Goal: Task Accomplishment & Management: Use online tool/utility

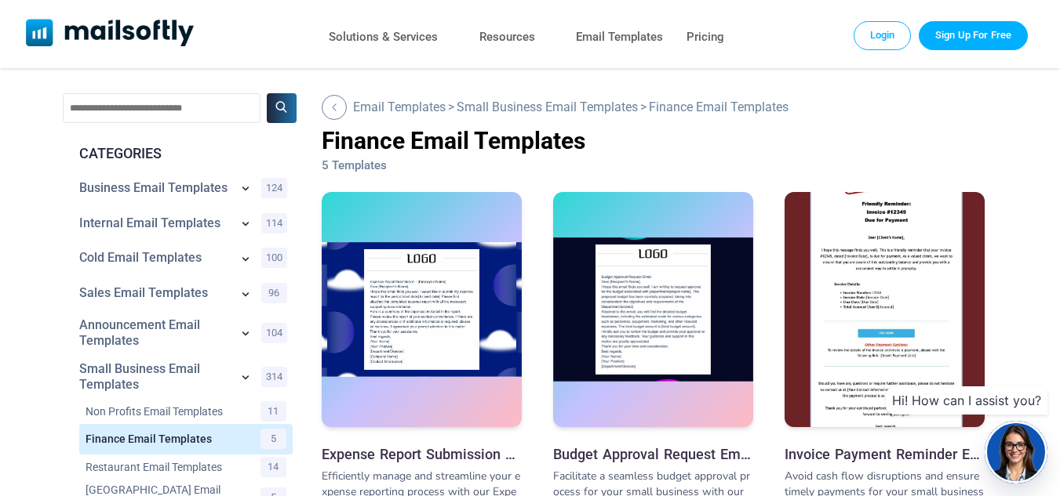
scroll to position [5, 0]
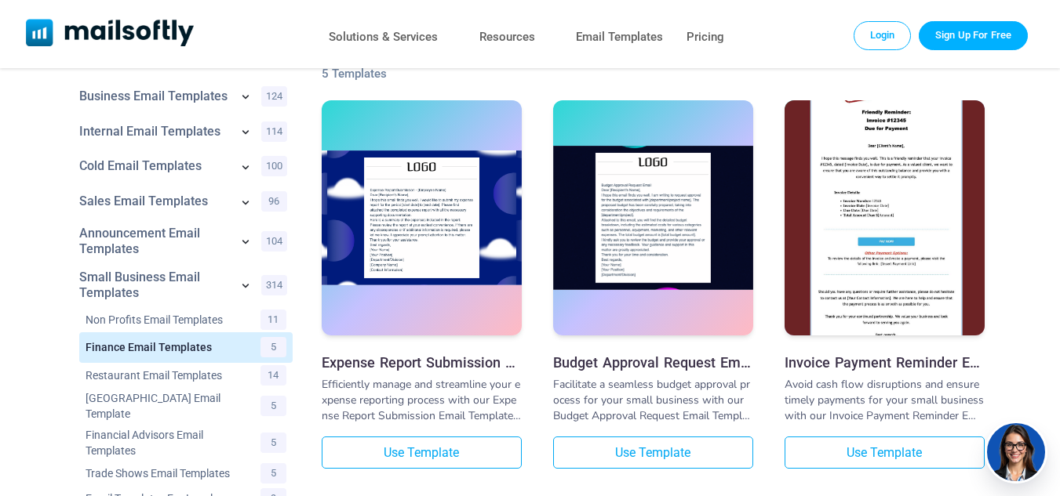
scroll to position [12, 0]
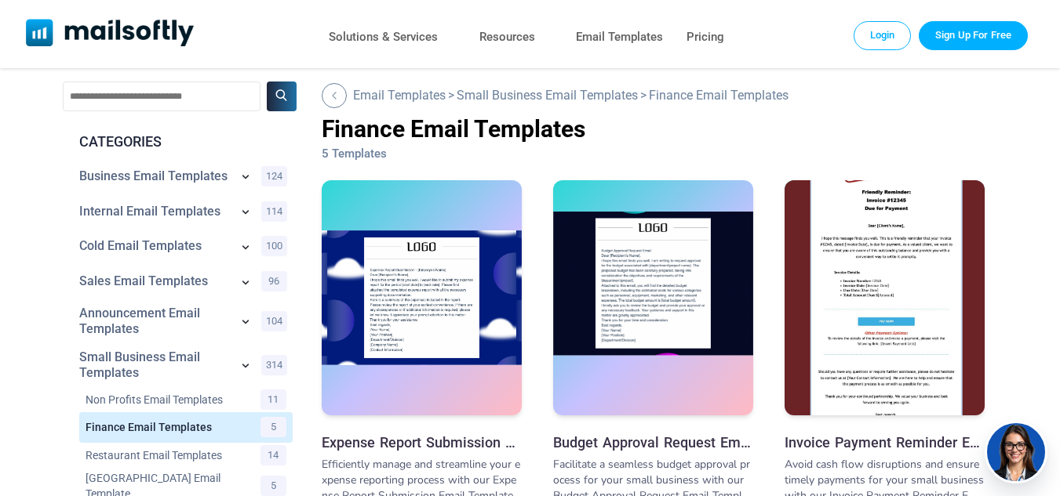
click at [586, 329] on img at bounding box center [653, 284] width 200 height 144
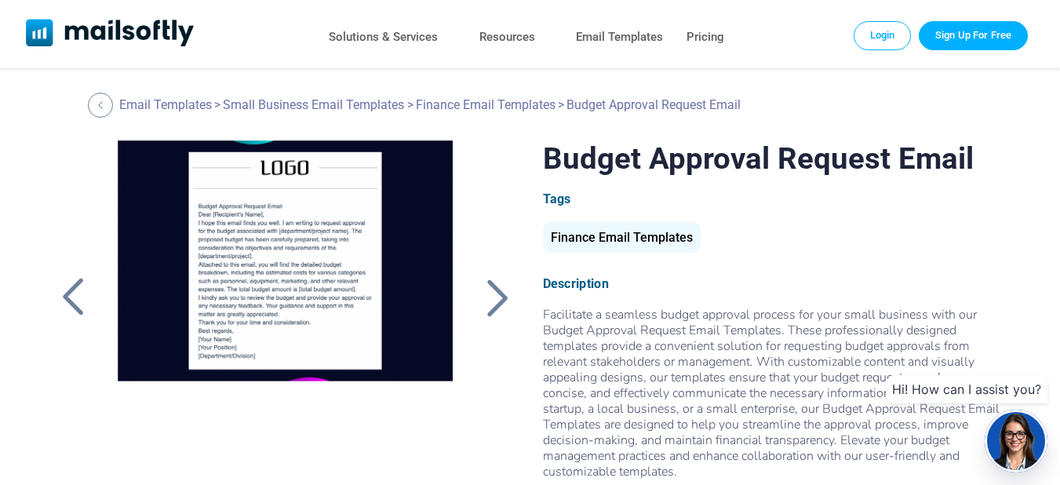
click at [489, 284] on div at bounding box center [497, 297] width 39 height 41
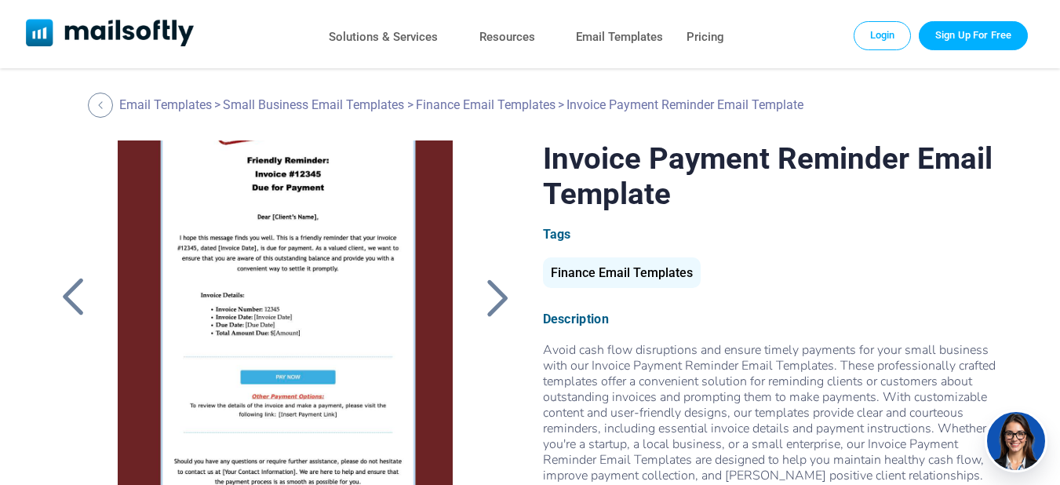
scroll to position [41, 0]
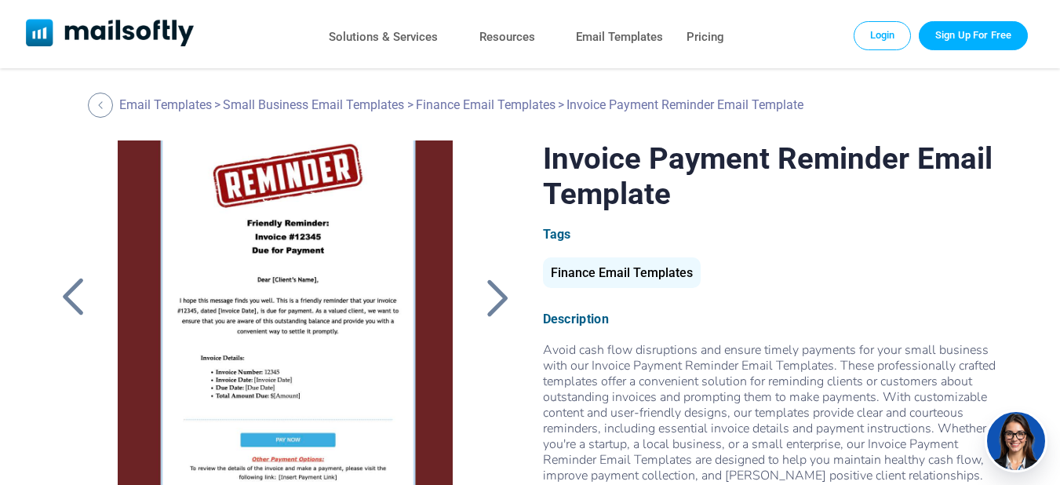
click at [83, 300] on div at bounding box center [72, 297] width 39 height 41
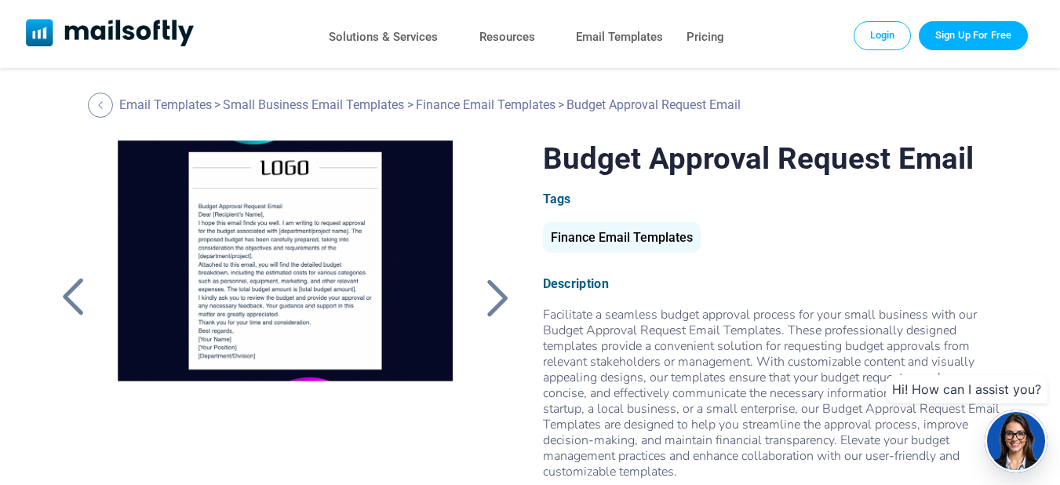
click at [491, 296] on div at bounding box center [497, 297] width 39 height 41
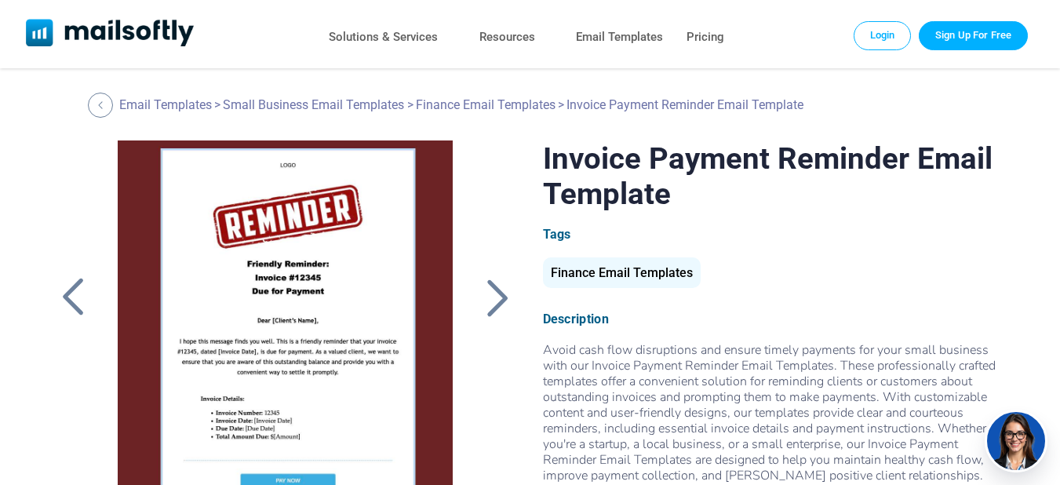
click at [496, 300] on div at bounding box center [497, 297] width 39 height 41
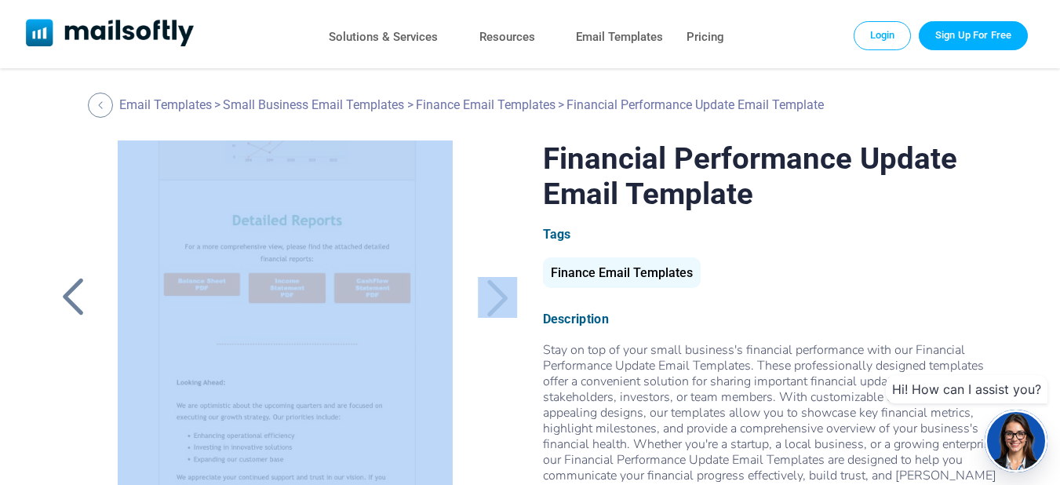
drag, startPoint x: 471, startPoint y: 249, endPoint x: 468, endPoint y: 298, distance: 48.7
click at [468, 298] on div at bounding box center [285, 364] width 464 height 449
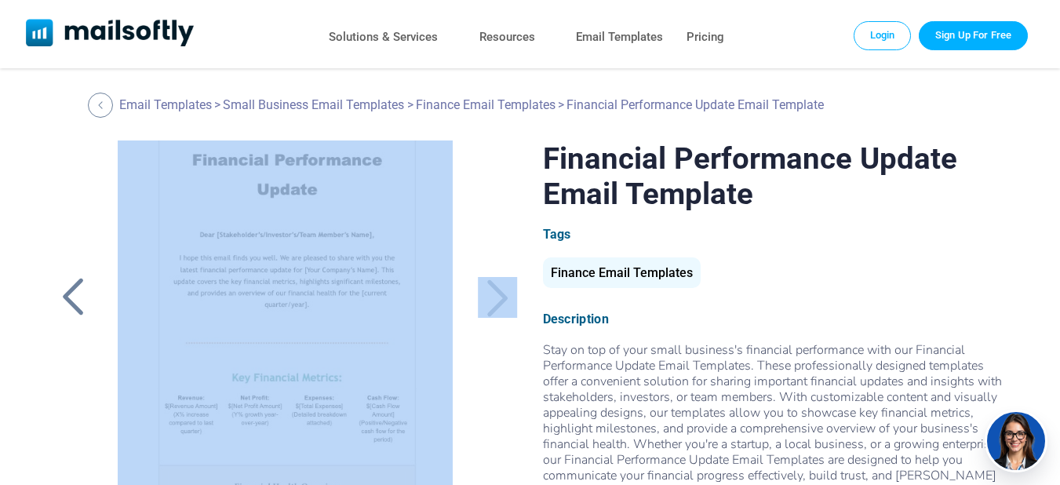
click at [511, 289] on div at bounding box center [497, 297] width 39 height 41
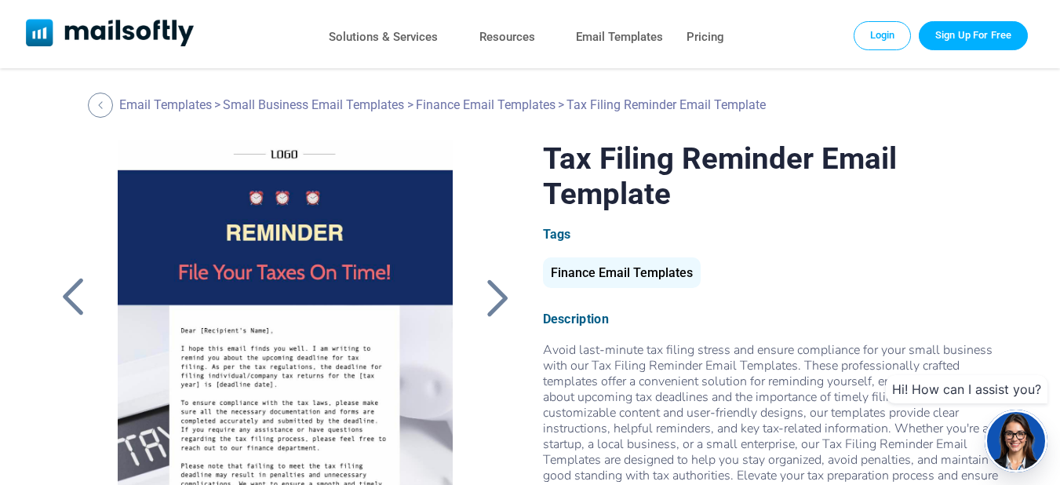
click at [508, 301] on div at bounding box center [497, 297] width 39 height 41
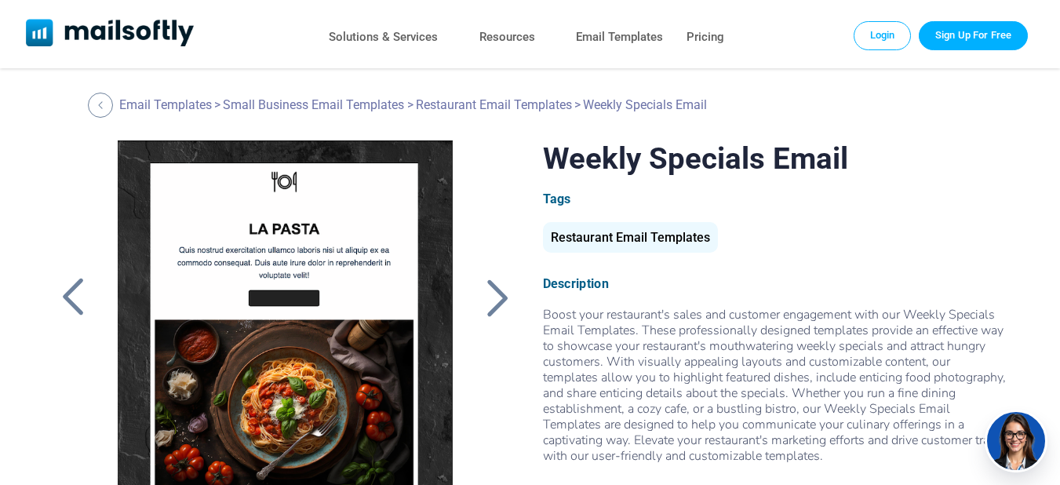
click at [502, 303] on div at bounding box center [497, 297] width 39 height 41
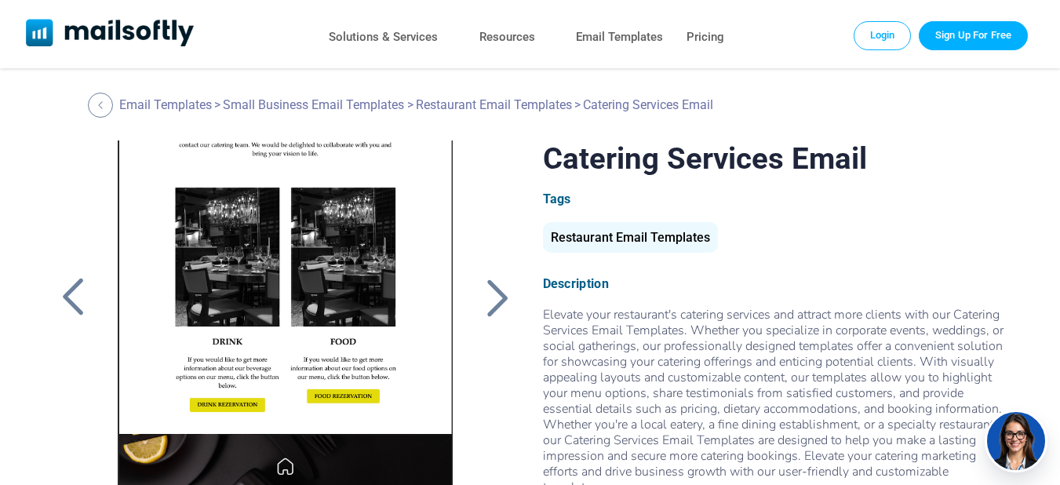
scroll to position [291, 0]
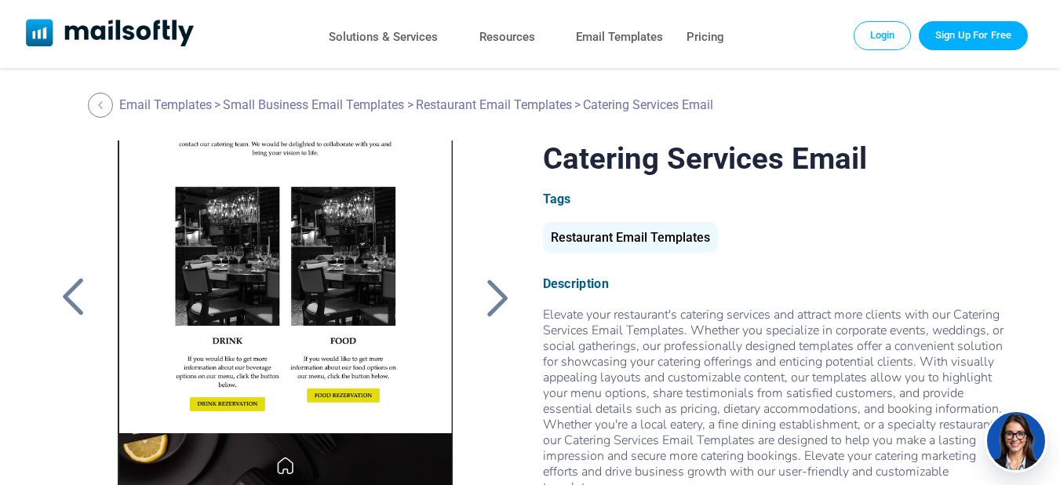
click at [78, 305] on div at bounding box center [72, 297] width 39 height 41
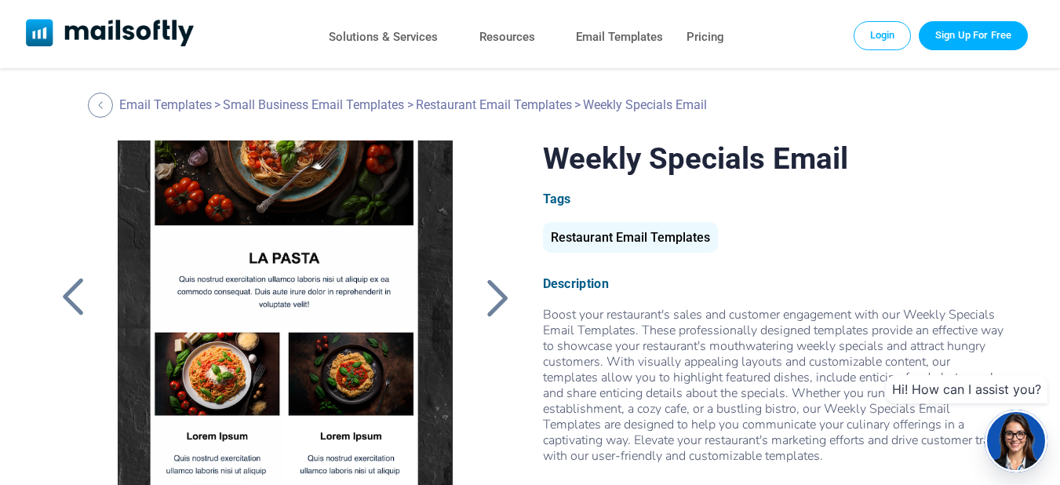
scroll to position [349, 0]
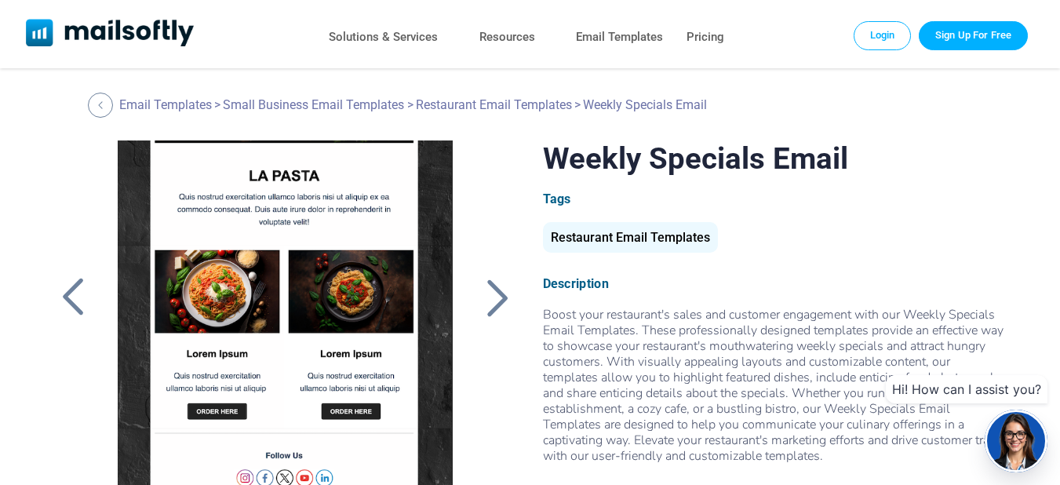
click at [86, 295] on div at bounding box center [72, 297] width 39 height 41
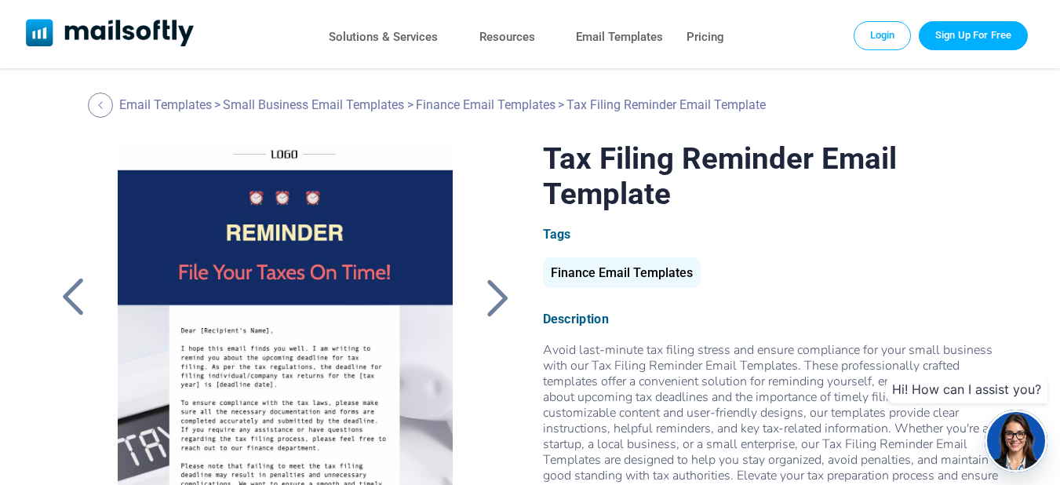
click at [83, 288] on div at bounding box center [72, 297] width 39 height 41
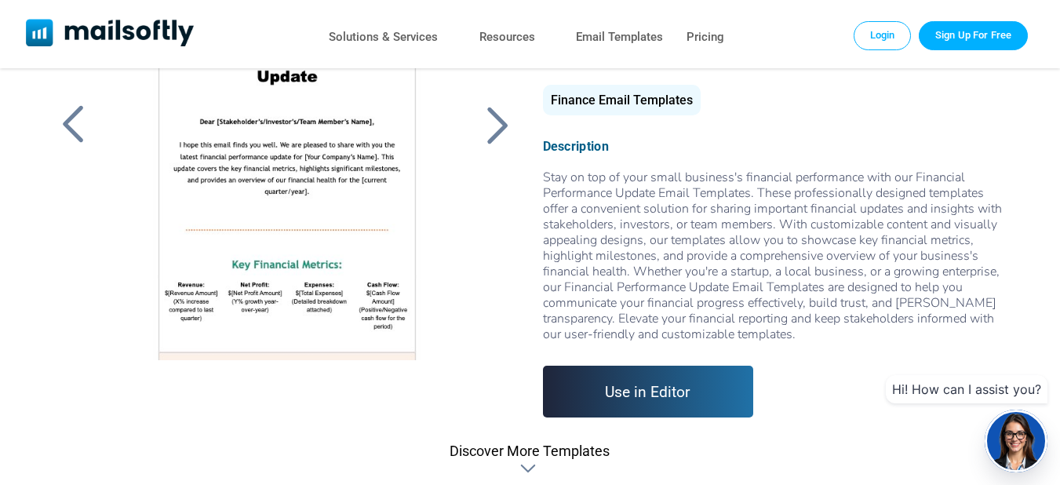
scroll to position [204, 0]
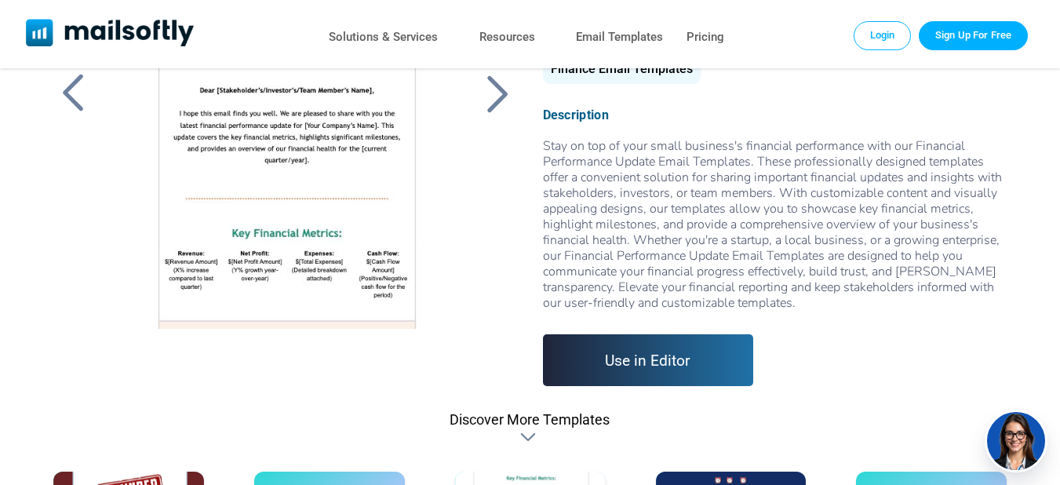
click at [620, 345] on link "Use in Editor" at bounding box center [648, 360] width 211 height 52
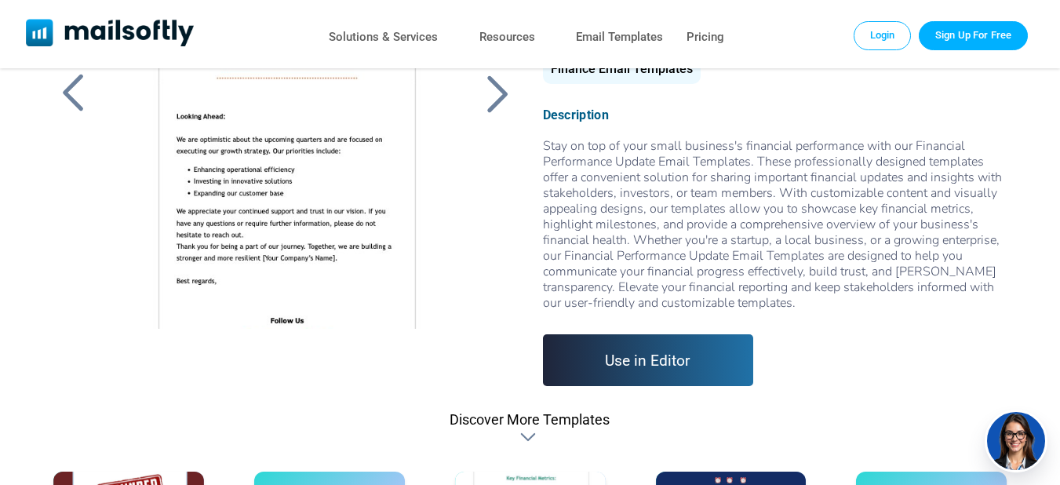
scroll to position [660, 0]
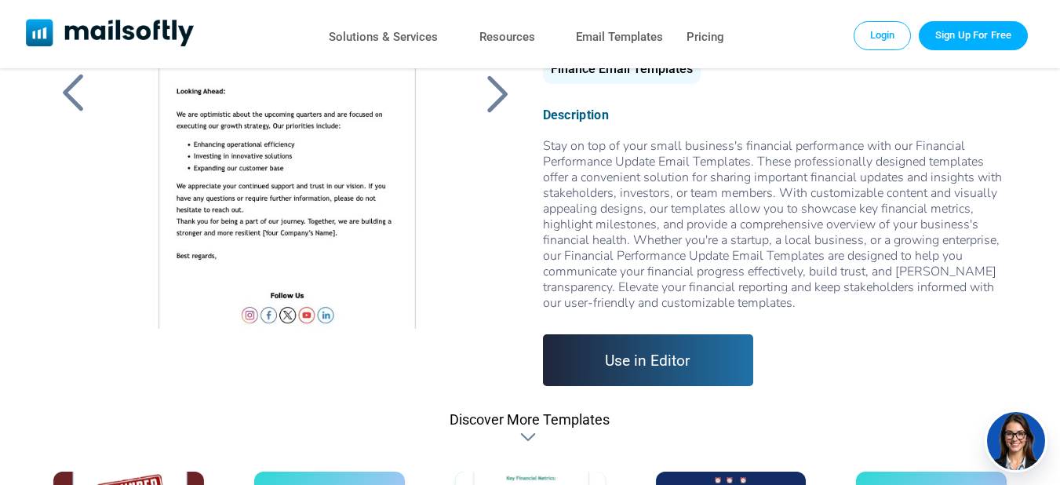
click at [507, 80] on div at bounding box center [497, 93] width 39 height 41
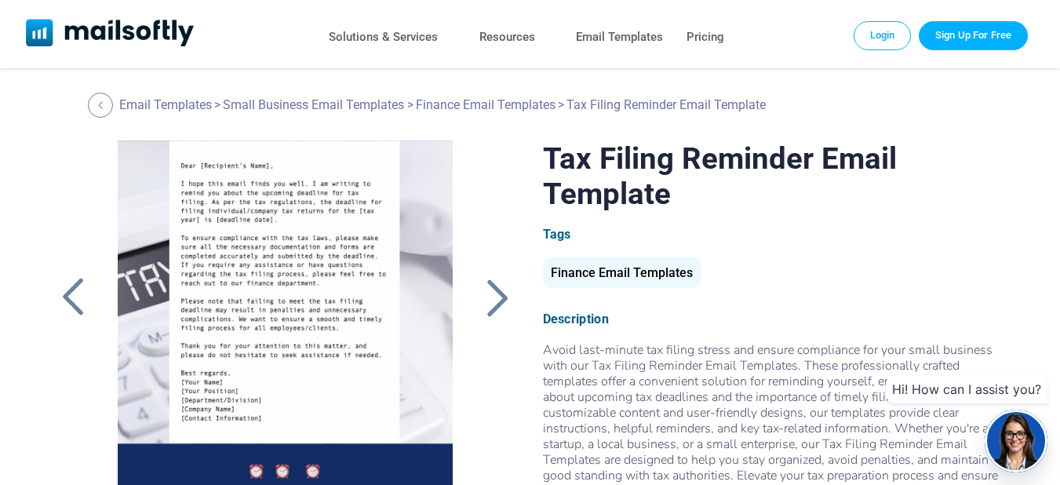
scroll to position [187, 0]
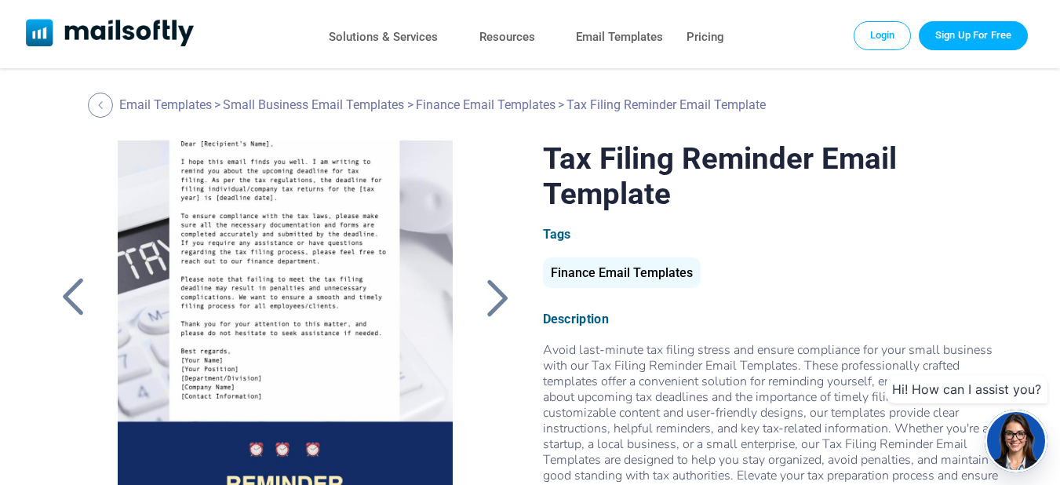
click at [489, 301] on div at bounding box center [497, 297] width 39 height 41
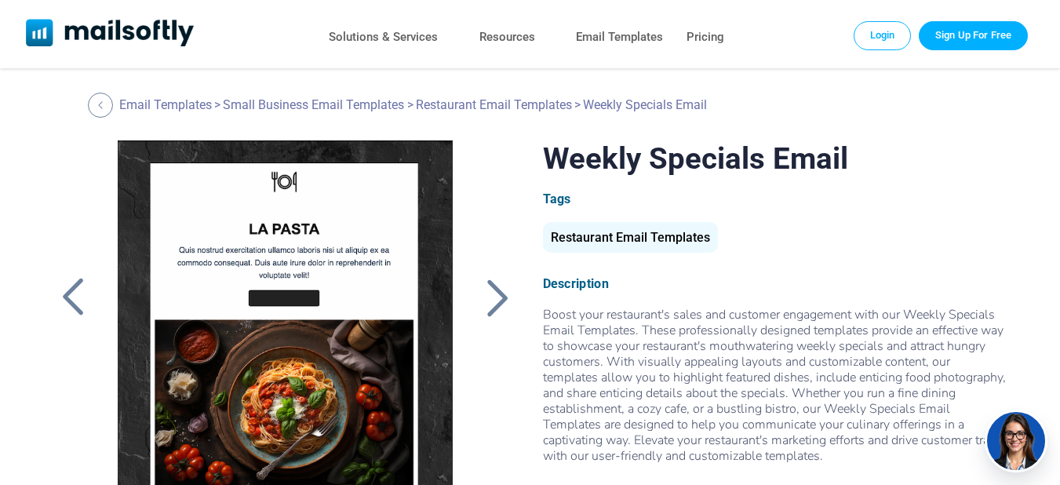
click at [495, 286] on div at bounding box center [497, 297] width 39 height 41
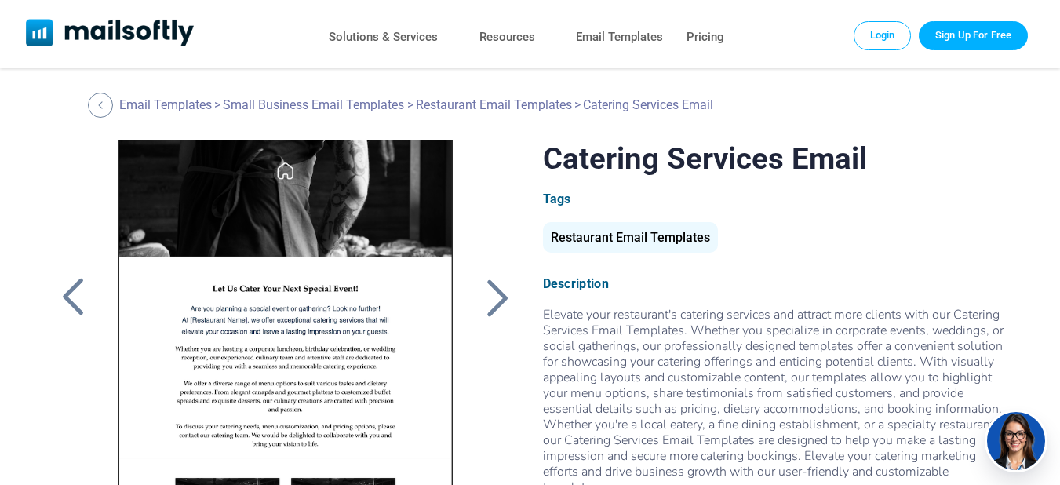
click at [500, 298] on div at bounding box center [497, 297] width 39 height 41
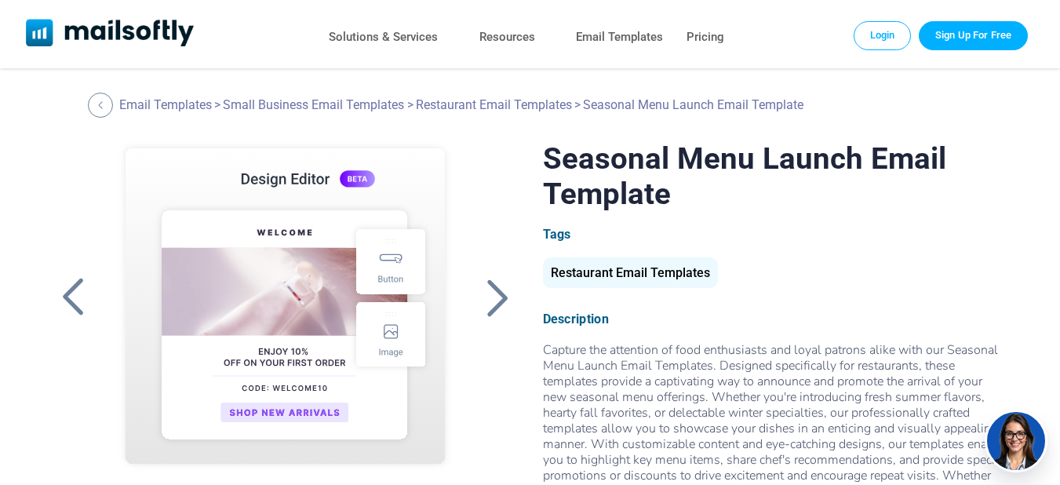
click at [500, 298] on div at bounding box center [497, 297] width 39 height 41
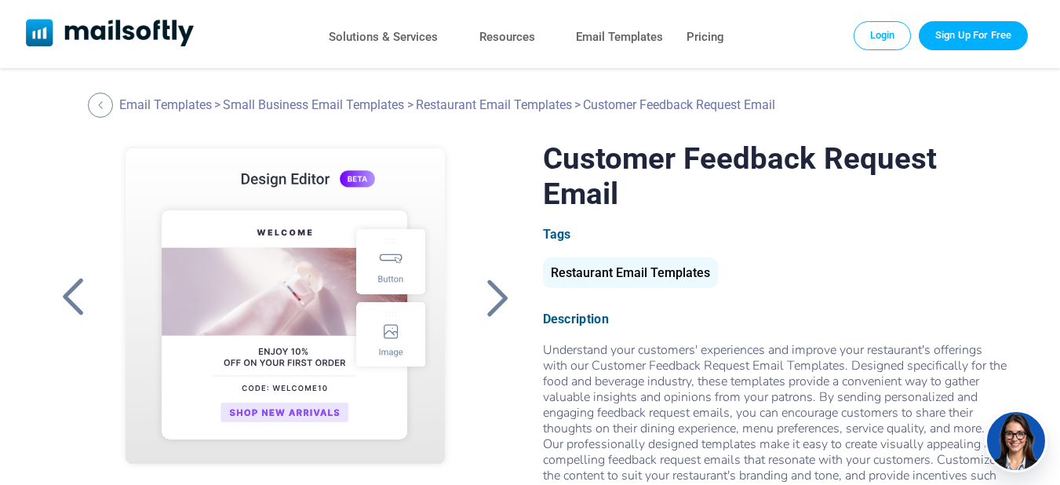
click at [500, 298] on div at bounding box center [497, 297] width 39 height 41
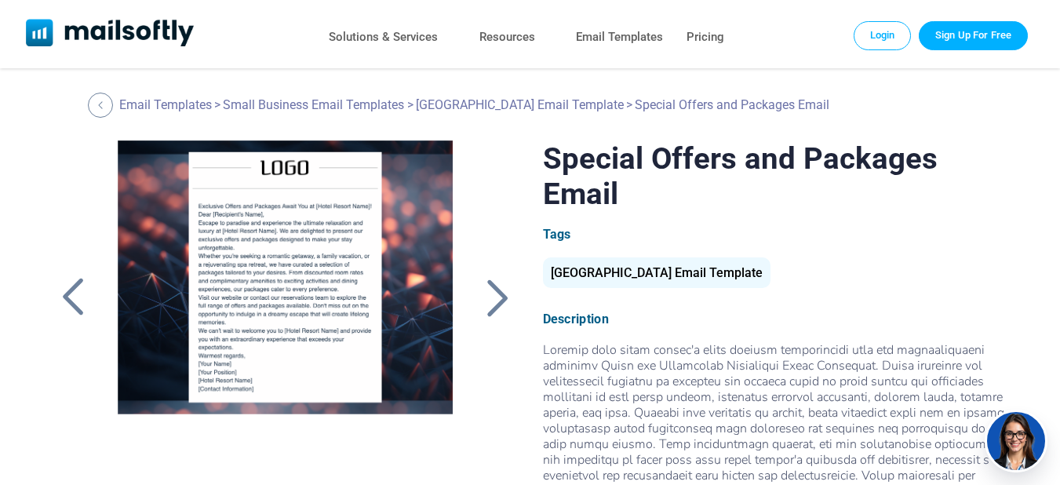
click at [500, 298] on div at bounding box center [497, 297] width 39 height 41
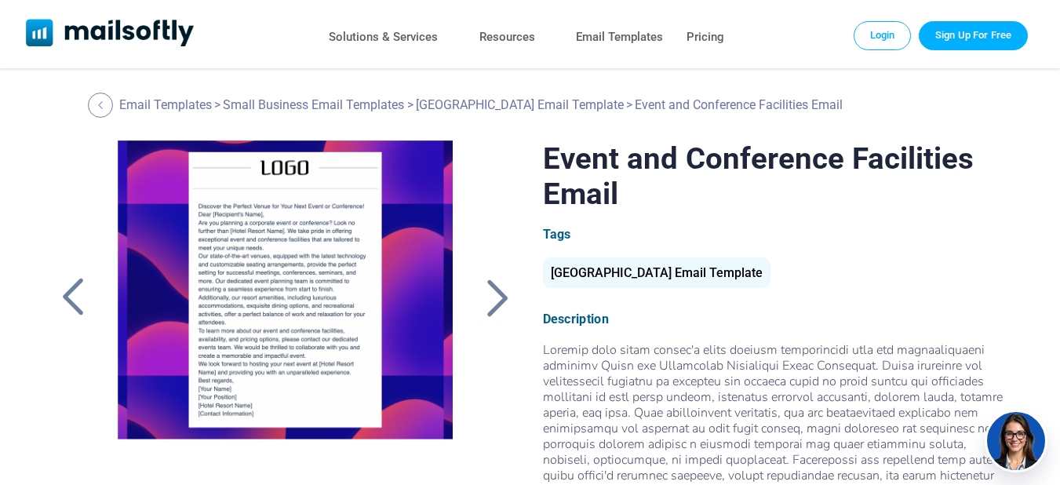
click at [500, 298] on div at bounding box center [497, 297] width 39 height 41
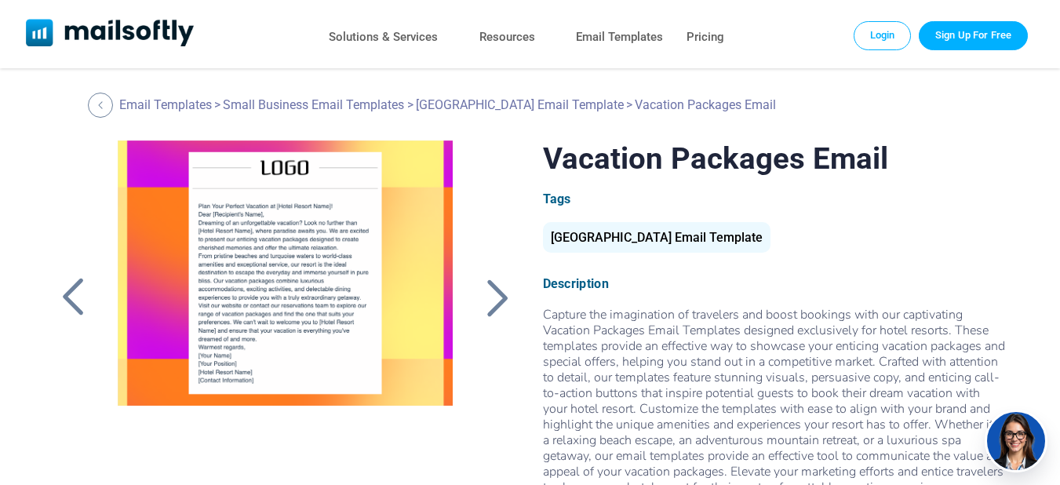
click at [500, 298] on div at bounding box center [497, 297] width 39 height 41
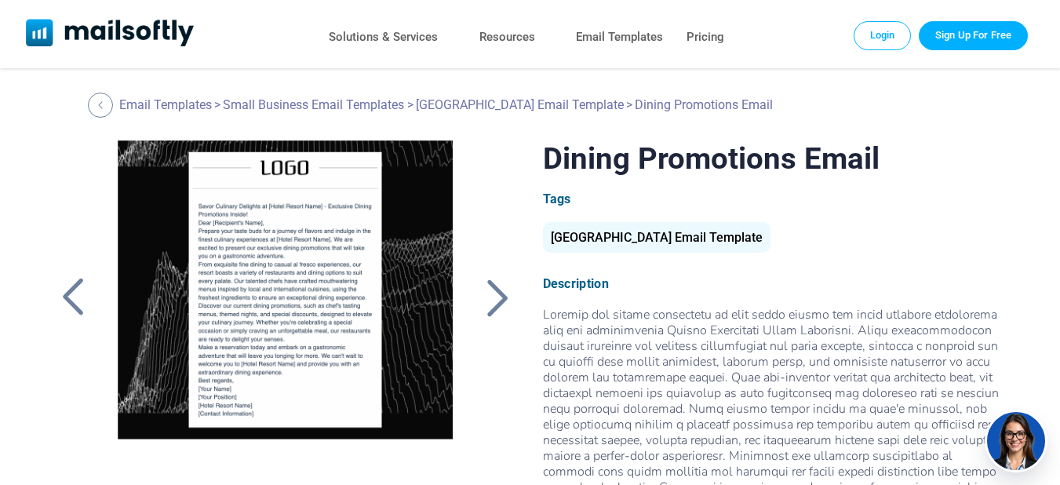
click at [500, 298] on div at bounding box center [497, 297] width 39 height 41
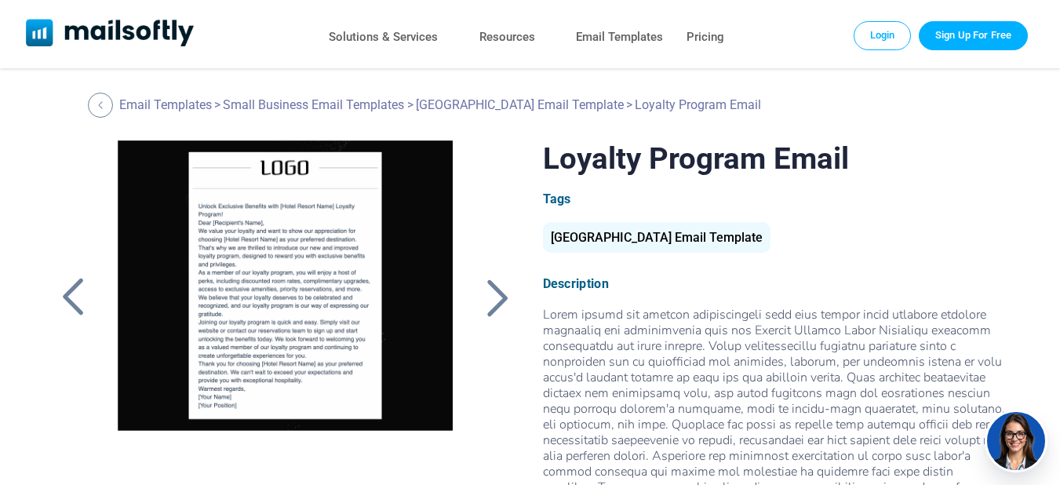
click at [500, 298] on div at bounding box center [497, 297] width 39 height 41
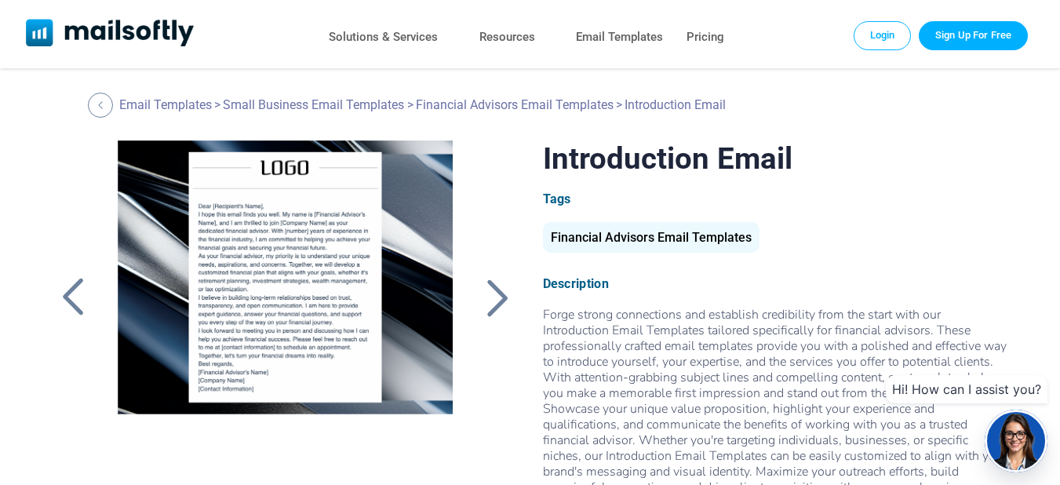
click at [500, 294] on div at bounding box center [497, 297] width 39 height 41
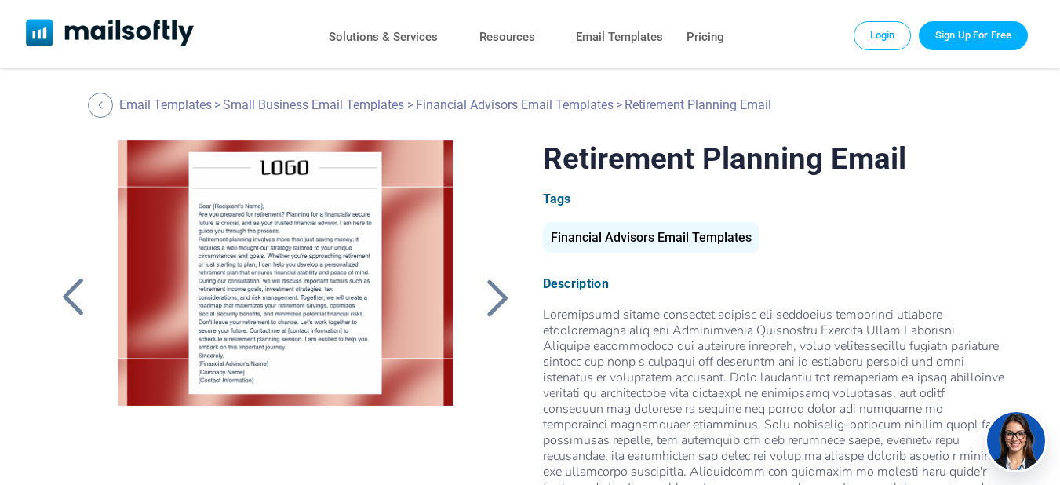
click at [500, 294] on div at bounding box center [497, 297] width 39 height 41
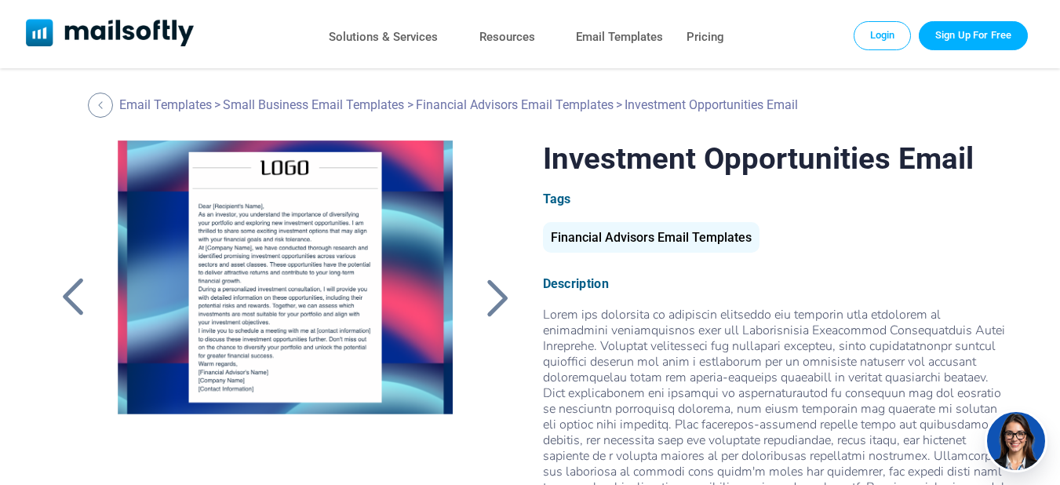
click at [500, 294] on div at bounding box center [497, 297] width 39 height 41
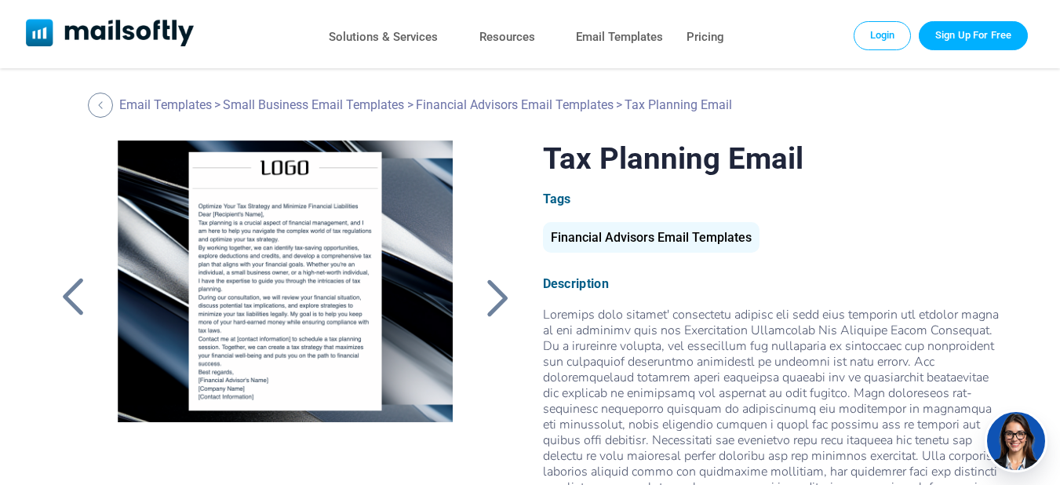
click at [500, 294] on div at bounding box center [497, 297] width 39 height 41
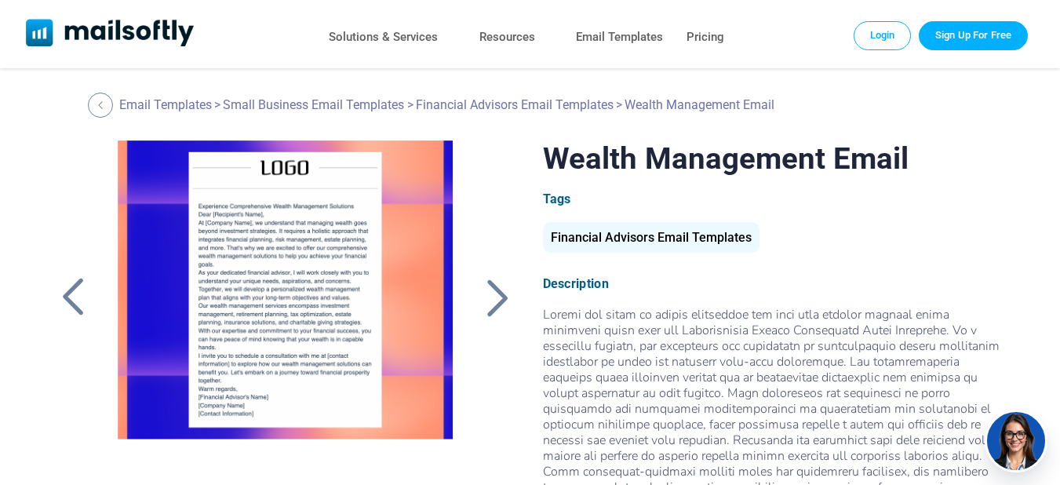
click at [500, 294] on div at bounding box center [497, 297] width 39 height 41
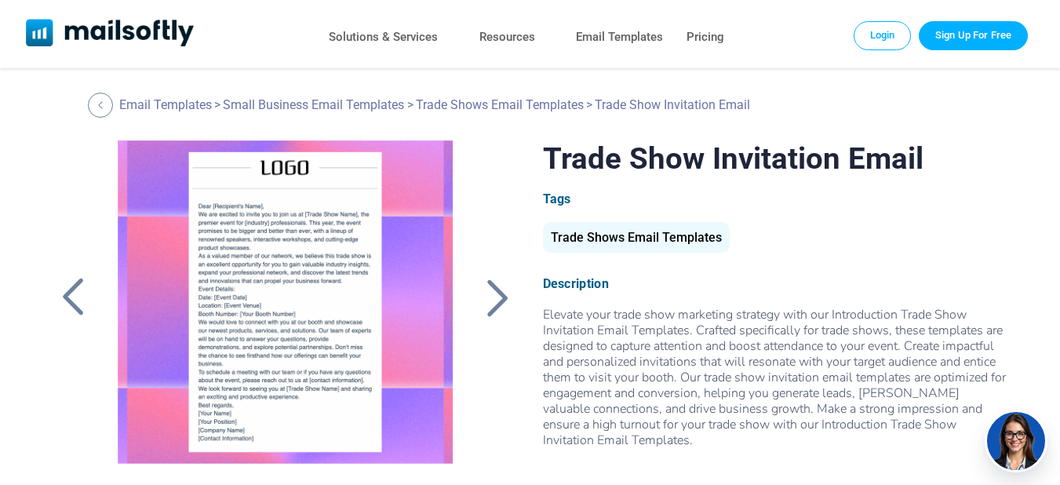
click at [500, 294] on div at bounding box center [497, 297] width 39 height 41
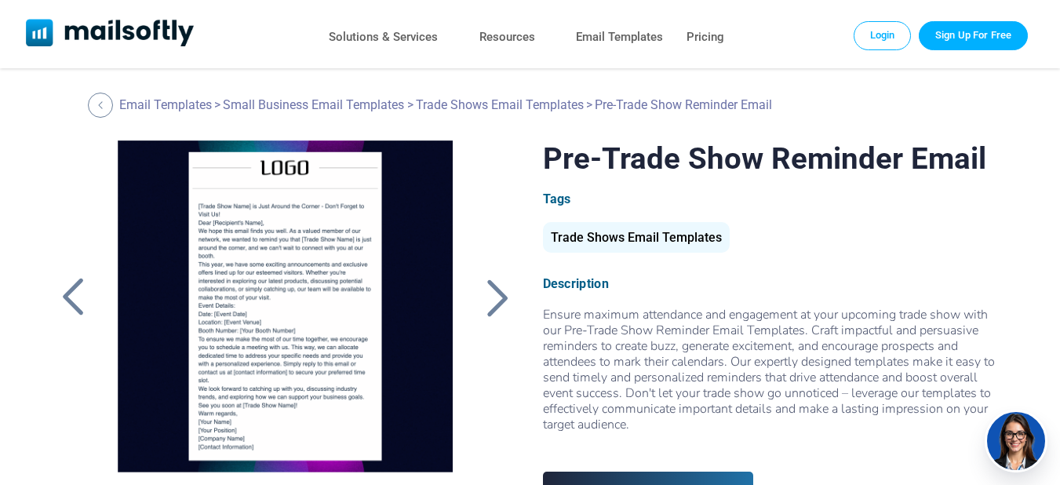
click at [496, 309] on div at bounding box center [497, 297] width 39 height 41
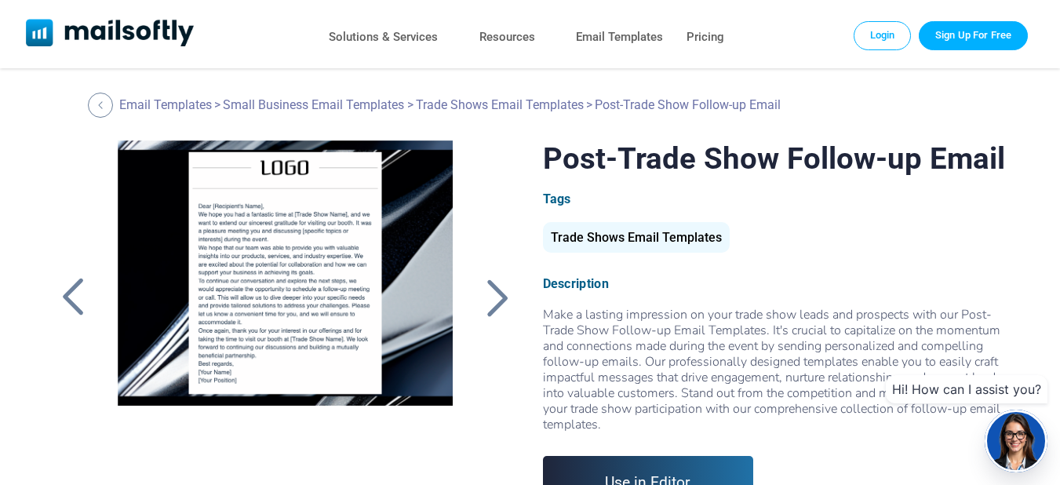
click at [506, 285] on div at bounding box center [497, 297] width 39 height 41
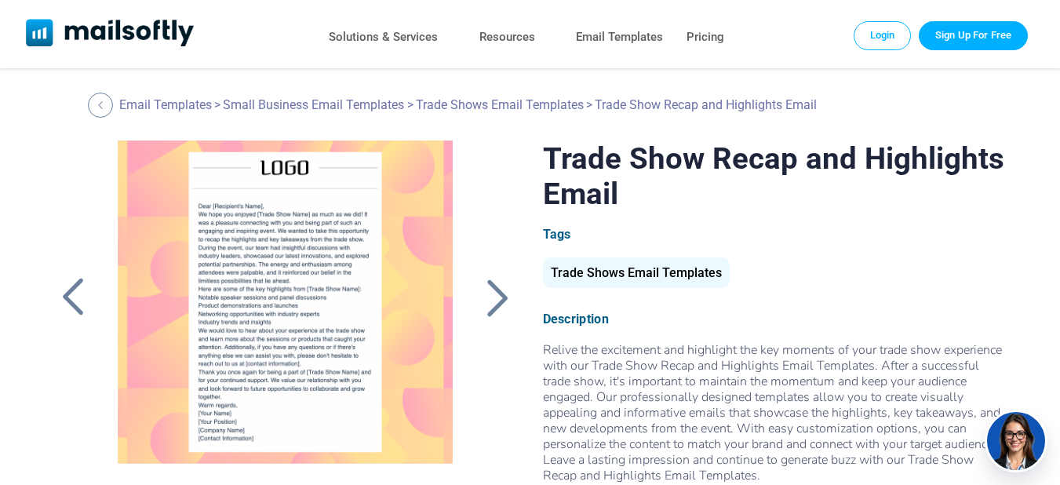
click at [506, 285] on div at bounding box center [497, 297] width 39 height 41
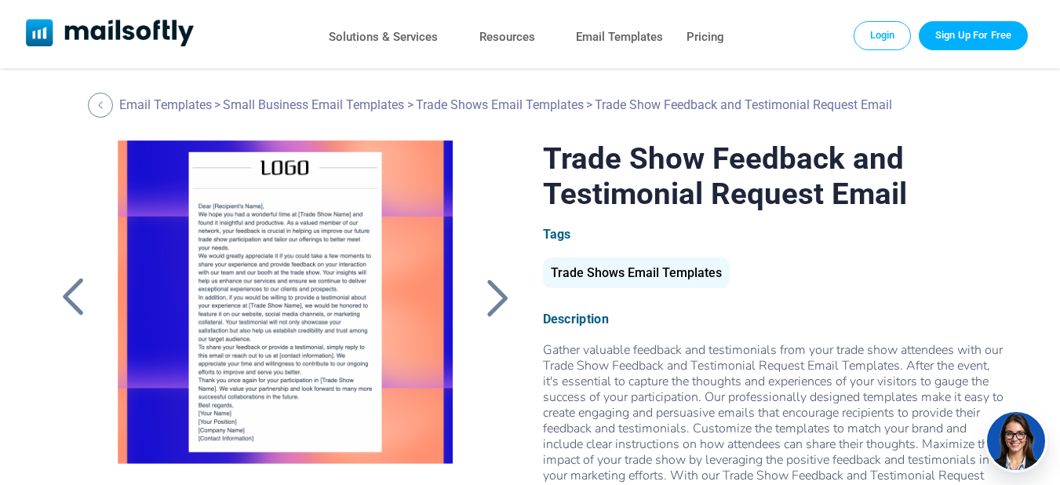
click at [505, 285] on div at bounding box center [497, 297] width 39 height 41
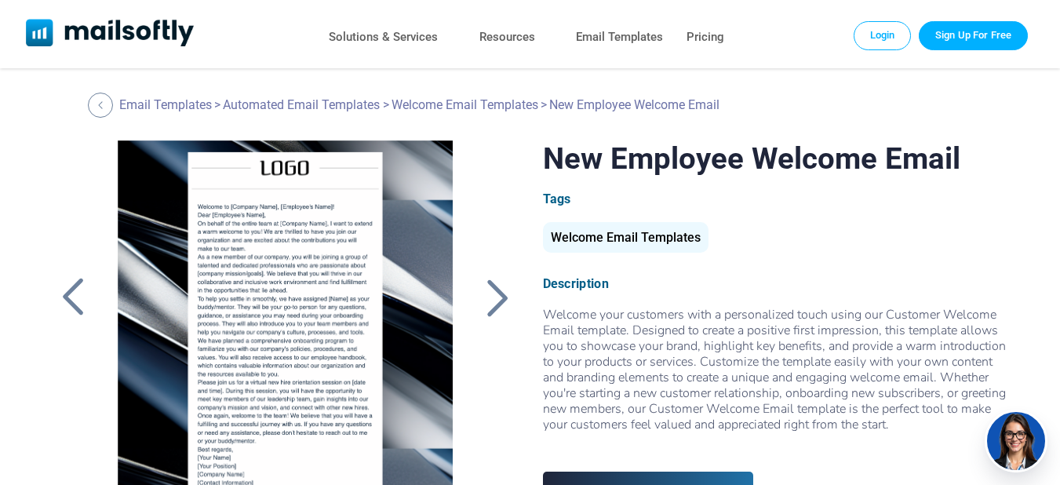
click at [505, 285] on div at bounding box center [497, 297] width 39 height 41
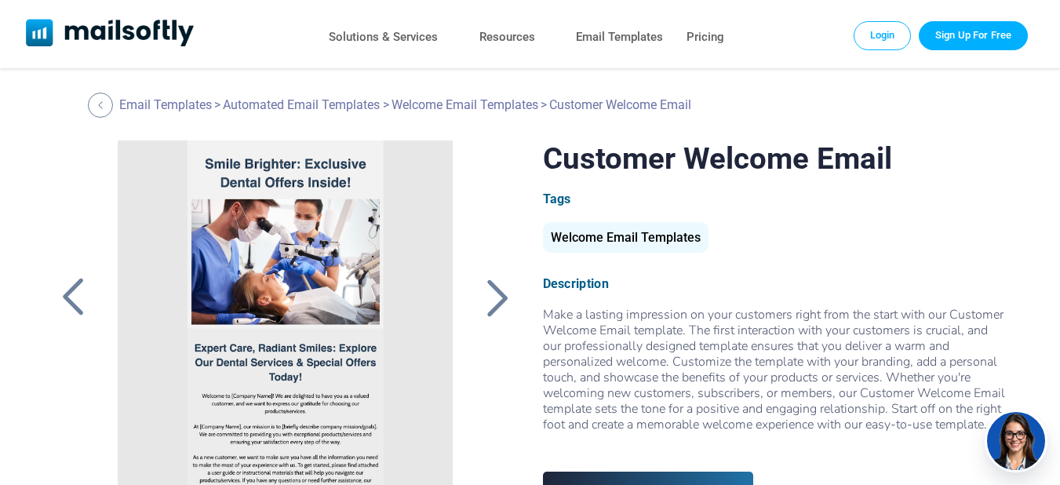
click at [505, 285] on div at bounding box center [497, 297] width 39 height 41
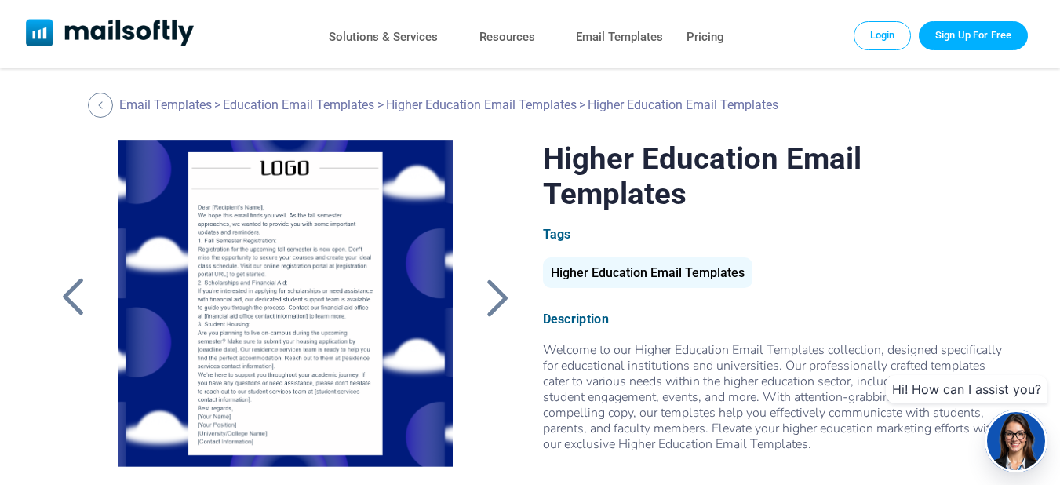
click at [73, 304] on div at bounding box center [72, 297] width 39 height 41
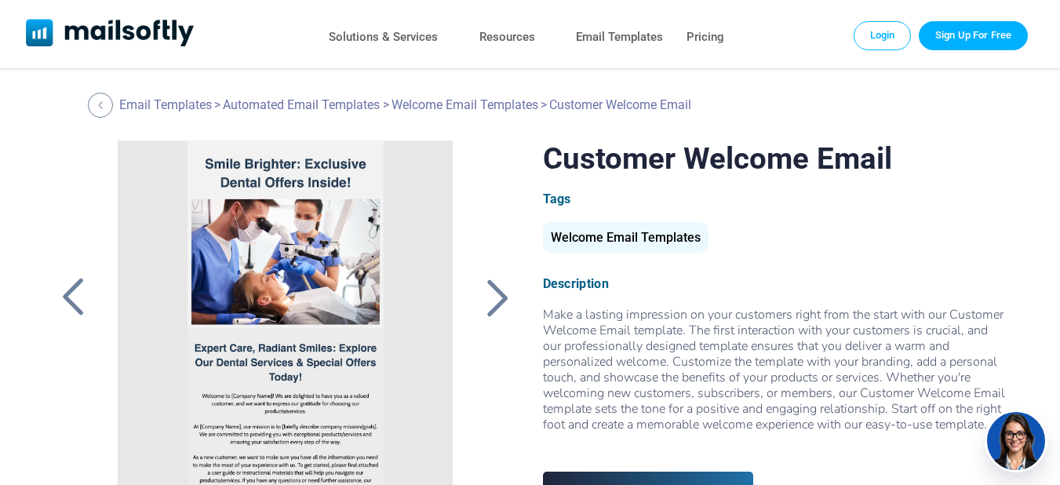
click at [498, 309] on div at bounding box center [497, 297] width 39 height 41
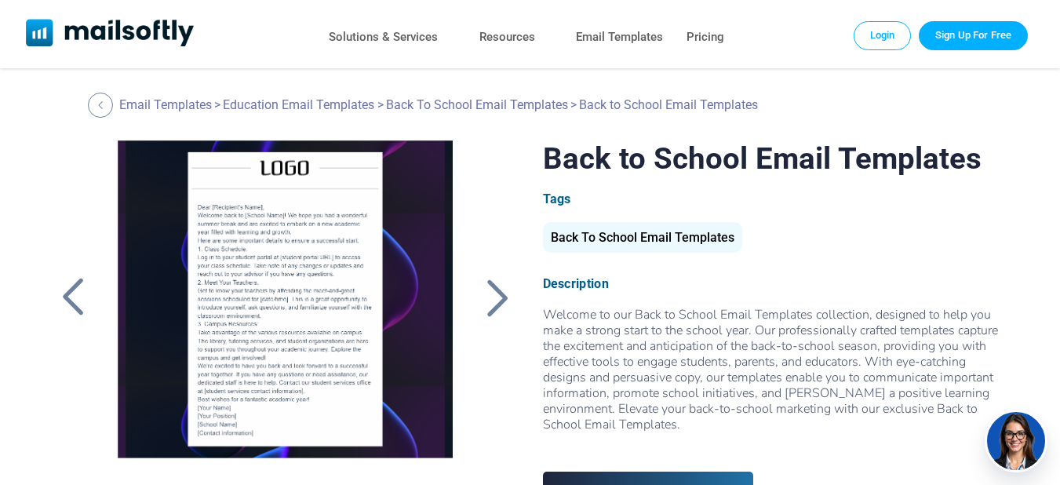
click at [498, 309] on div at bounding box center [497, 297] width 39 height 41
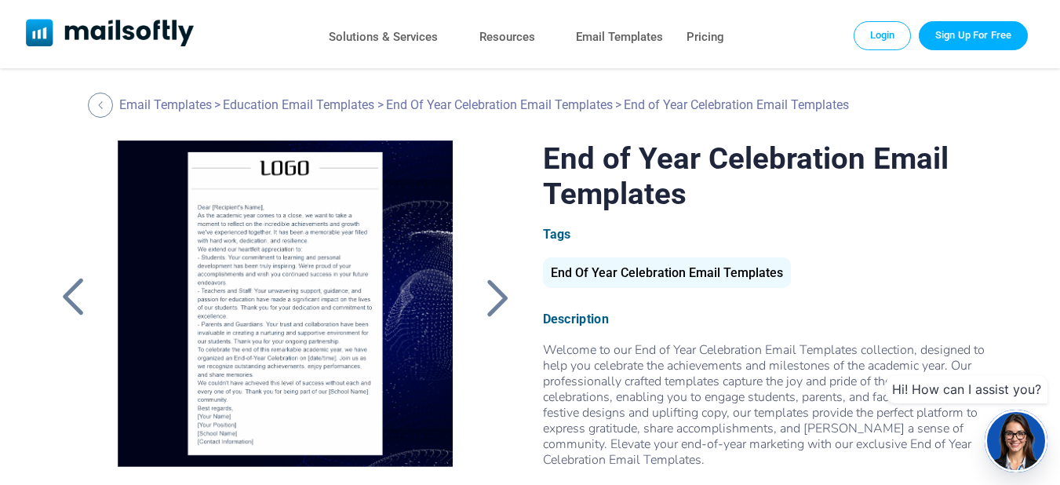
click at [491, 314] on div at bounding box center [497, 297] width 39 height 41
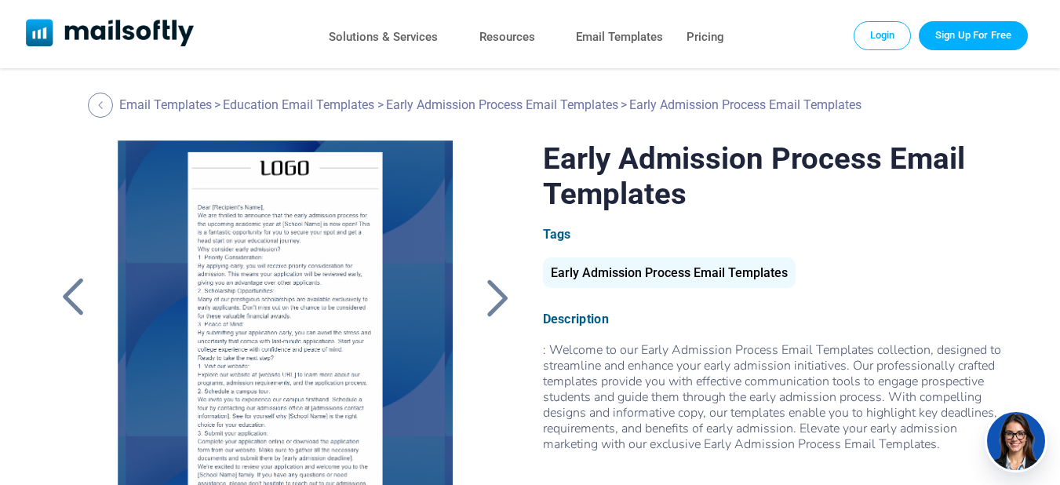
click at [491, 314] on div at bounding box center [497, 297] width 39 height 41
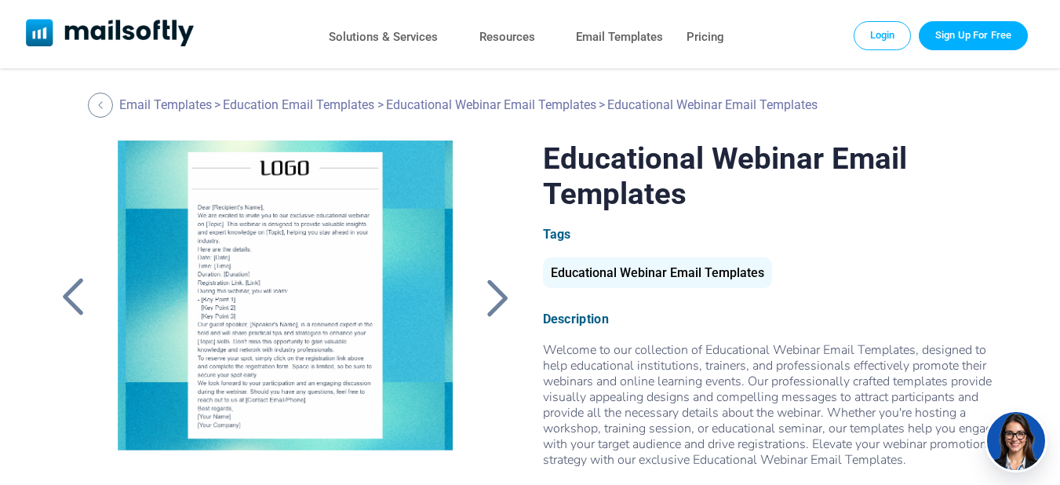
click at [490, 299] on div at bounding box center [497, 297] width 39 height 41
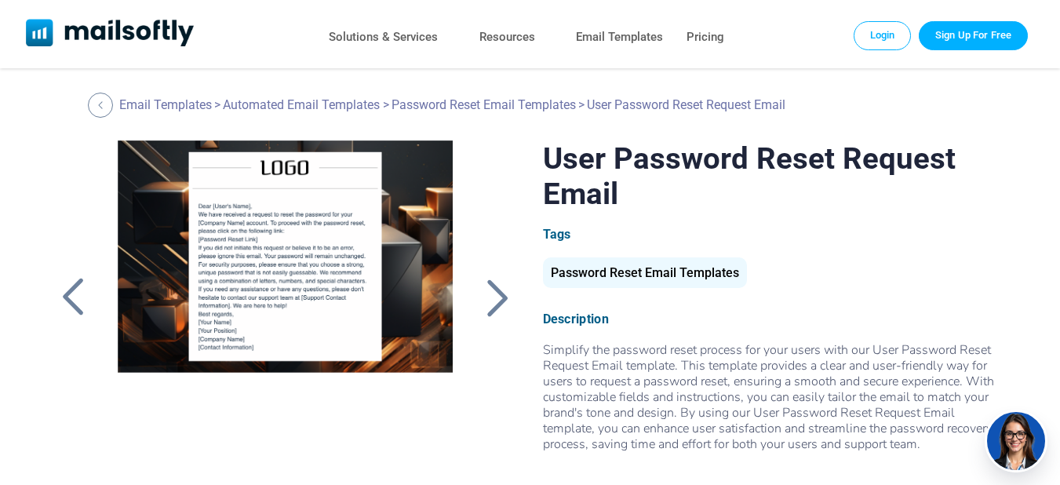
click at [490, 299] on div at bounding box center [497, 297] width 39 height 41
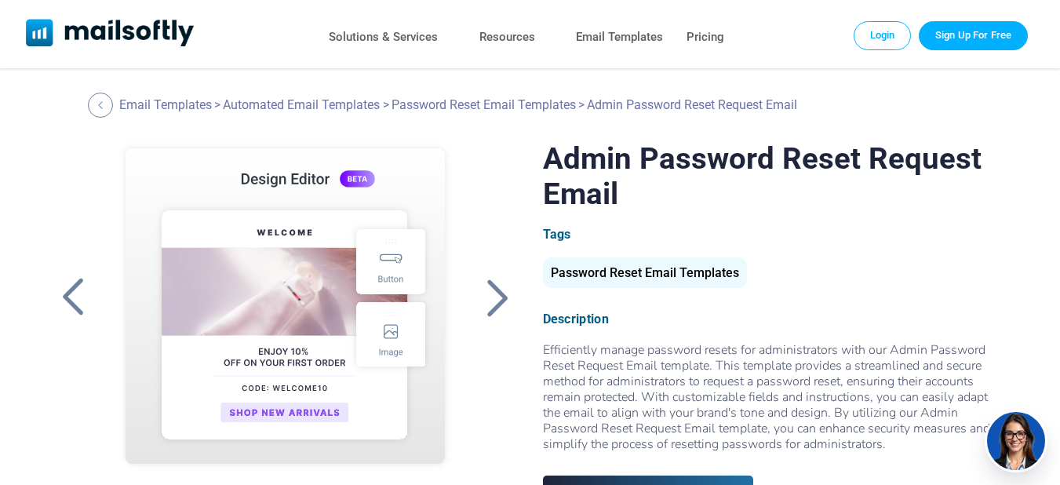
click at [490, 299] on div at bounding box center [497, 297] width 39 height 41
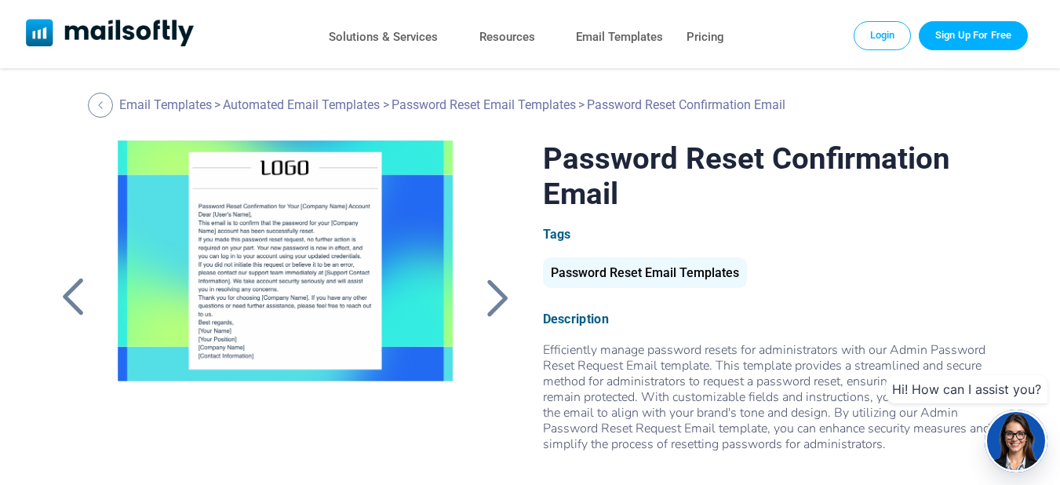
click at [511, 293] on div at bounding box center [497, 297] width 39 height 41
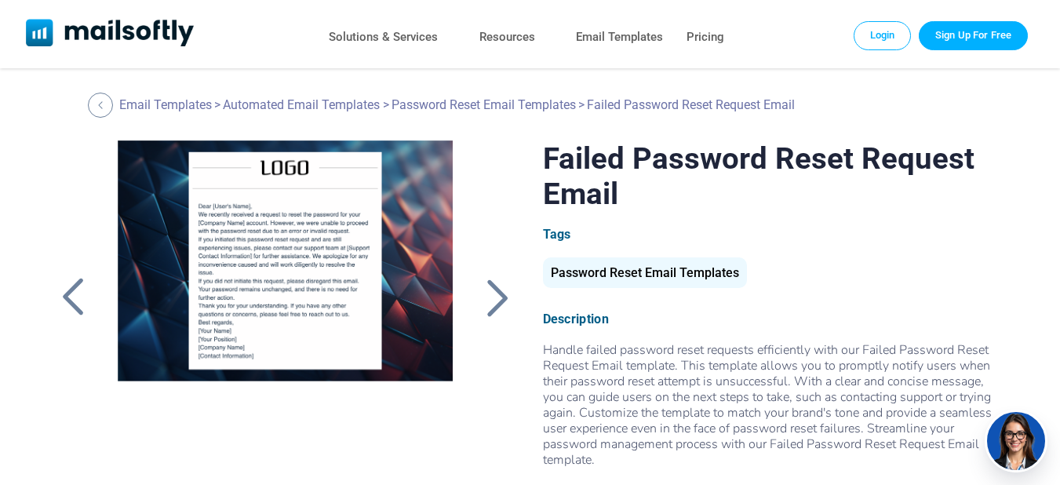
click at [511, 303] on div at bounding box center [497, 297] width 39 height 41
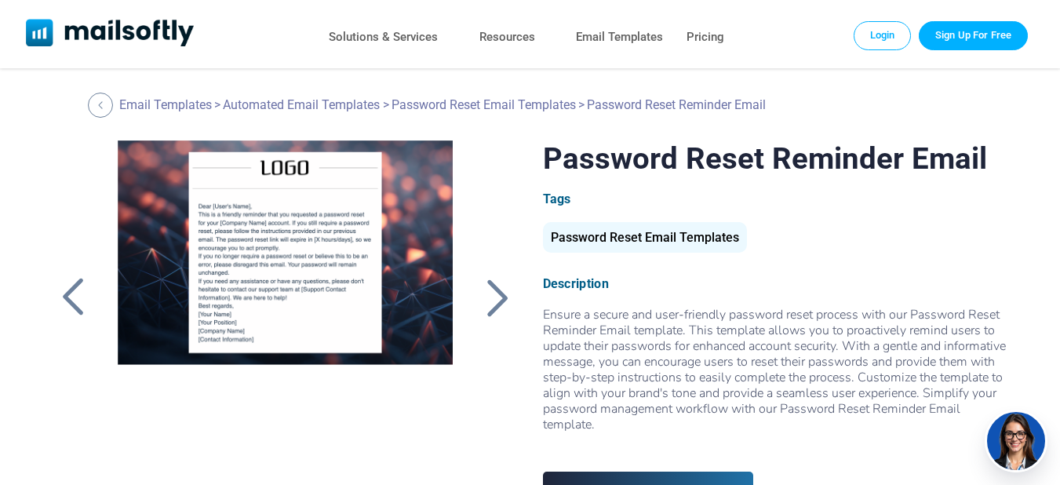
click at [511, 304] on div at bounding box center [497, 297] width 39 height 41
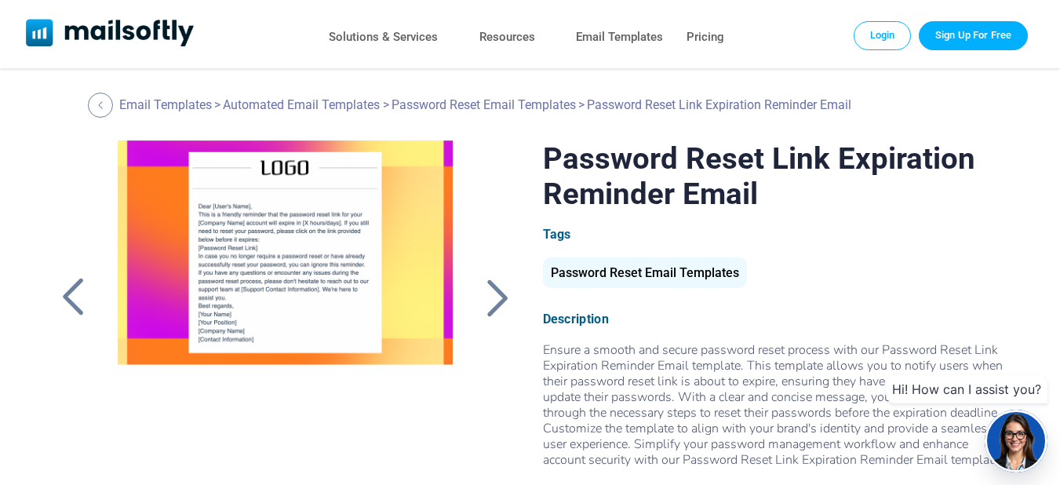
click at [511, 290] on div at bounding box center [497, 297] width 39 height 41
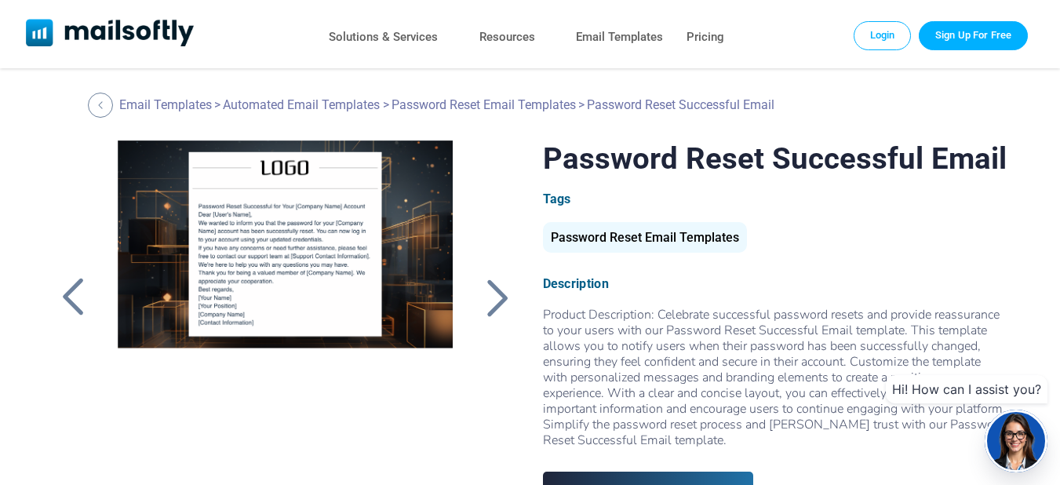
click at [71, 293] on div at bounding box center [72, 297] width 39 height 41
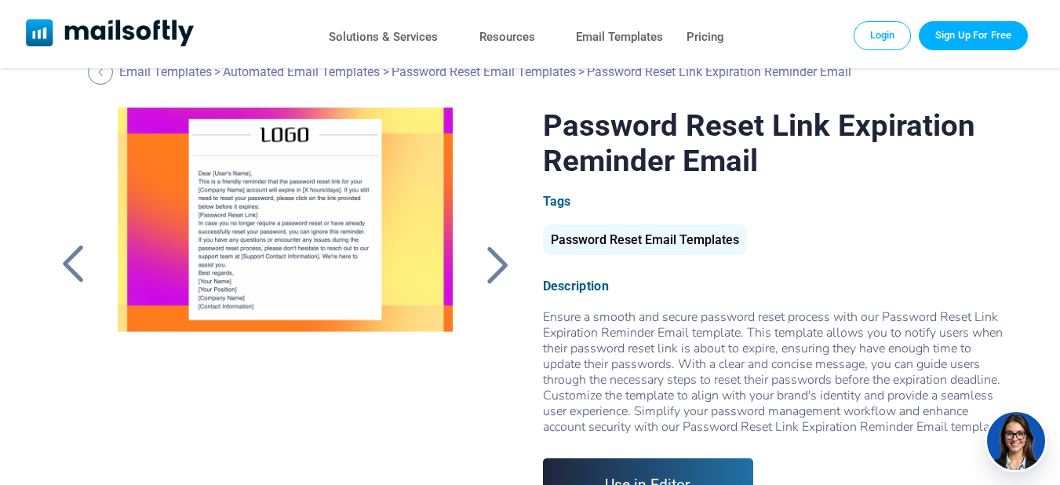
scroll to position [105, 0]
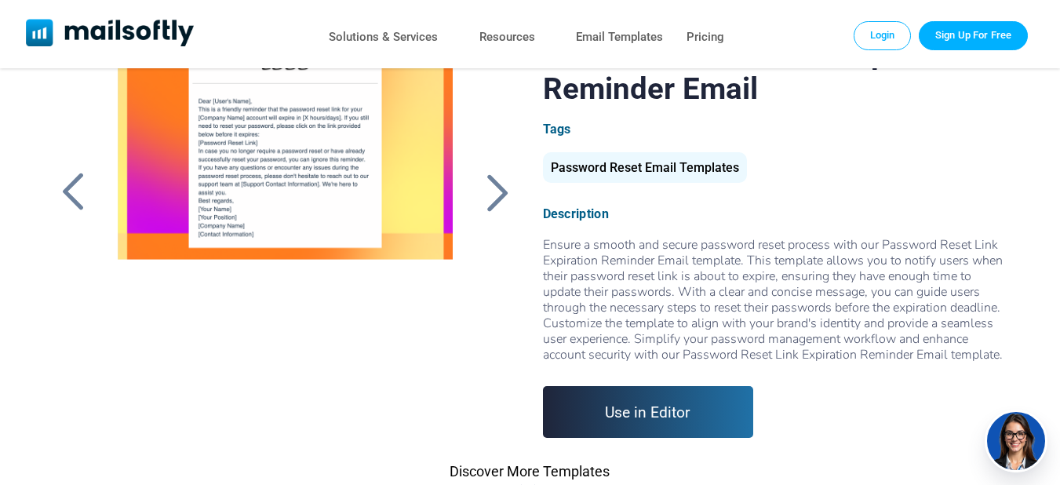
click at [688, 423] on link "Use in Editor" at bounding box center [648, 412] width 211 height 52
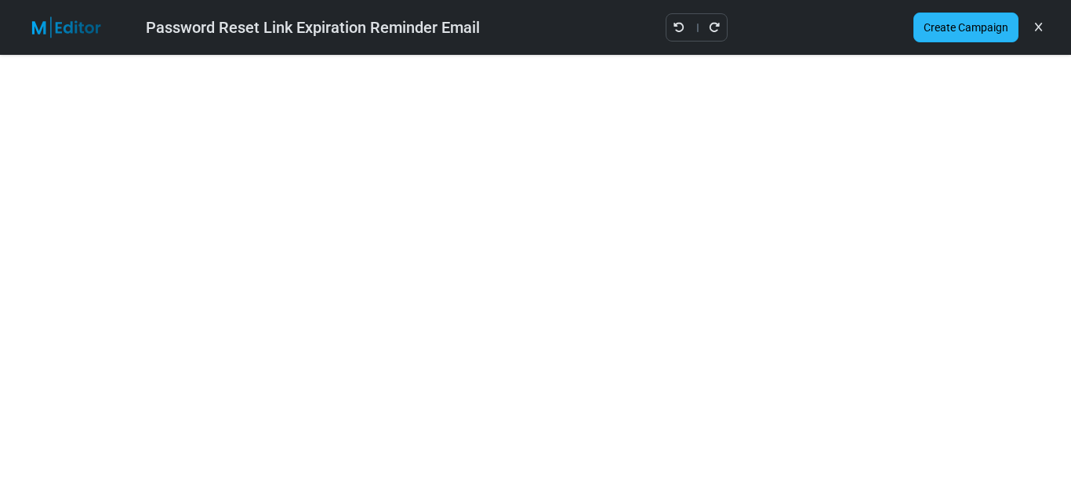
click at [1009, 29] on link "Create Campaign" at bounding box center [966, 28] width 105 height 30
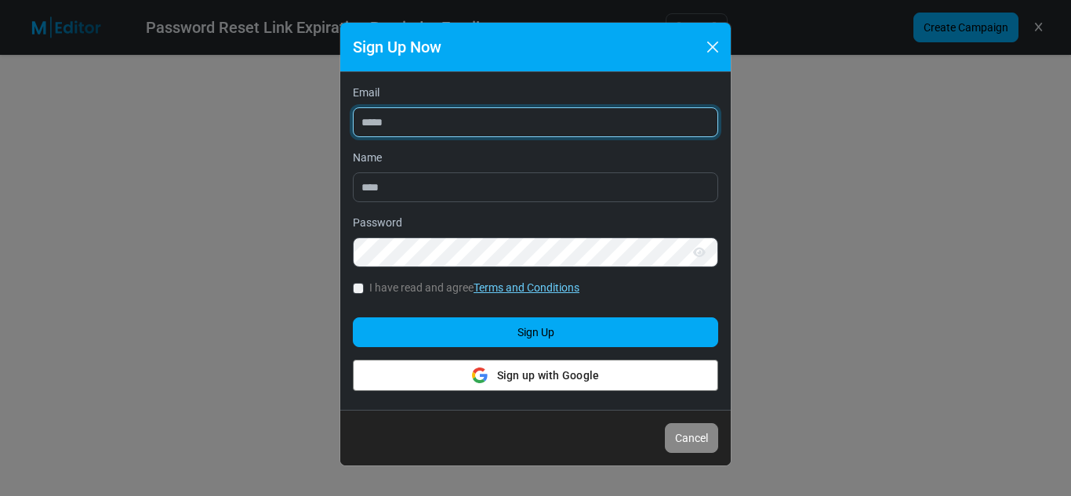
click at [516, 113] on input "Email" at bounding box center [535, 122] width 365 height 30
type input "**********"
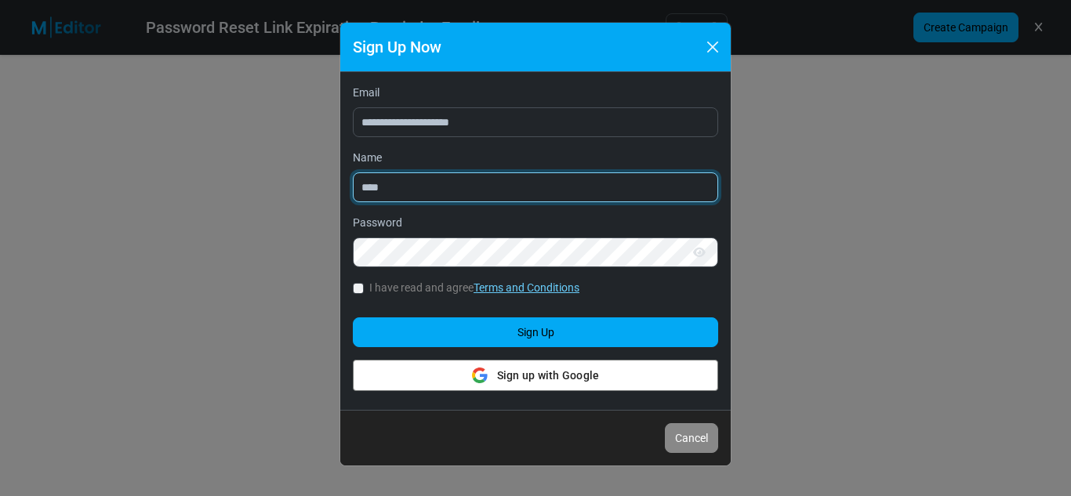
type input "****"
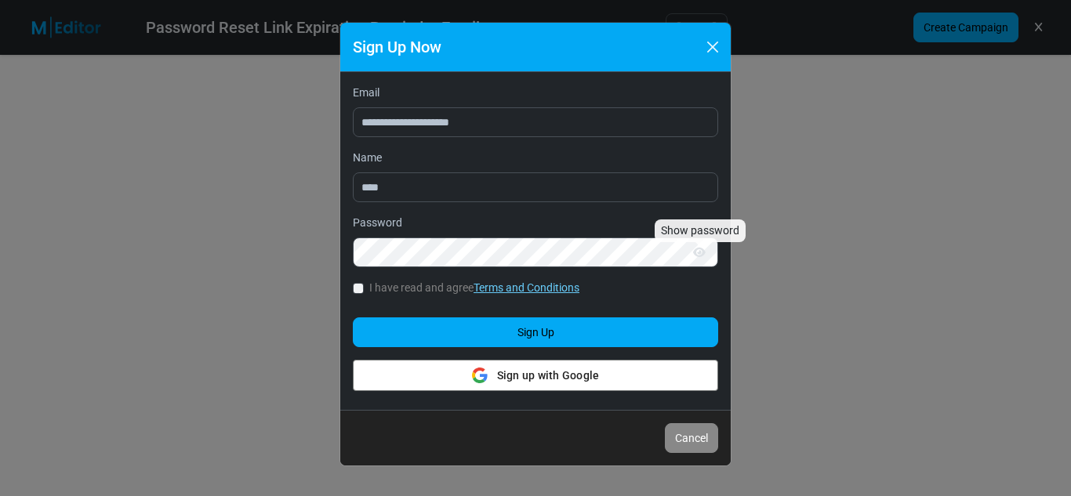
click at [700, 251] on icon "Show password" at bounding box center [699, 252] width 13 height 11
click at [357, 297] on div "I have read and agree Terms and Conditions" at bounding box center [535, 289] width 365 height 19
click at [357, 294] on div "I have read and agree Terms and Conditions" at bounding box center [535, 289] width 365 height 19
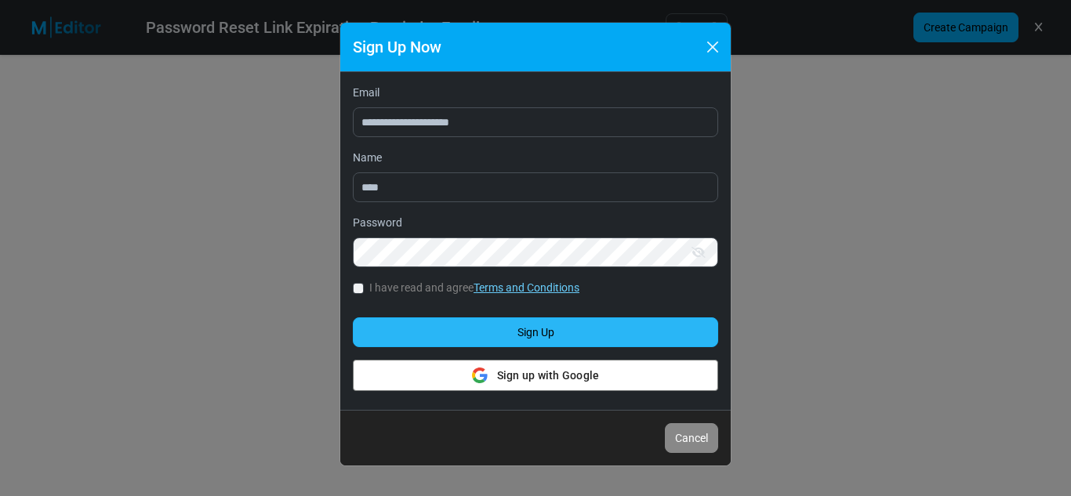
click at [446, 327] on button "Sign Up" at bounding box center [535, 333] width 365 height 30
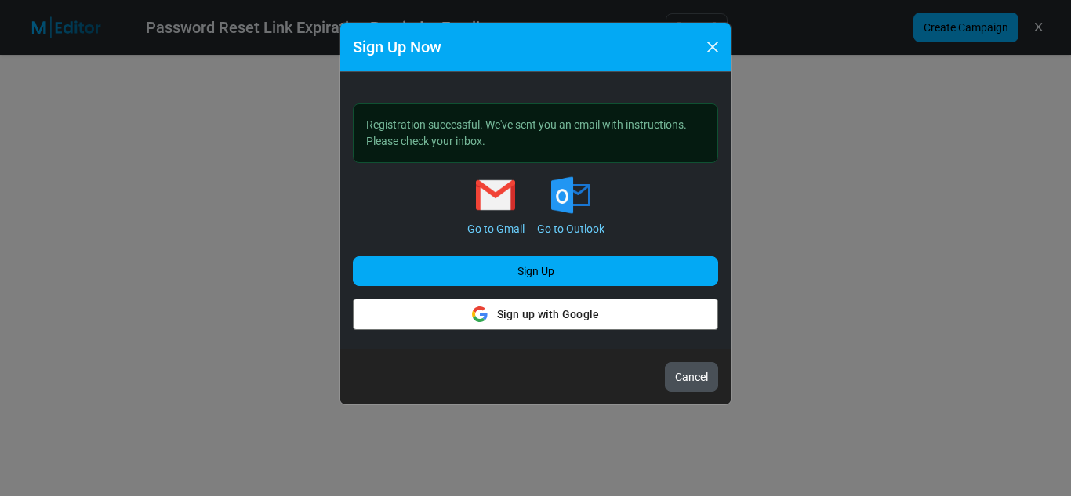
click at [696, 380] on button "Cancel" at bounding box center [691, 377] width 53 height 30
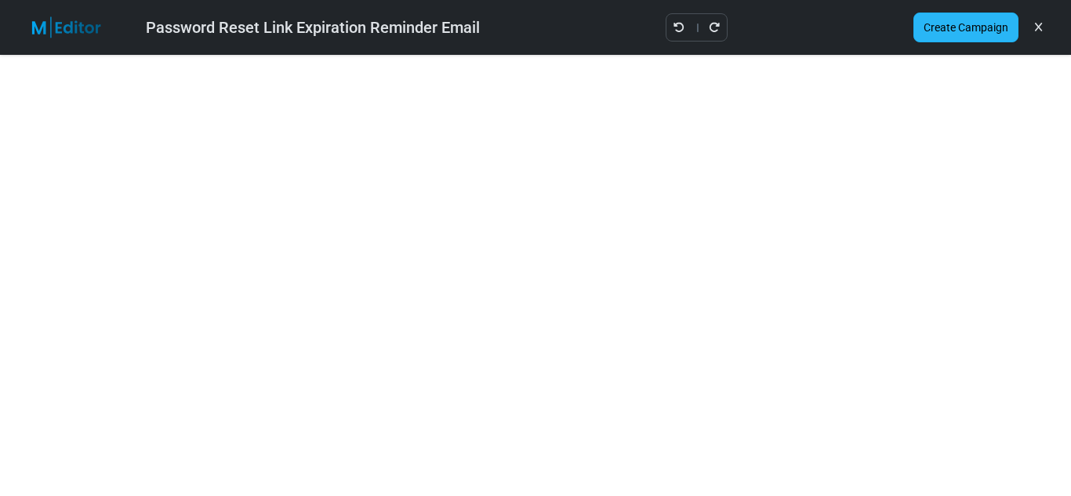
click at [946, 24] on link "Create Campaign" at bounding box center [966, 28] width 105 height 30
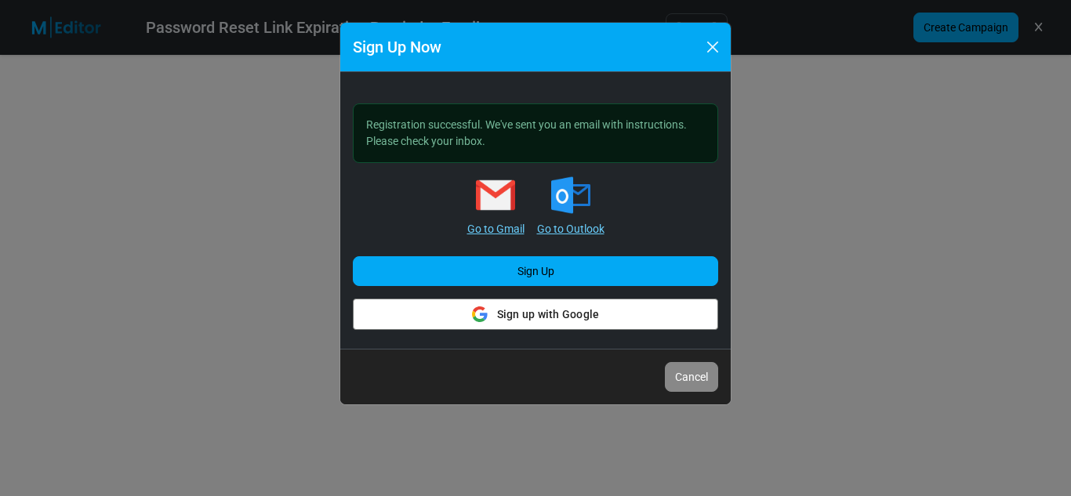
click at [682, 372] on button "Cancel" at bounding box center [691, 377] width 53 height 30
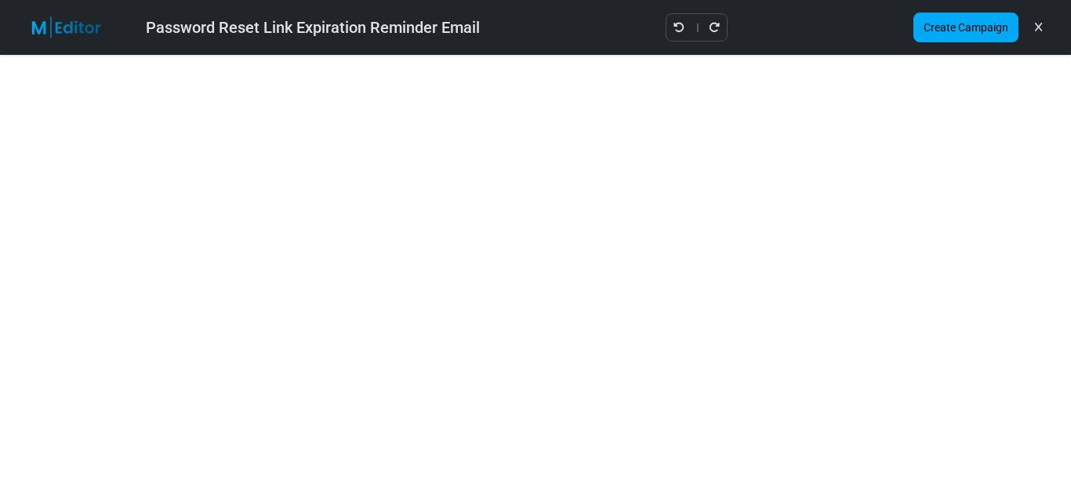
type input "**********"
click at [937, 9] on div "Create Campaign" at bounding box center [980, 27] width 158 height 42
click at [937, 10] on div "Create Campaign" at bounding box center [980, 27] width 158 height 42
click at [937, 14] on link "Create Campaign" at bounding box center [966, 28] width 105 height 30
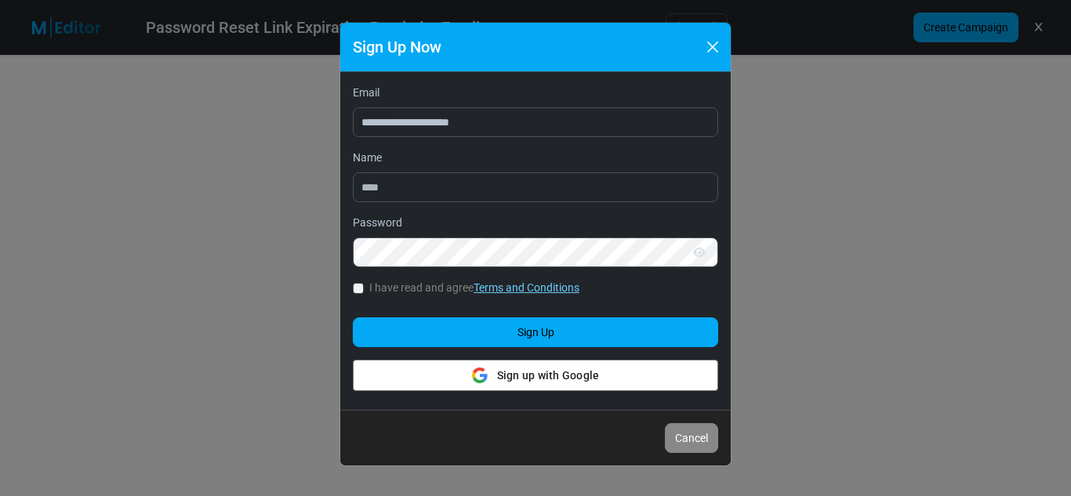
click at [400, 294] on label "I have read and agree Terms and Conditions" at bounding box center [474, 288] width 210 height 16
click at [722, 37] on button "Close" at bounding box center [713, 47] width 24 height 24
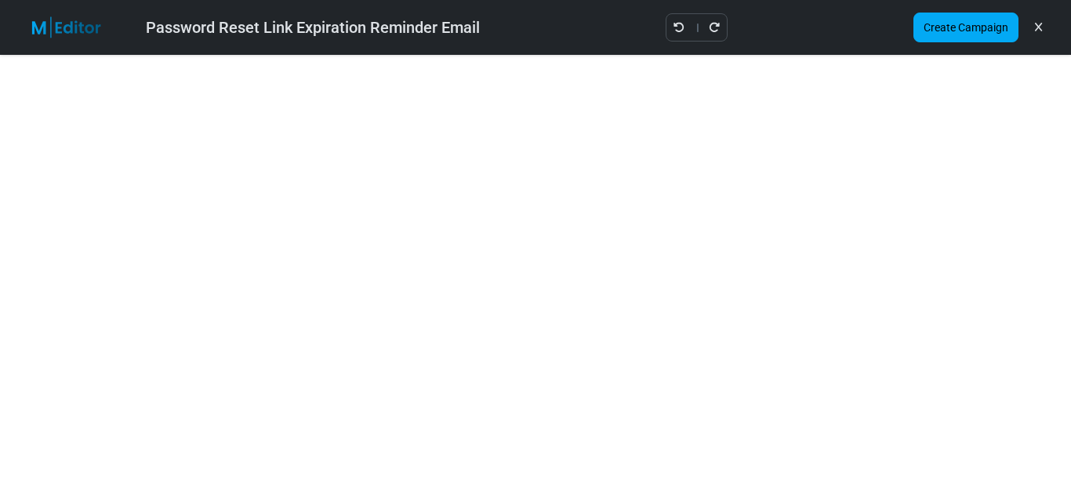
click at [1035, 27] on icon at bounding box center [1038, 27] width 7 height 1
click at [1044, 20] on link at bounding box center [1038, 27] width 15 height 27
click at [994, 31] on link "Create Campaign" at bounding box center [966, 28] width 105 height 30
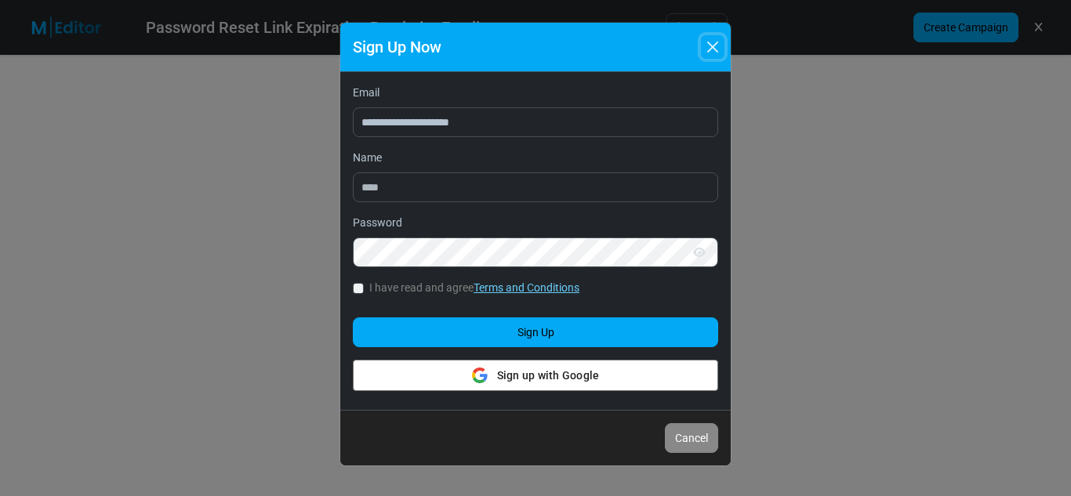
click at [712, 46] on button "Close" at bounding box center [713, 47] width 24 height 24
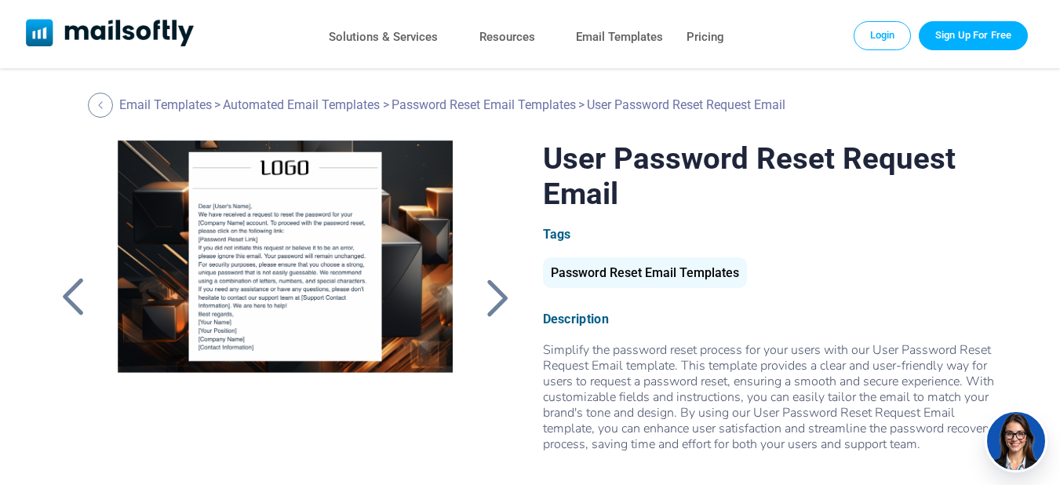
click at [511, 294] on div at bounding box center [497, 297] width 39 height 41
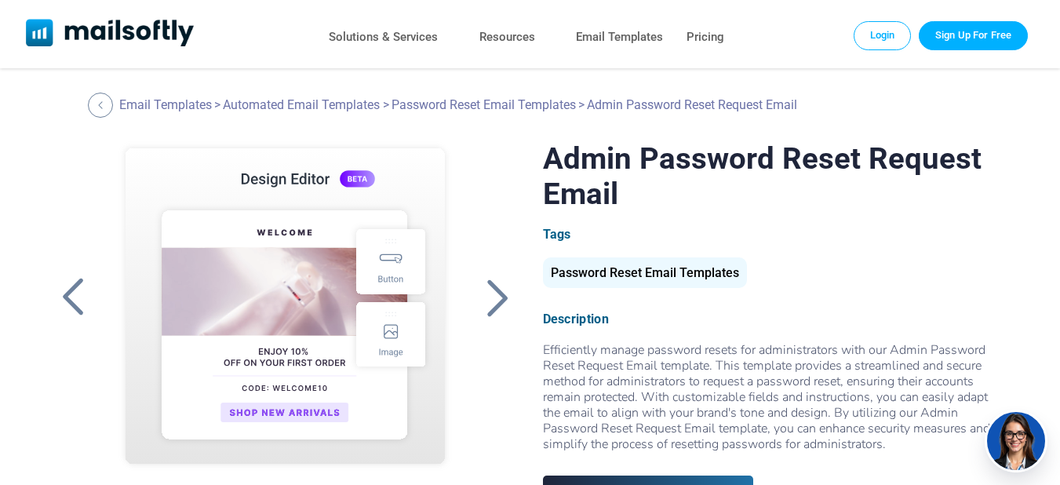
click at [484, 300] on div at bounding box center [497, 297] width 39 height 41
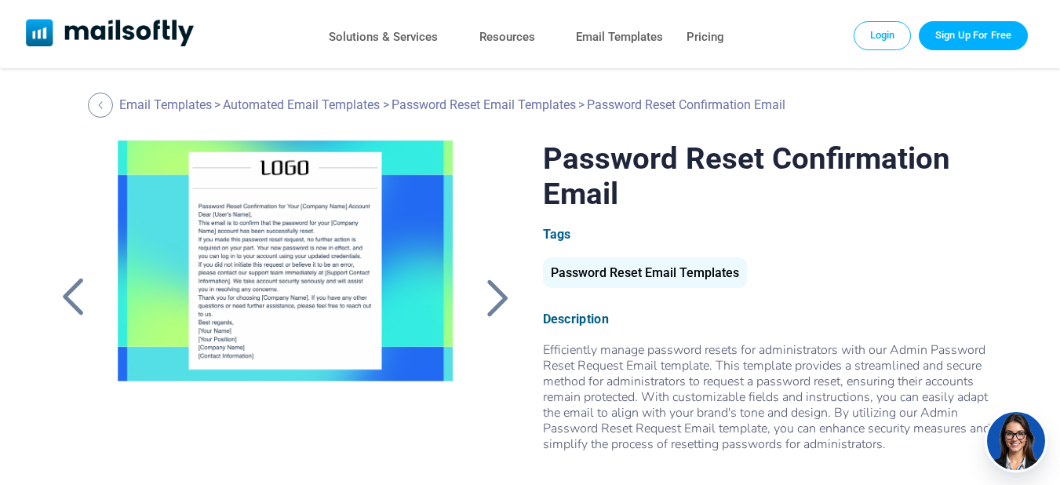
click at [485, 301] on div at bounding box center [497, 297] width 39 height 41
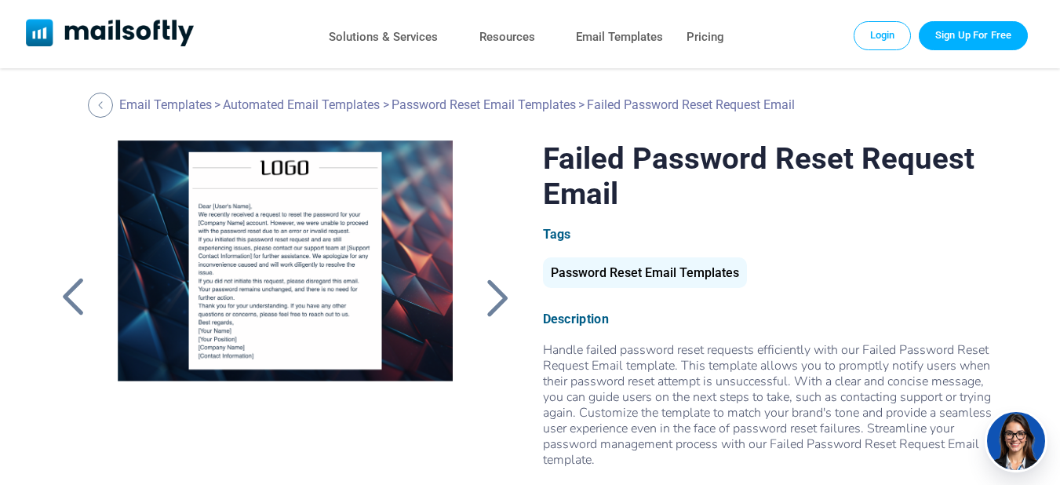
click at [485, 301] on div at bounding box center [497, 297] width 39 height 41
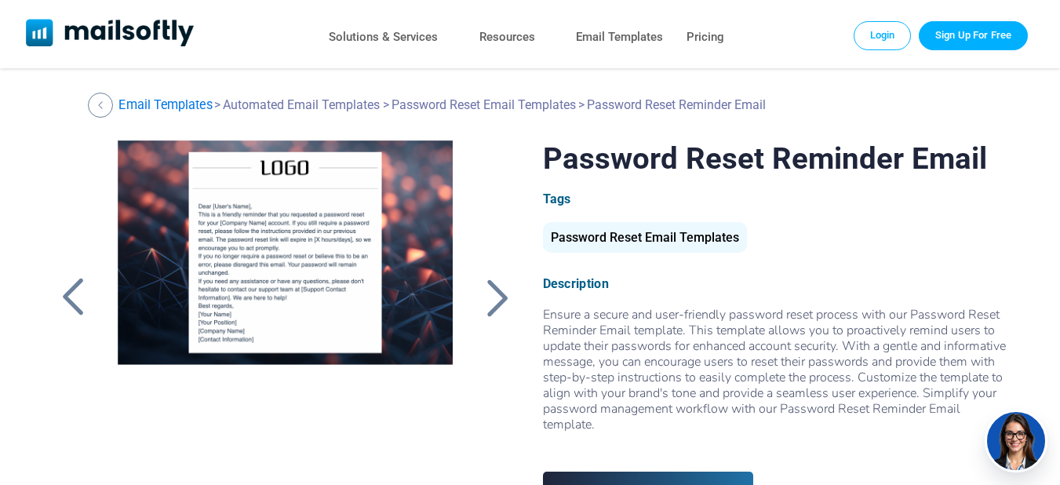
click at [187, 98] on link "Email Templates" at bounding box center [164, 104] width 93 height 15
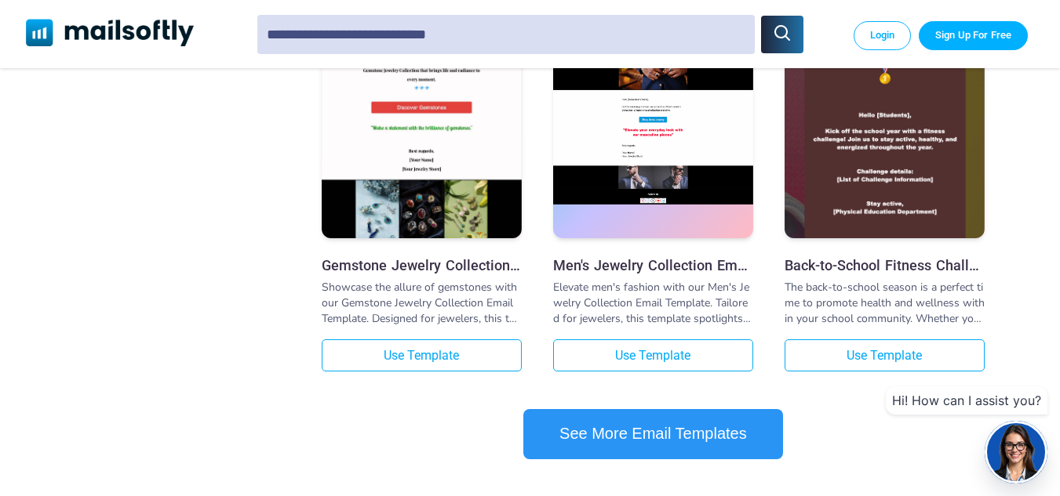
scroll to position [1628, 0]
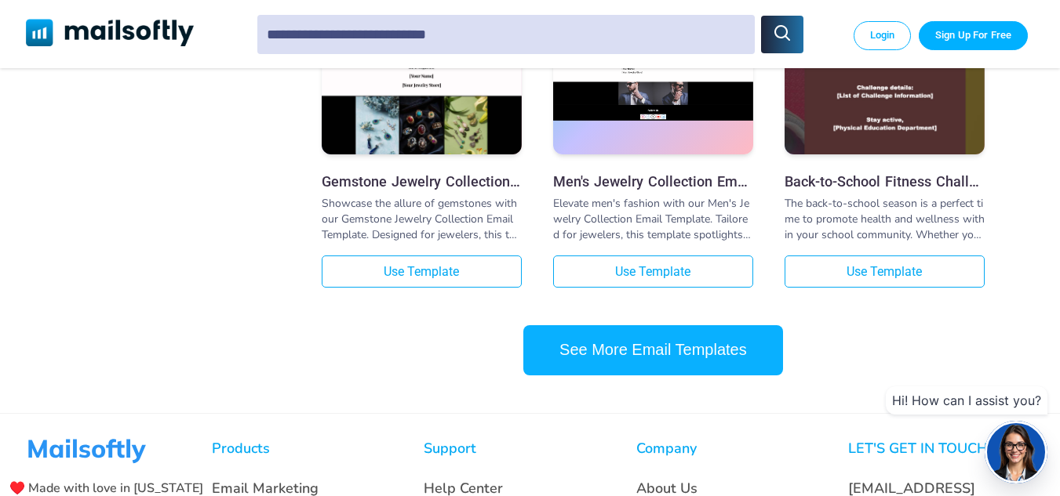
click at [685, 370] on button "See More Email Templates" at bounding box center [653, 350] width 260 height 50
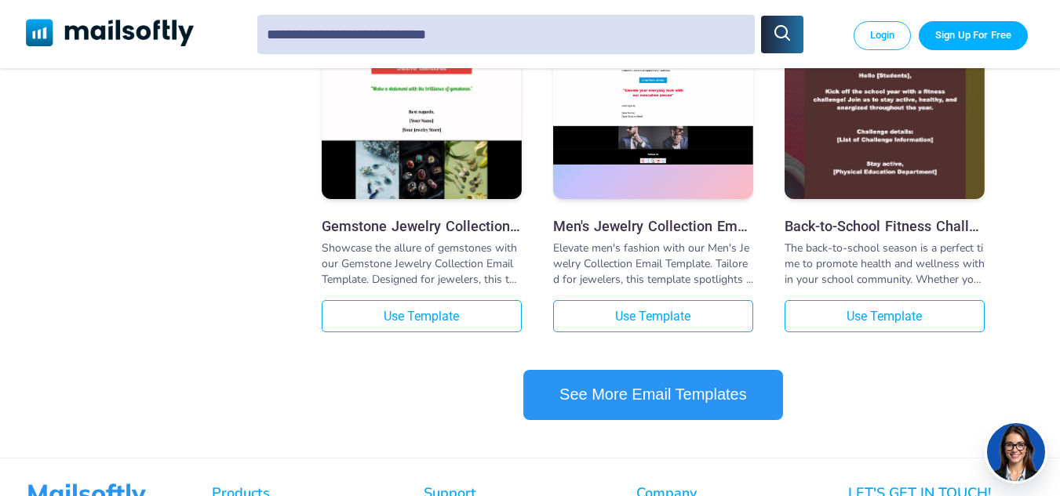
scroll to position [3215, 0]
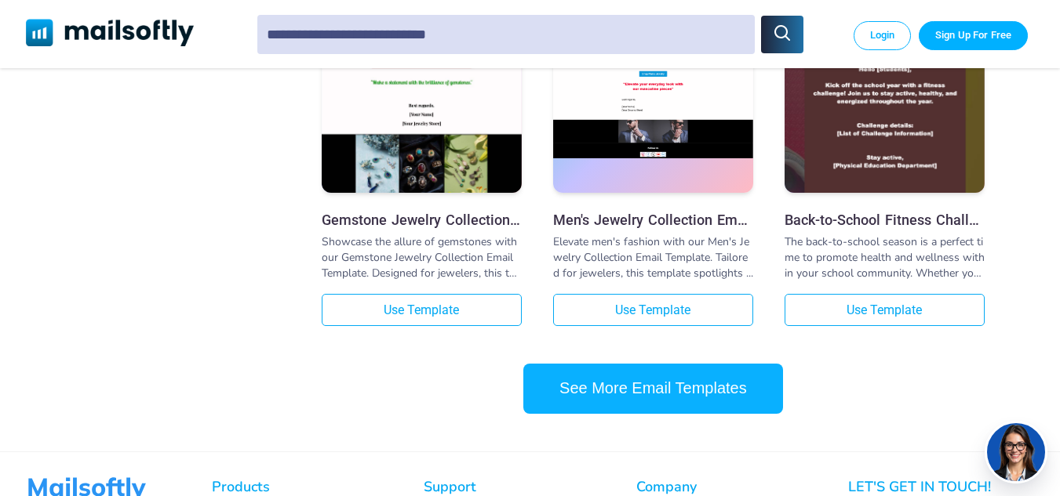
click at [719, 402] on button "See More Email Templates" at bounding box center [653, 389] width 260 height 50
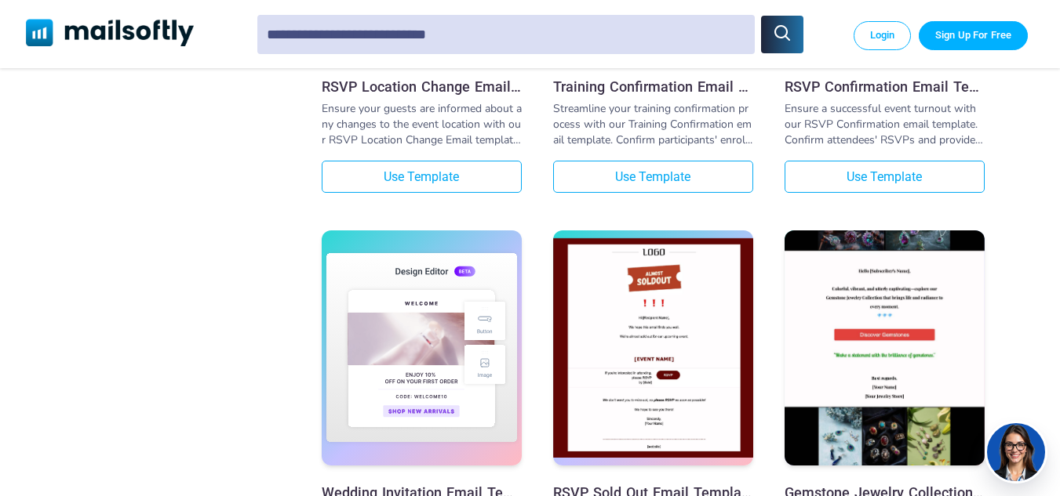
scroll to position [4633, 0]
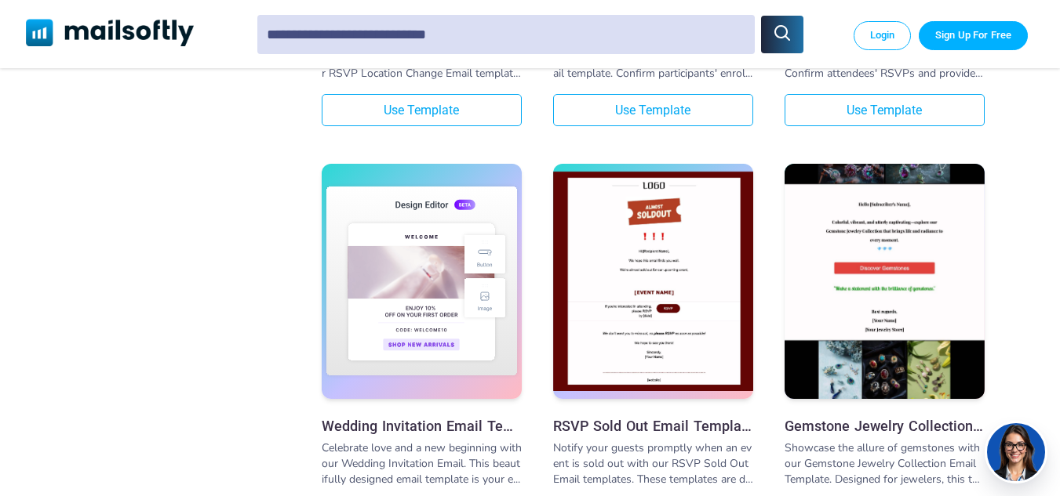
click at [893, 42] on link "Login" at bounding box center [882, 35] width 58 height 28
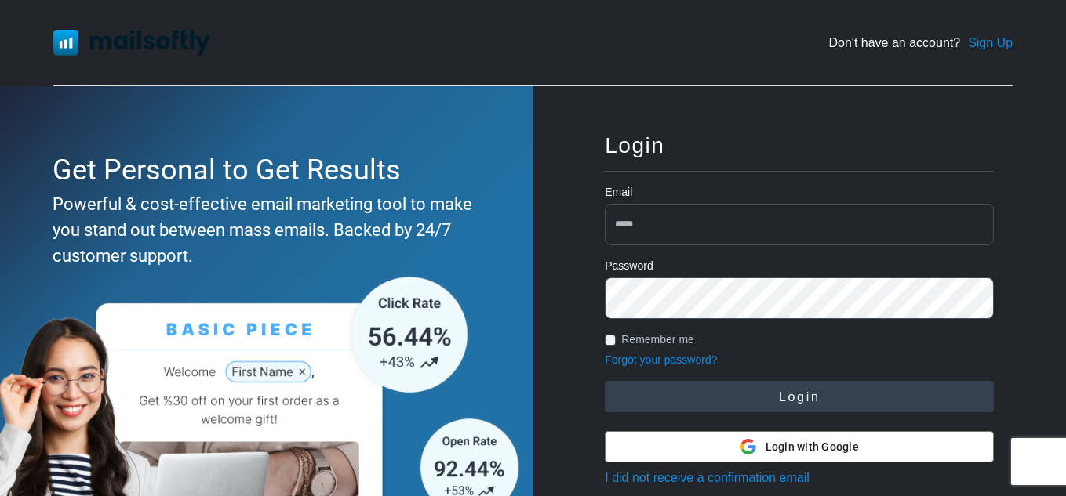
type input "**********"
click at [708, 408] on button "Login" at bounding box center [799, 396] width 389 height 31
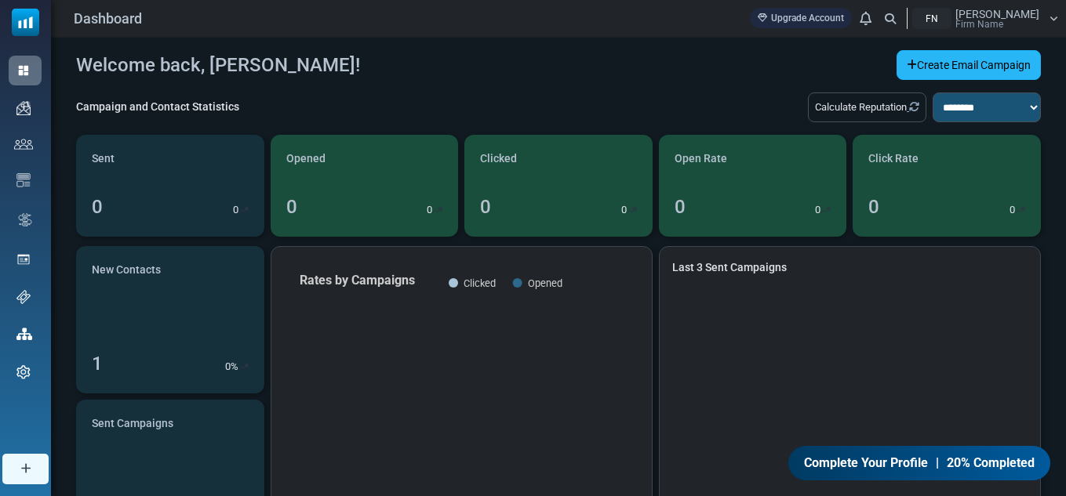
click at [1001, 71] on link "Create Email Campaign" at bounding box center [968, 65] width 144 height 30
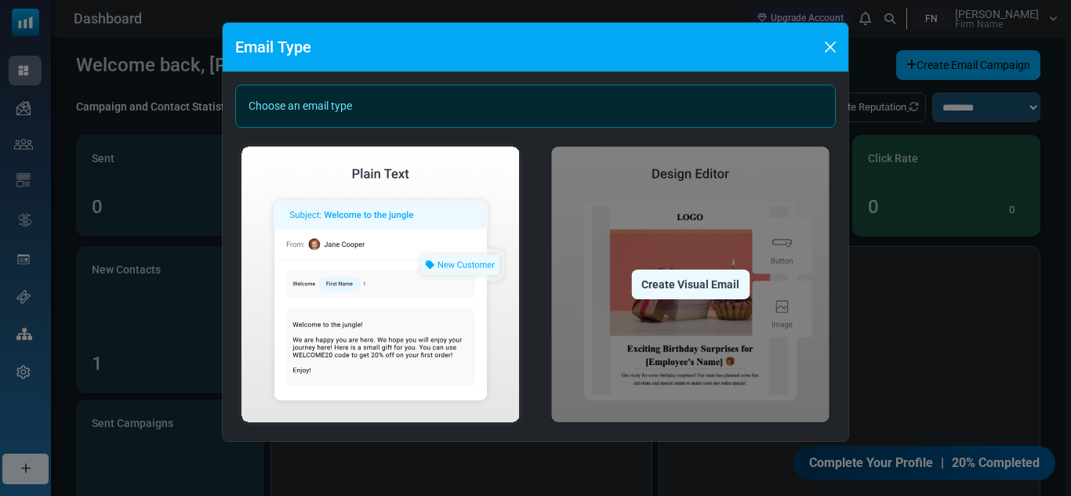
click at [652, 316] on img at bounding box center [690, 284] width 291 height 289
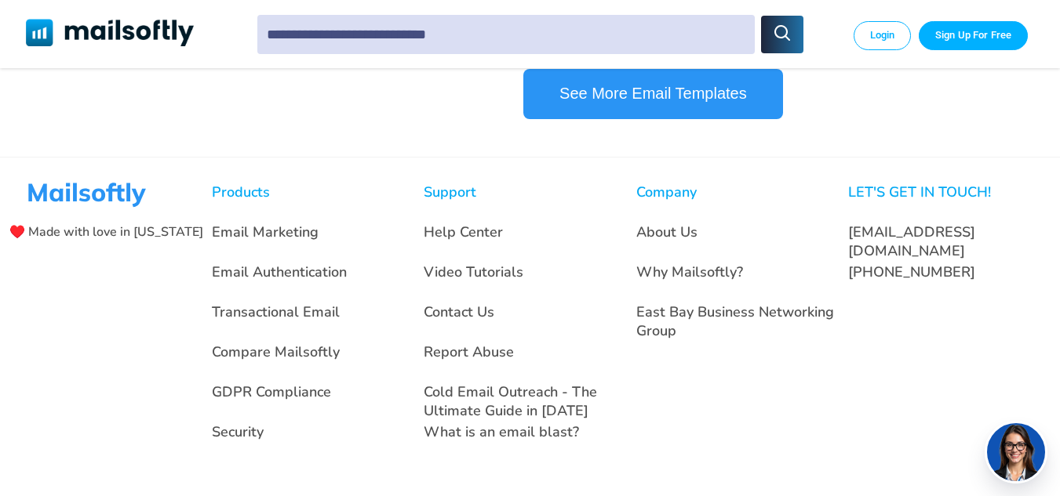
click at [874, 33] on link "Login" at bounding box center [882, 35] width 58 height 28
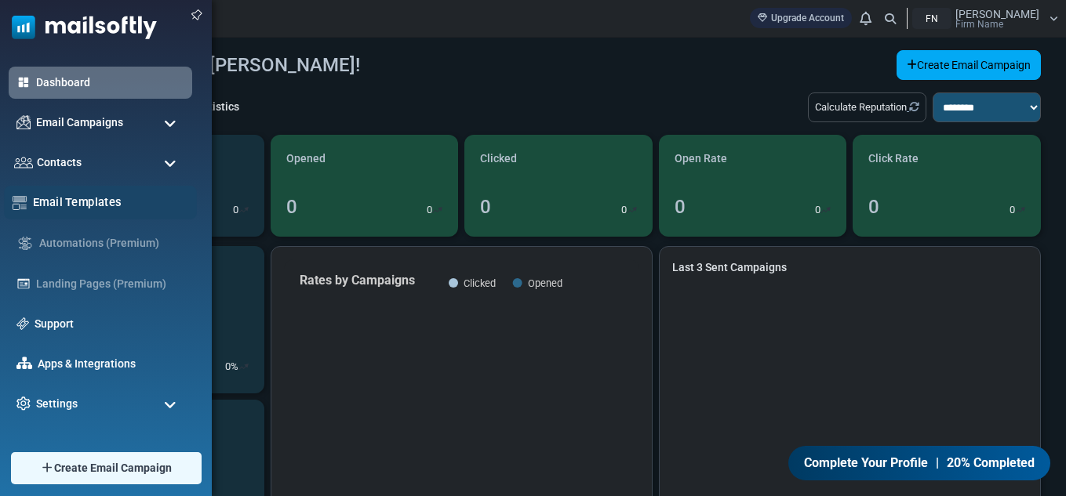
click at [61, 211] on link "Email Templates" at bounding box center [110, 202] width 155 height 17
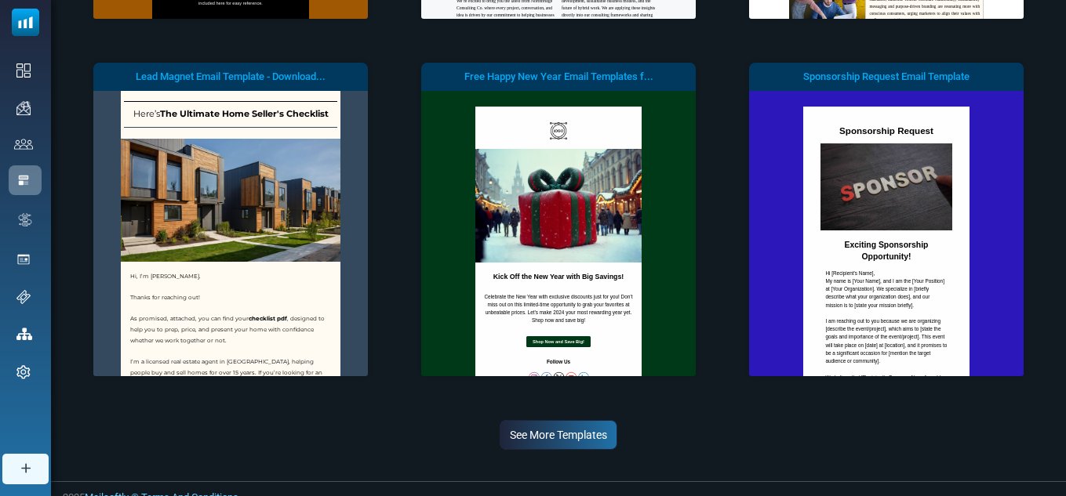
scroll to position [520, 0]
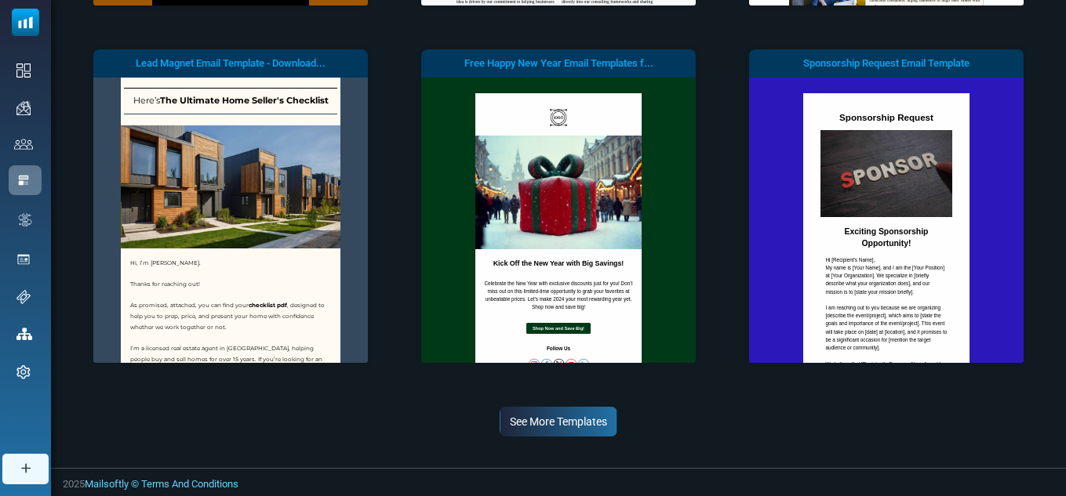
click at [562, 418] on link "See More Templates" at bounding box center [559, 422] width 118 height 30
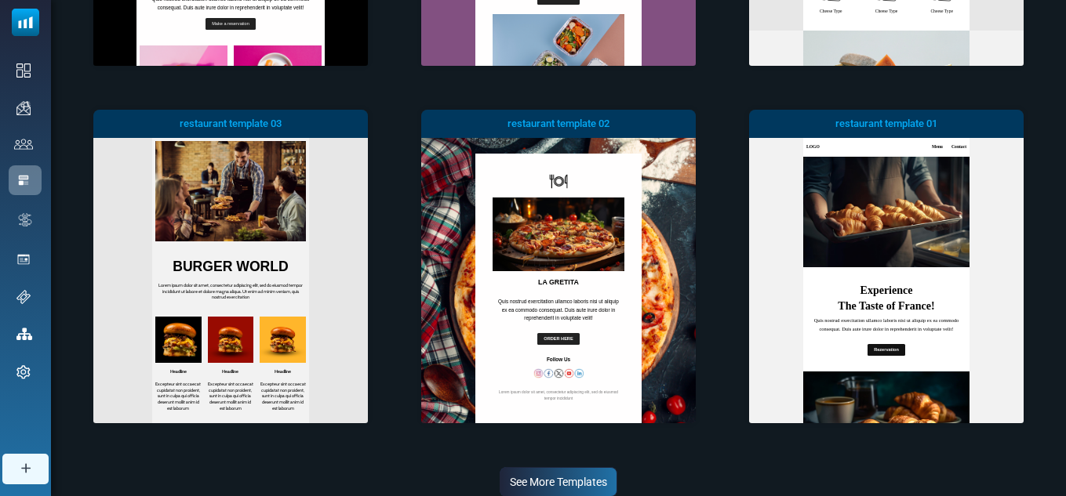
scroll to position [1241, 0]
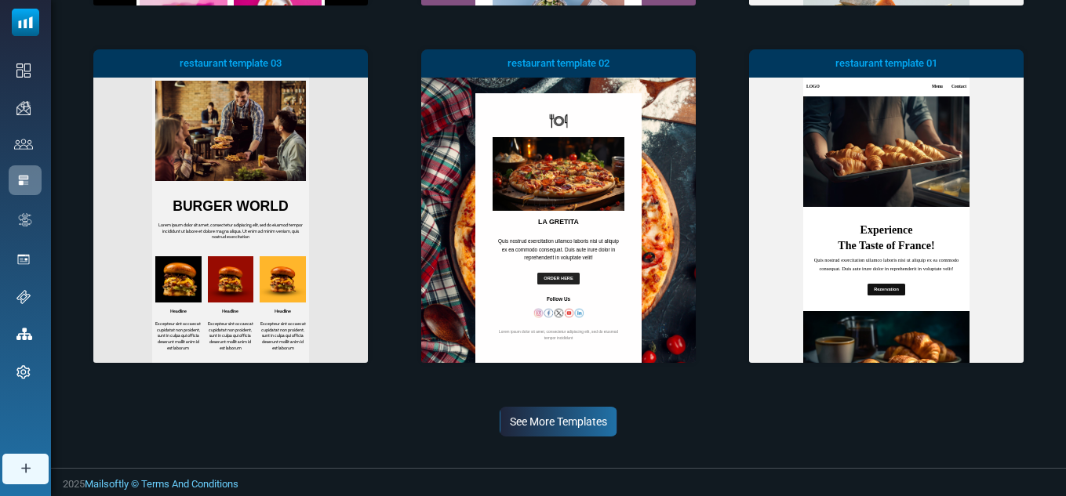
click at [595, 424] on link "See More Templates" at bounding box center [559, 422] width 118 height 30
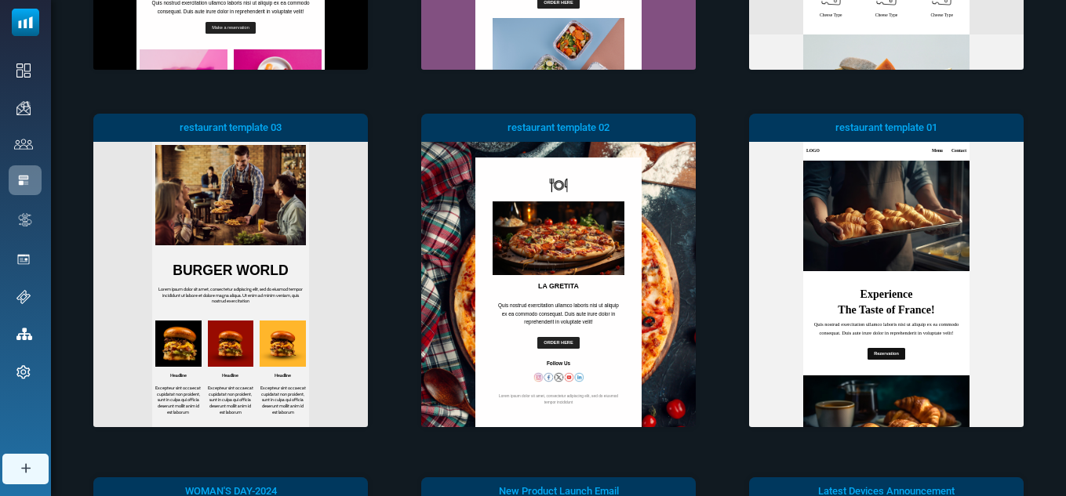
scroll to position [1963, 0]
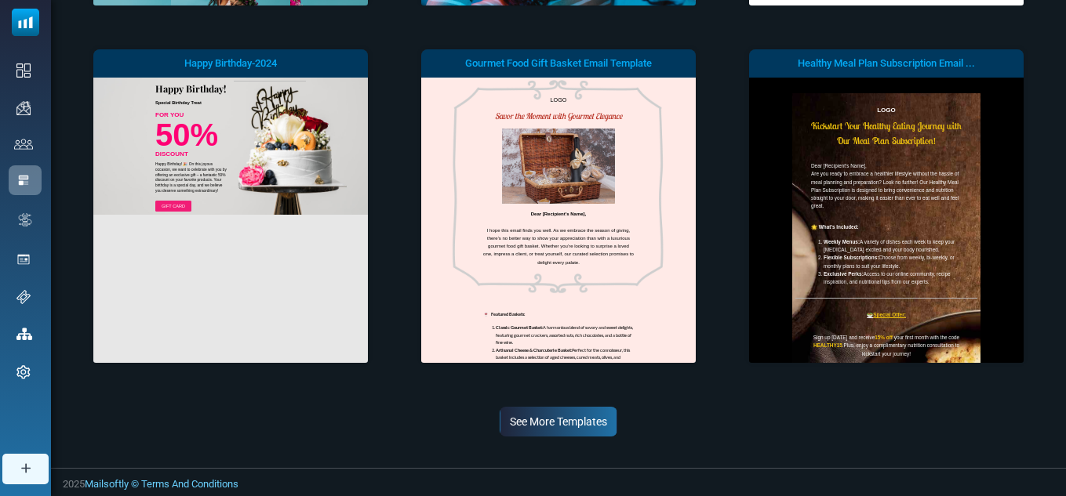
click at [540, 420] on link "See More Templates" at bounding box center [559, 422] width 118 height 30
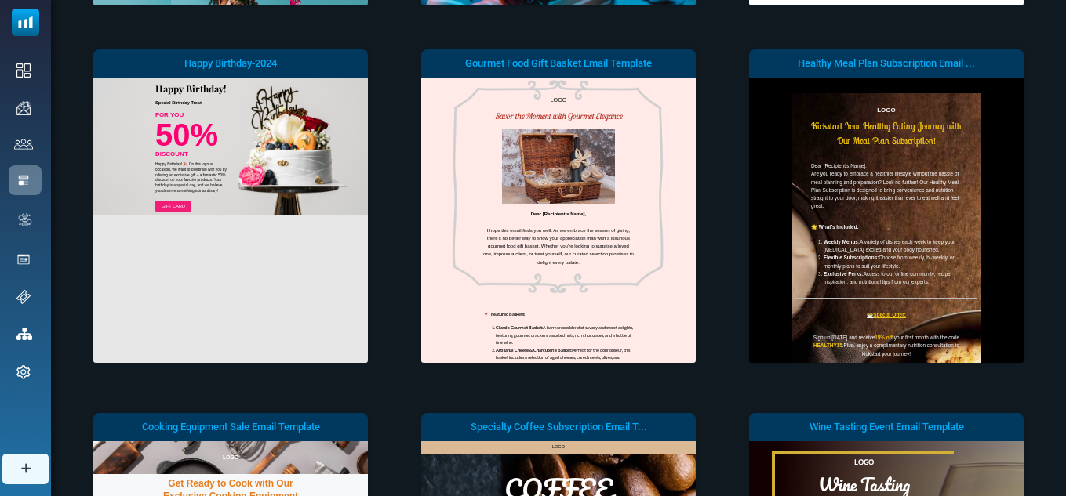
scroll to position [0, 0]
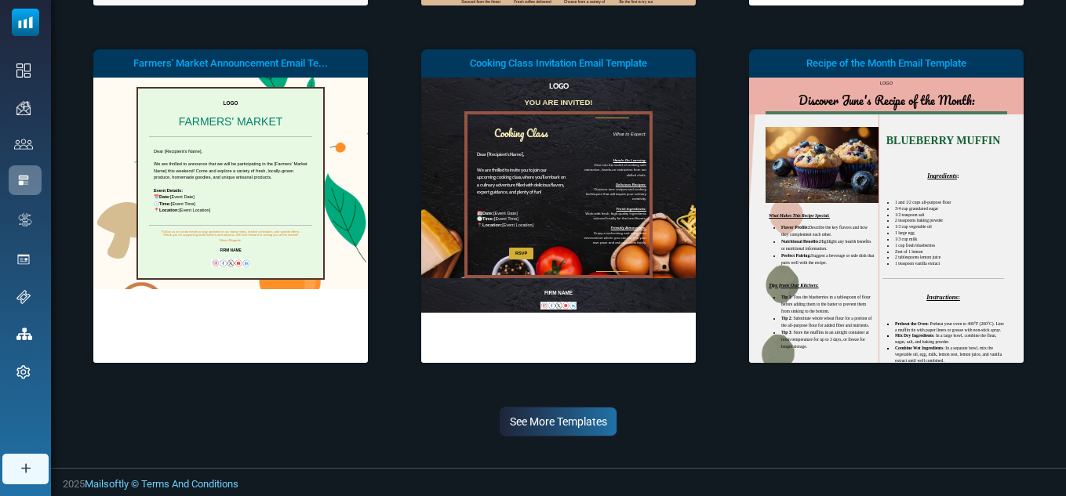
click at [554, 427] on link "See More Templates" at bounding box center [559, 422] width 118 height 30
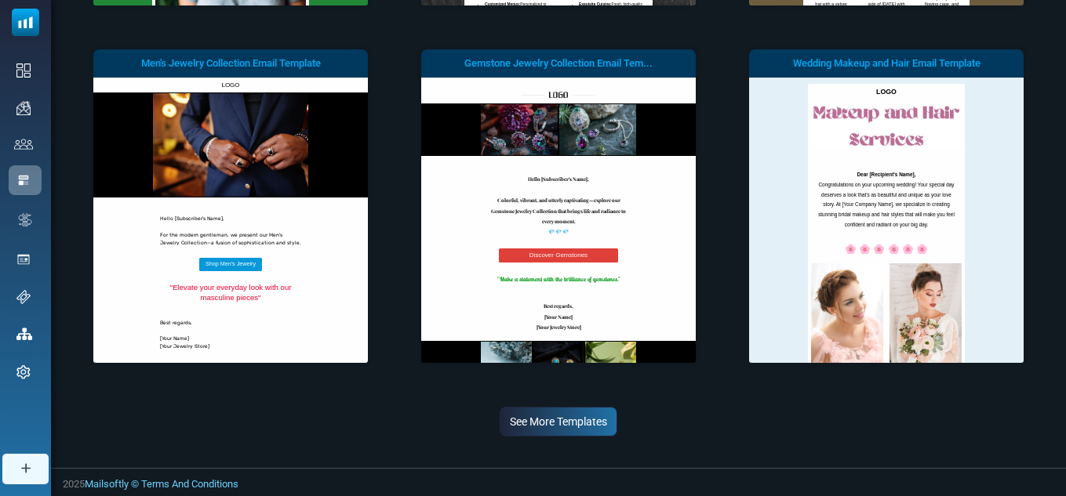
click at [562, 422] on link "See More Templates" at bounding box center [559, 422] width 118 height 30
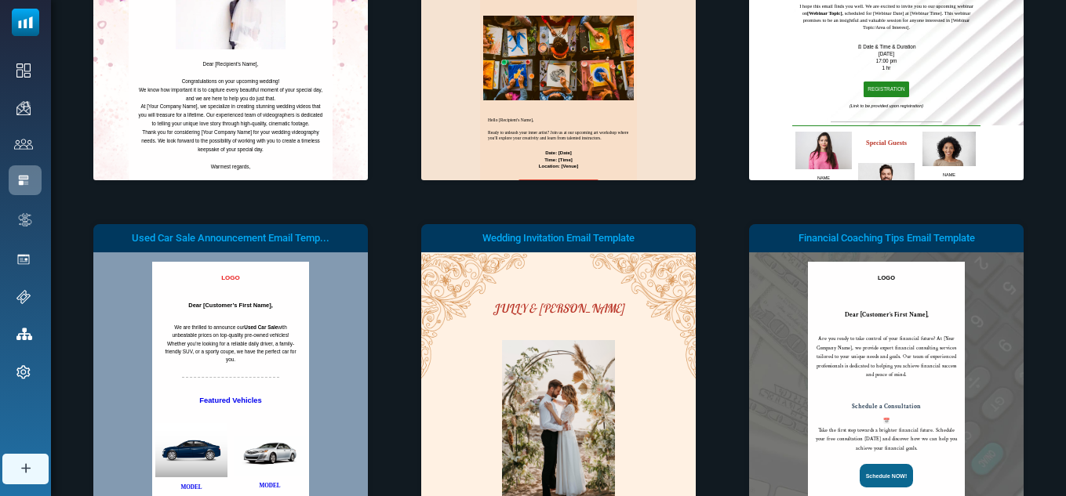
drag, startPoint x: 1063, startPoint y: 434, endPoint x: 1067, endPoint y: 445, distance: 11.7
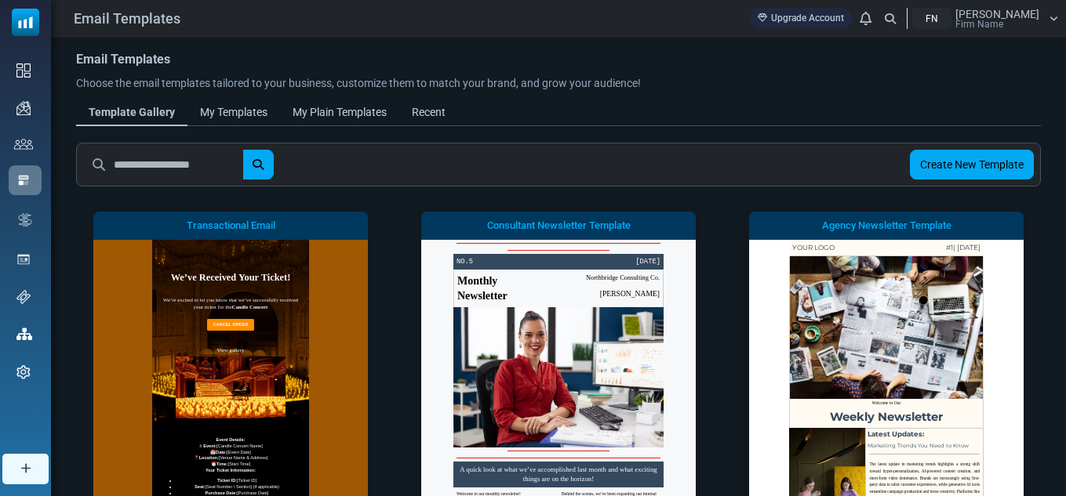
click at [187, 165] on input "text" at bounding box center [178, 165] width 129 height 30
type input "*"
click at [242, 150] on button "submit" at bounding box center [257, 165] width 31 height 30
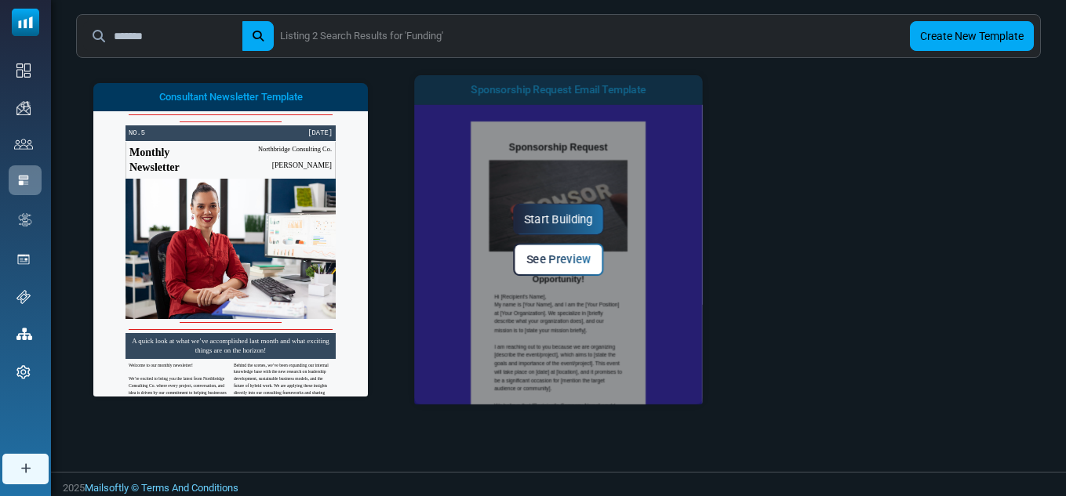
drag, startPoint x: 694, startPoint y: 273, endPoint x: 692, endPoint y: 303, distance: 29.8
click at [692, 303] on div "Start Building See Preview" at bounding box center [558, 239] width 289 height 329
drag, startPoint x: 696, startPoint y: 280, endPoint x: 690, endPoint y: 320, distance: 40.5
click at [690, 320] on div "Start Building See Preview" at bounding box center [558, 239] width 289 height 329
click at [583, 260] on span "See Preview" at bounding box center [558, 259] width 64 height 13
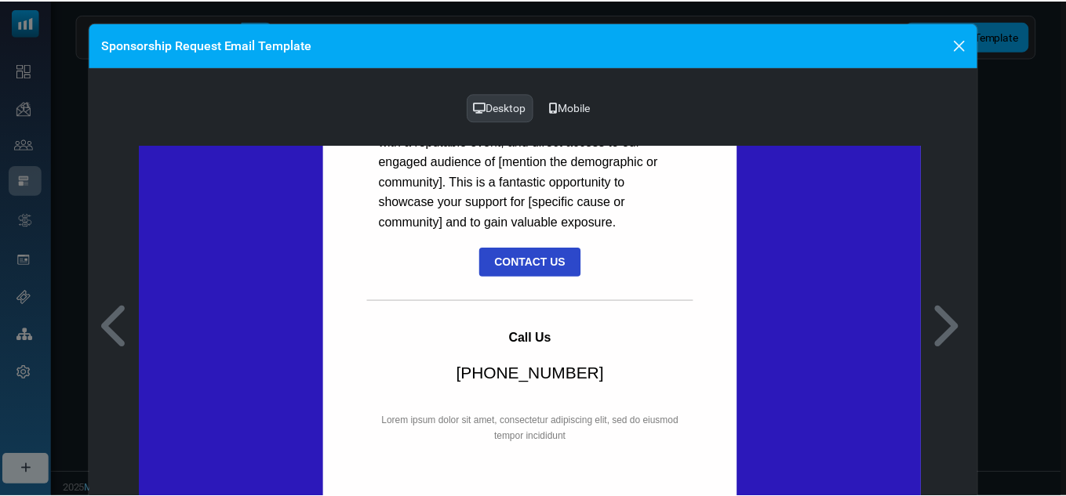
scroll to position [1437, 0]
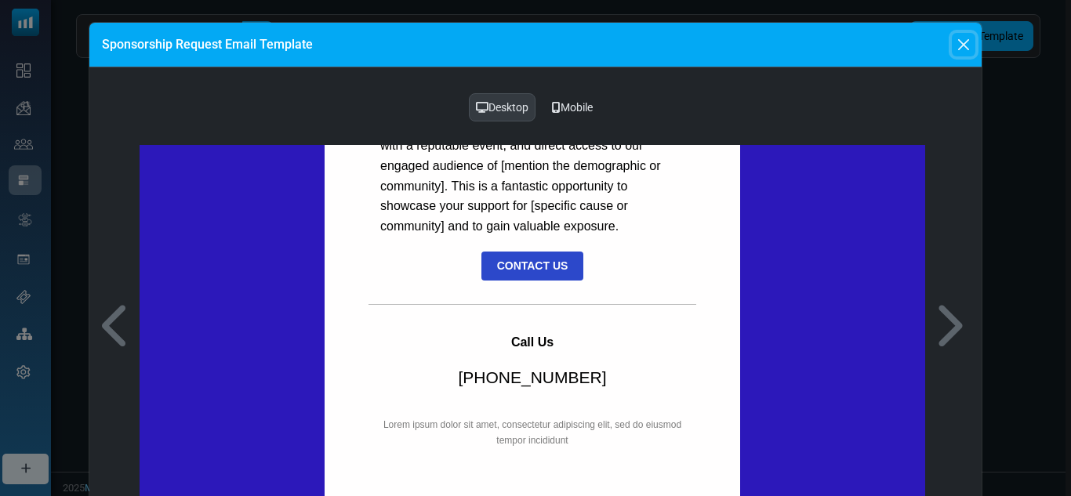
click at [967, 40] on button "Close" at bounding box center [964, 45] width 24 height 24
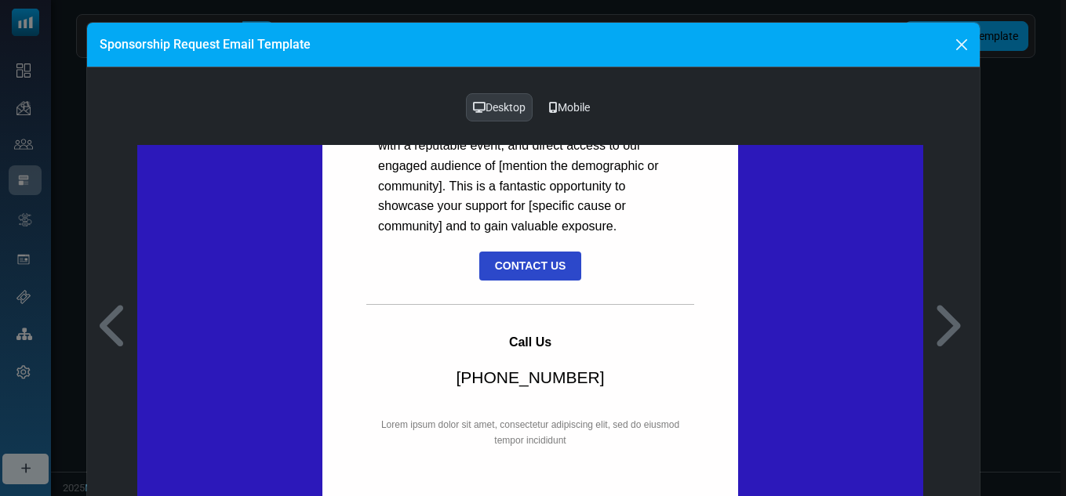
scroll to position [0, 0]
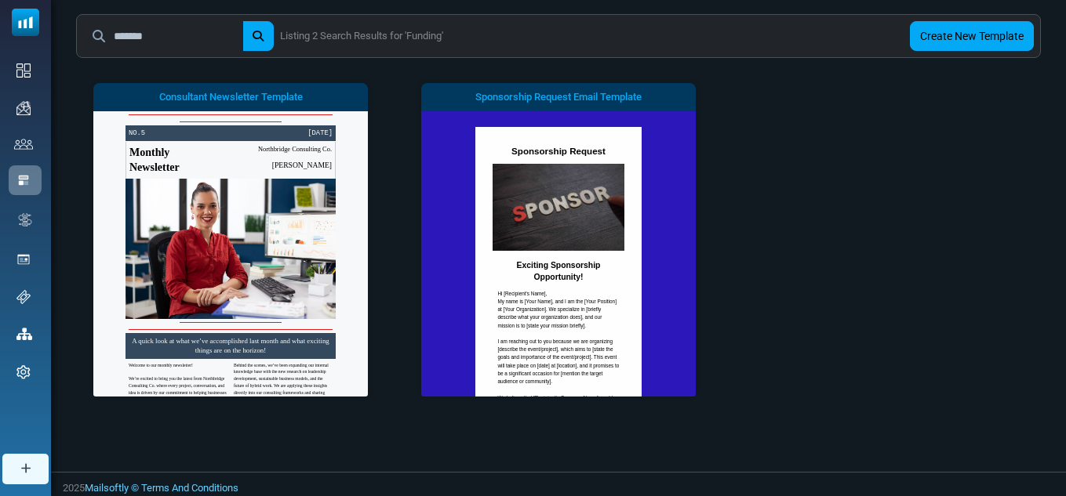
click at [203, 31] on input "*******" at bounding box center [178, 36] width 129 height 30
type input "*"
click at [242, 21] on button "submit" at bounding box center [257, 36] width 31 height 30
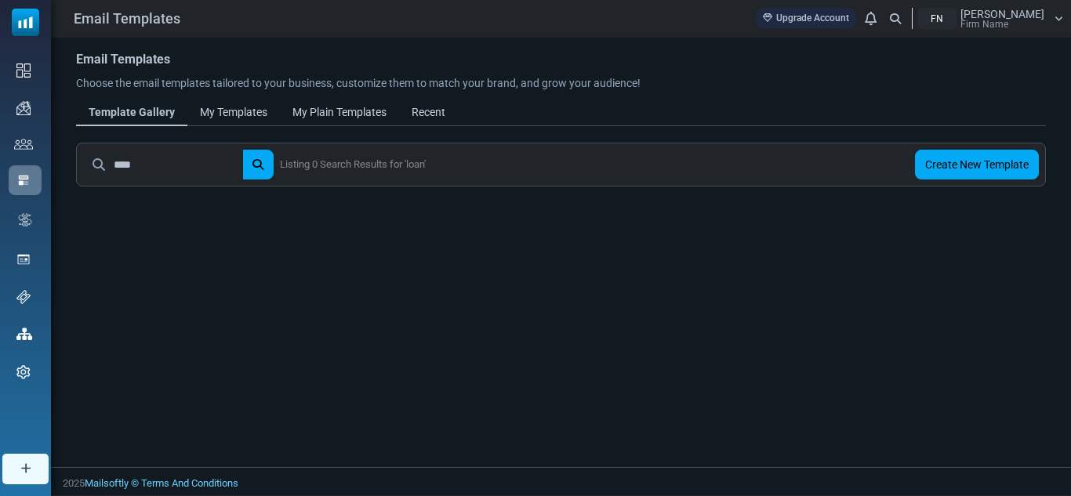
click at [154, 162] on input "****" at bounding box center [178, 165] width 129 height 30
type input "*****"
click at [242, 150] on button "submit" at bounding box center [257, 165] width 31 height 30
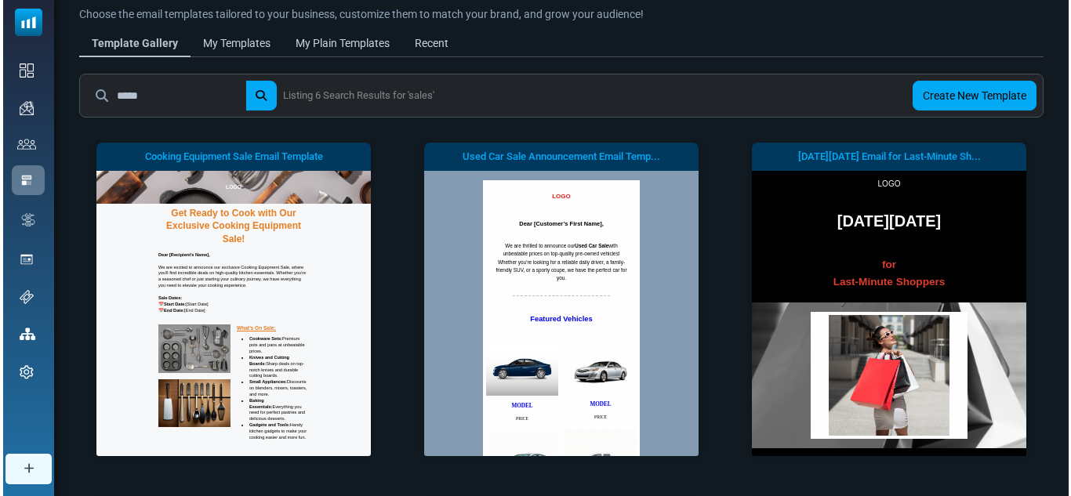
scroll to position [76, 0]
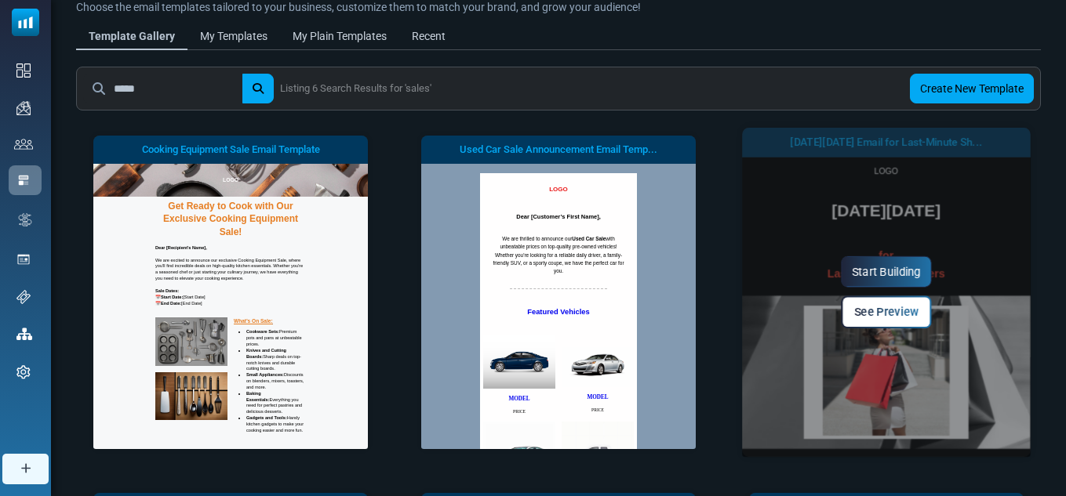
drag, startPoint x: 1017, startPoint y: 216, endPoint x: 1013, endPoint y: 246, distance: 30.8
click at [1013, 246] on div "Start Building See Preview" at bounding box center [886, 292] width 289 height 329
click at [907, 314] on span "See Preview" at bounding box center [886, 312] width 64 height 13
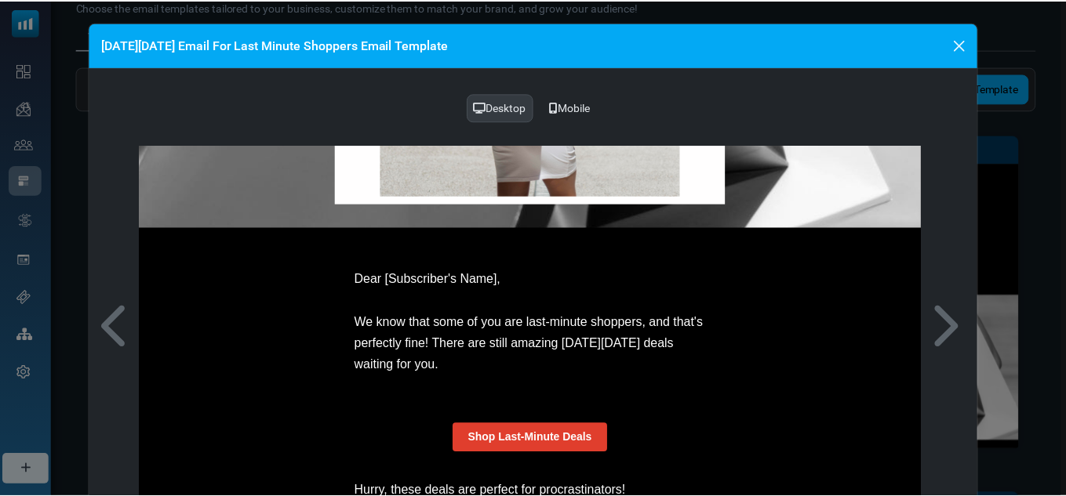
scroll to position [645, 0]
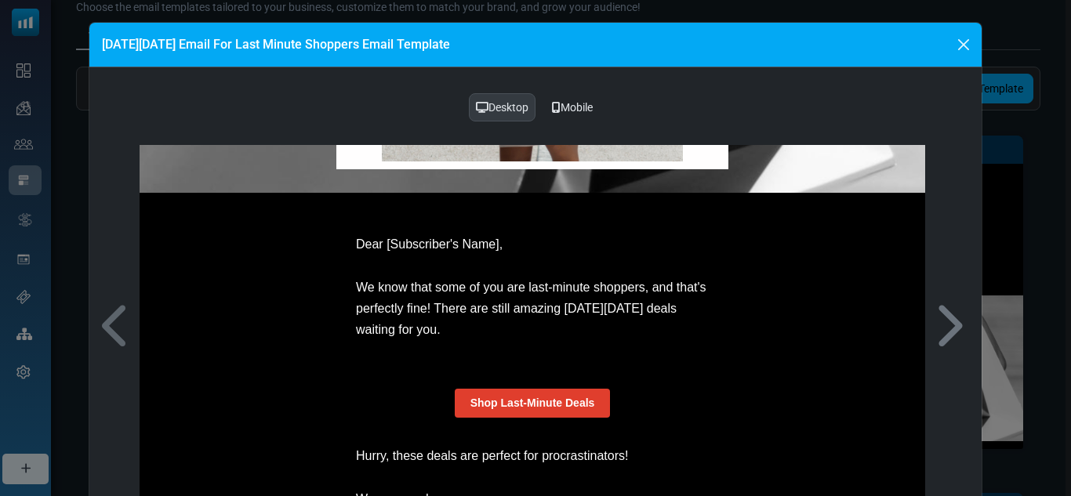
click at [944, 316] on icon at bounding box center [948, 326] width 30 height 47
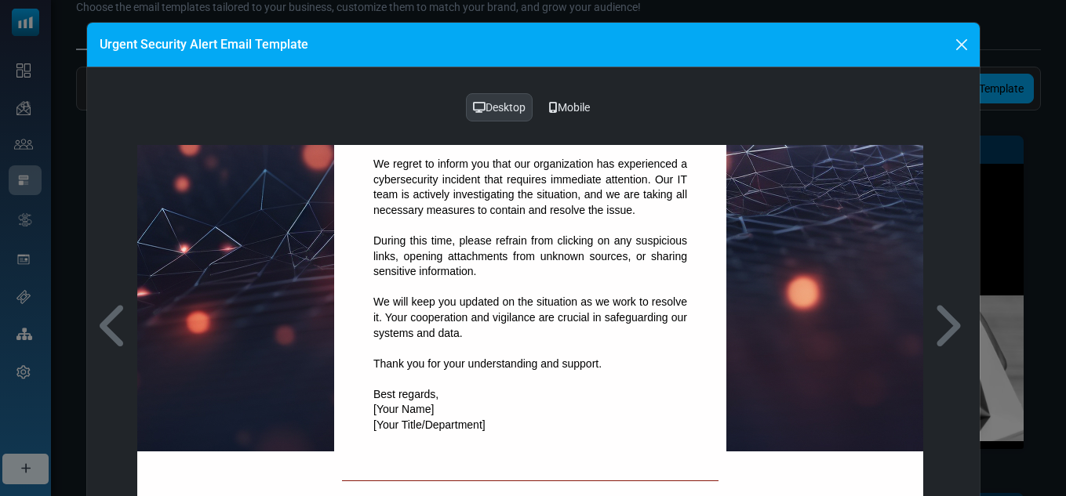
scroll to position [293, 0]
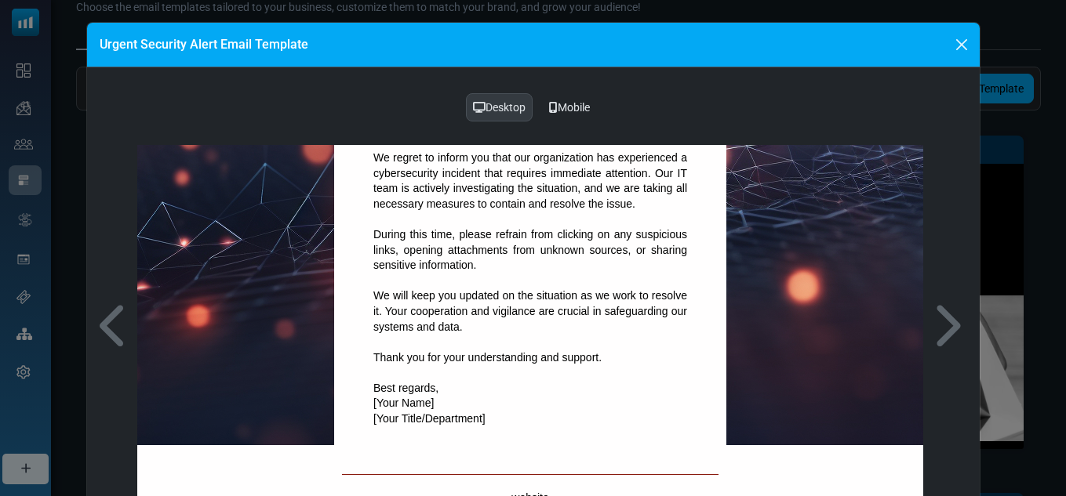
click at [549, 104] on icon at bounding box center [553, 107] width 9 height 11
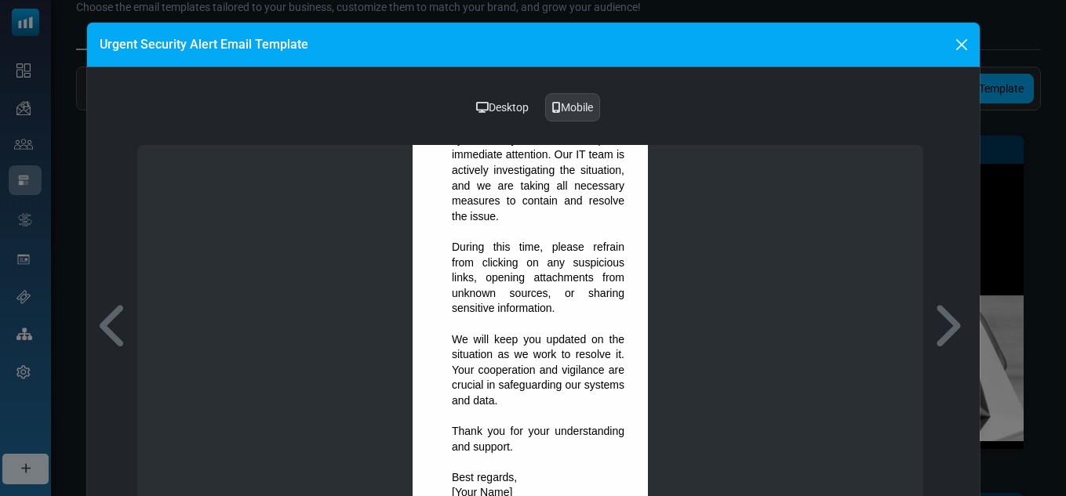
click at [511, 109] on div "Desktop" at bounding box center [502, 108] width 73 height 30
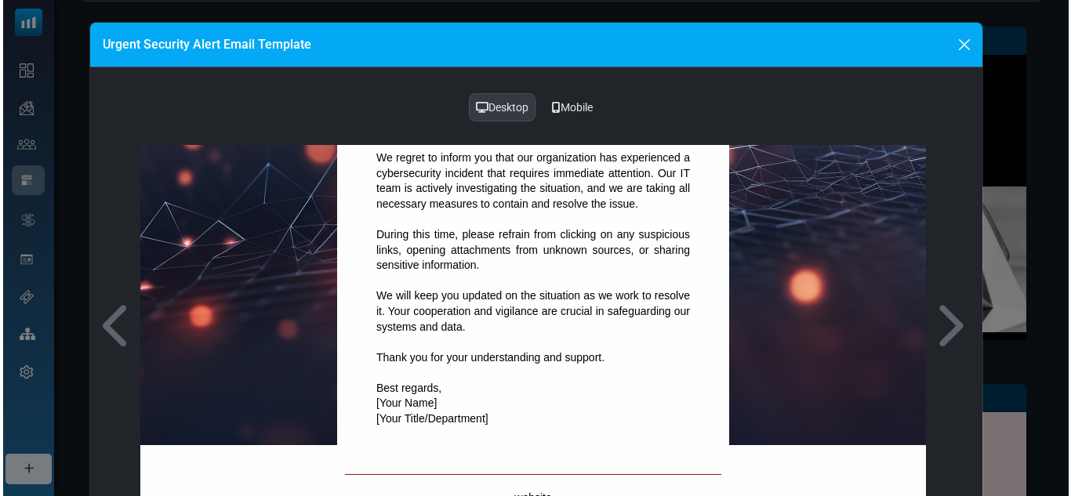
scroll to position [193, 0]
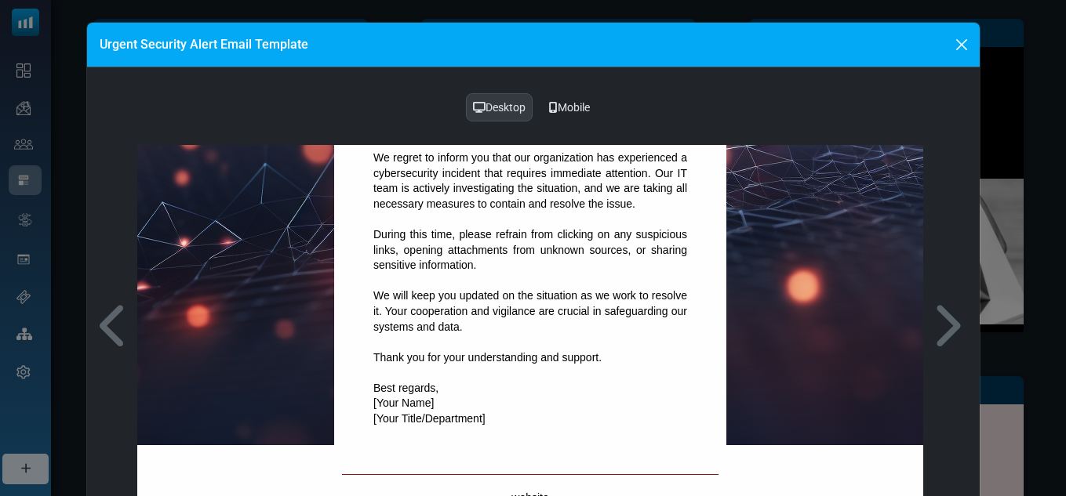
click at [952, 289] on div "Desktop Mobile" at bounding box center [533, 320] width 892 height 506
click at [954, 41] on button "Close" at bounding box center [962, 45] width 24 height 24
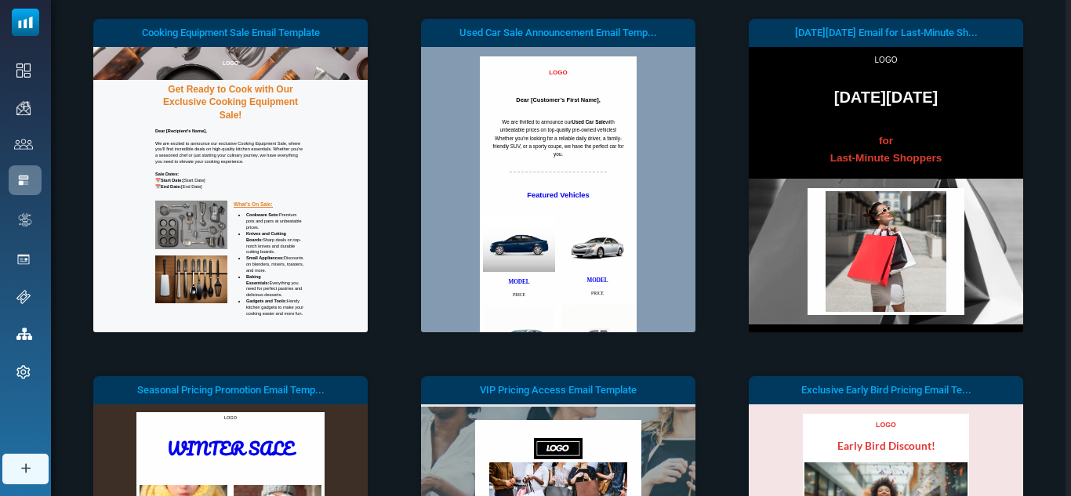
scroll to position [0, 0]
drag, startPoint x: 1067, startPoint y: 293, endPoint x: 1071, endPoint y: 271, distance: 22.2
click at [1065, 293] on body "Email Templates Upgrade Account Notifications FN John Firm Name Profile & Prefe…" at bounding box center [535, 315] width 1071 height 1016
drag, startPoint x: 1071, startPoint y: 271, endPoint x: 1069, endPoint y: 300, distance: 29.1
click at [1064, 319] on body "Email Templates Upgrade Account Notifications FN John Firm Name Profile & Prefe…" at bounding box center [535, 315] width 1071 height 1016
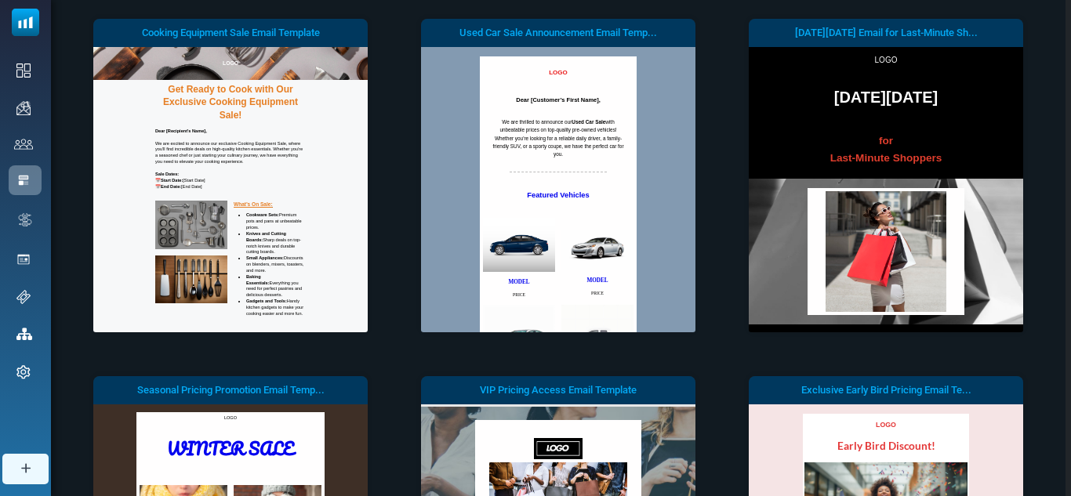
drag, startPoint x: 1071, startPoint y: 274, endPoint x: 1062, endPoint y: 305, distance: 32.5
click at [1062, 305] on body "Email Templates Upgrade Account Notifications FN John Firm Name Profile & Prefe…" at bounding box center [535, 315] width 1071 height 1016
click at [1056, 316] on div "Email Templates Choose the email templates tailored to your business, customize…" at bounding box center [558, 320] width 1015 height 951
click at [1065, 165] on body "Email Templates Upgrade Account Notifications FN John Firm Name Profile & Prefe…" at bounding box center [535, 315] width 1071 height 1016
drag, startPoint x: 1067, startPoint y: 162, endPoint x: 1067, endPoint y: 187, distance: 25.1
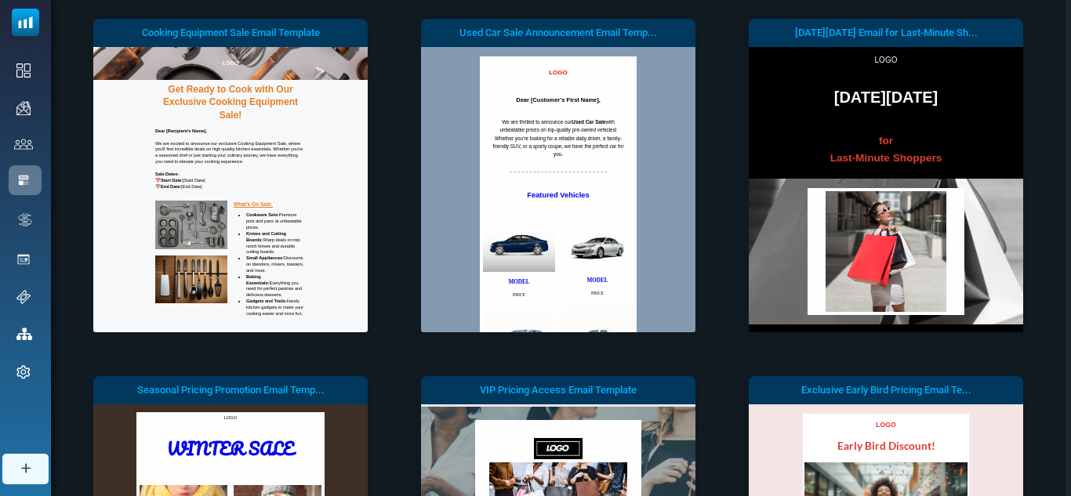
click at [1065, 187] on body "Email Templates Upgrade Account Notifications FN John Firm Name Profile & Prefe…" at bounding box center [535, 315] width 1071 height 1016
drag, startPoint x: 1067, startPoint y: 191, endPoint x: 1063, endPoint y: 239, distance: 48.8
click at [1063, 239] on body "Email Templates Upgrade Account Notifications FN John Firm Name Profile & Prefe…" at bounding box center [535, 315] width 1071 height 1016
click at [1065, 19] on div "Email Templates Choose the email templates tailored to your business, customize…" at bounding box center [558, 320] width 1015 height 951
click at [1051, 418] on div "Email Templates Choose the email templates tailored to your business, customize…" at bounding box center [558, 320] width 1015 height 951
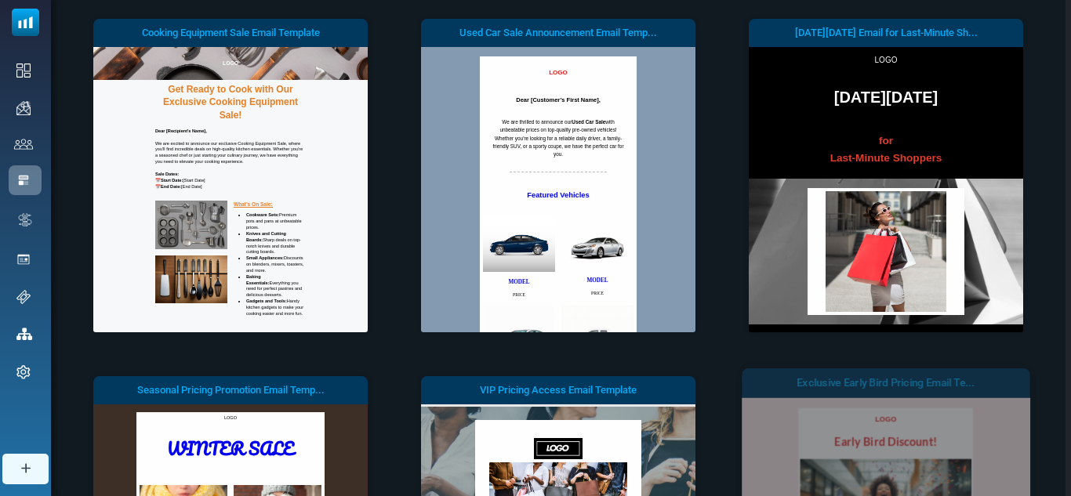
drag, startPoint x: 684, startPoint y: 99, endPoint x: 1020, endPoint y: 482, distance: 509.1
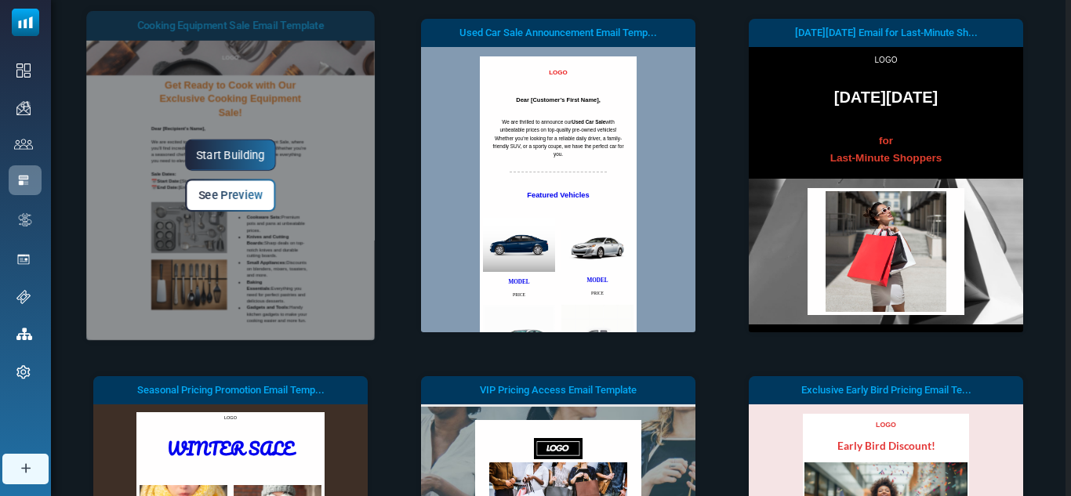
click at [249, 67] on div "Start Building See Preview" at bounding box center [230, 175] width 289 height 329
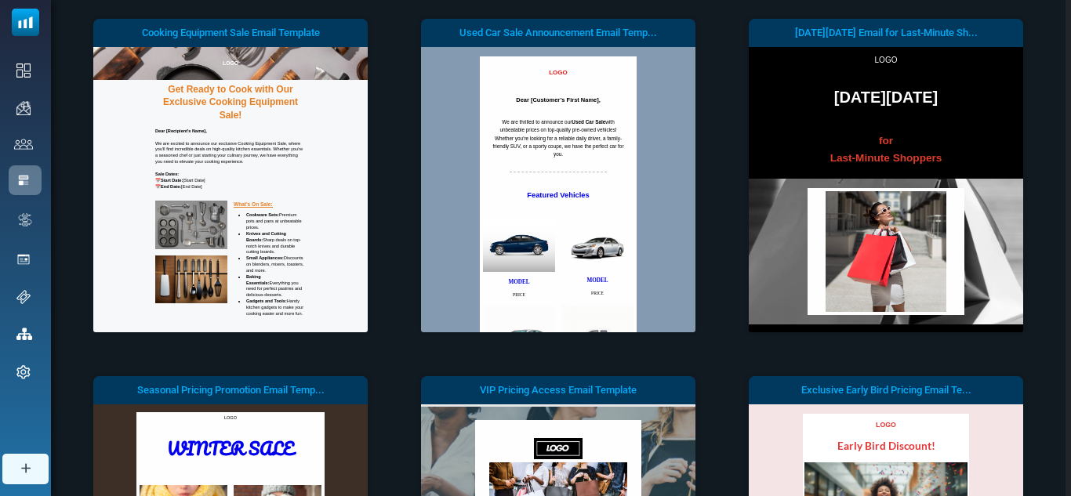
drag, startPoint x: 1071, startPoint y: 48, endPoint x: 1060, endPoint y: 44, distance: 11.7
click at [1065, 47] on body "Email Templates Upgrade Account Notifications FN John Firm Name Profile & Prefe…" at bounding box center [535, 315] width 1071 height 1016
click at [1060, 43] on div "Email Templates Choose the email templates tailored to your business, customize…" at bounding box center [558, 320] width 1015 height 951
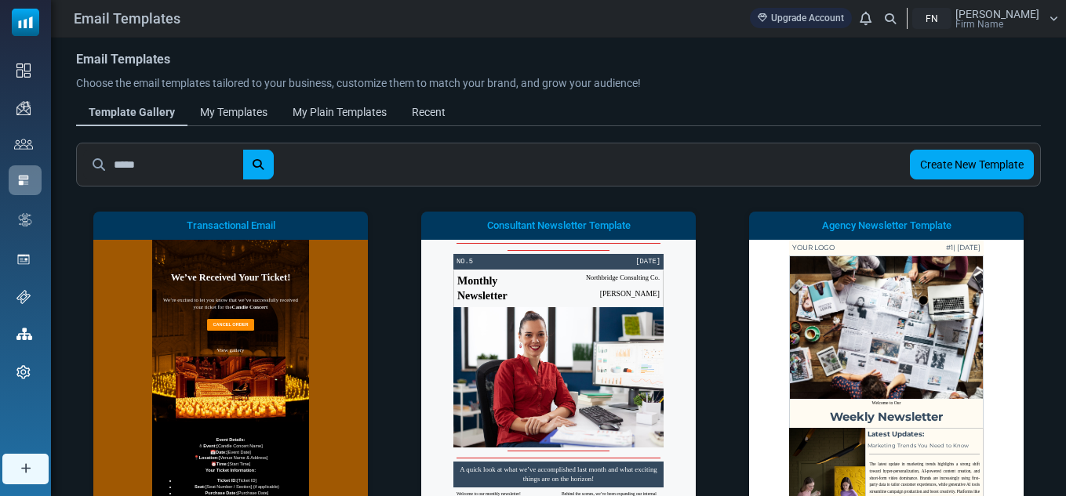
click at [188, 168] on input "*****" at bounding box center [178, 165] width 129 height 30
type input "*********"
click at [242, 150] on button "submit" at bounding box center [257, 165] width 31 height 30
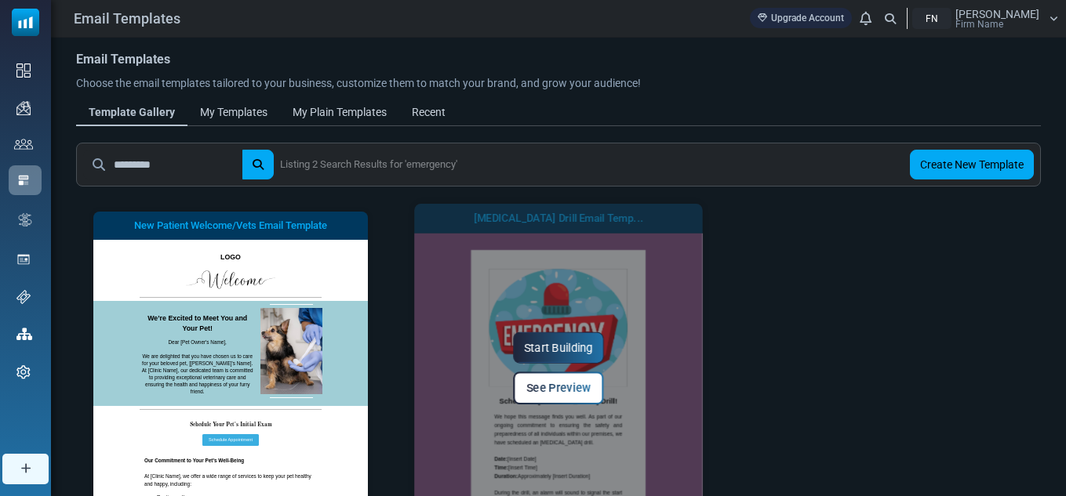
drag, startPoint x: 692, startPoint y: 289, endPoint x: 692, endPoint y: 298, distance: 9.4
click at [692, 298] on div "Start Building See Preview" at bounding box center [558, 368] width 289 height 329
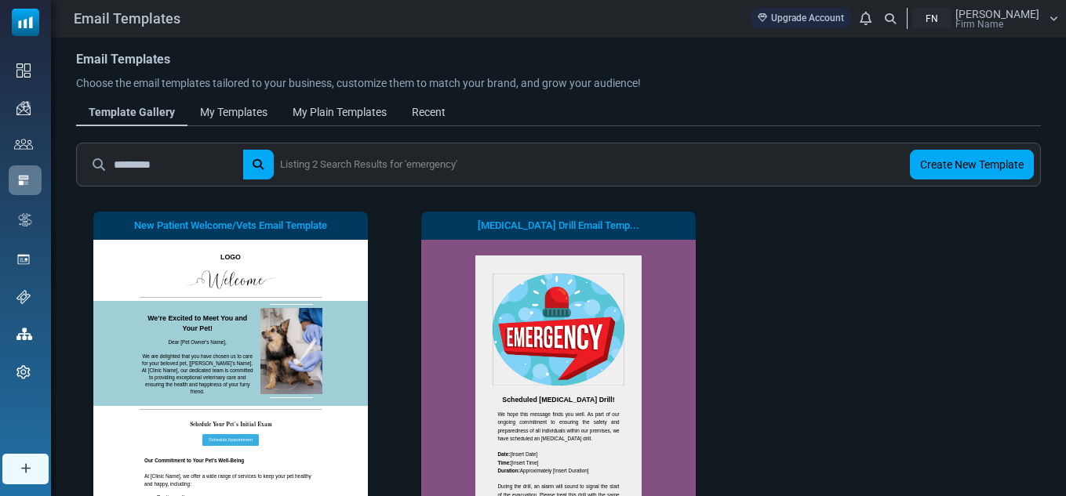
click at [198, 162] on input "*********" at bounding box center [178, 165] width 129 height 30
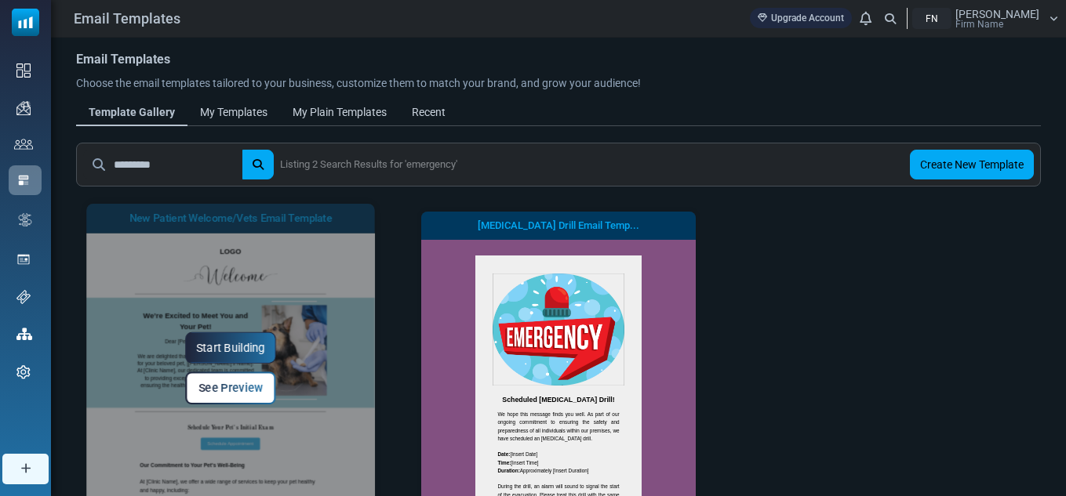
click at [213, 319] on div "Start Building See Preview" at bounding box center [230, 368] width 289 height 329
click at [231, 355] on link "Start Building" at bounding box center [230, 348] width 91 height 31
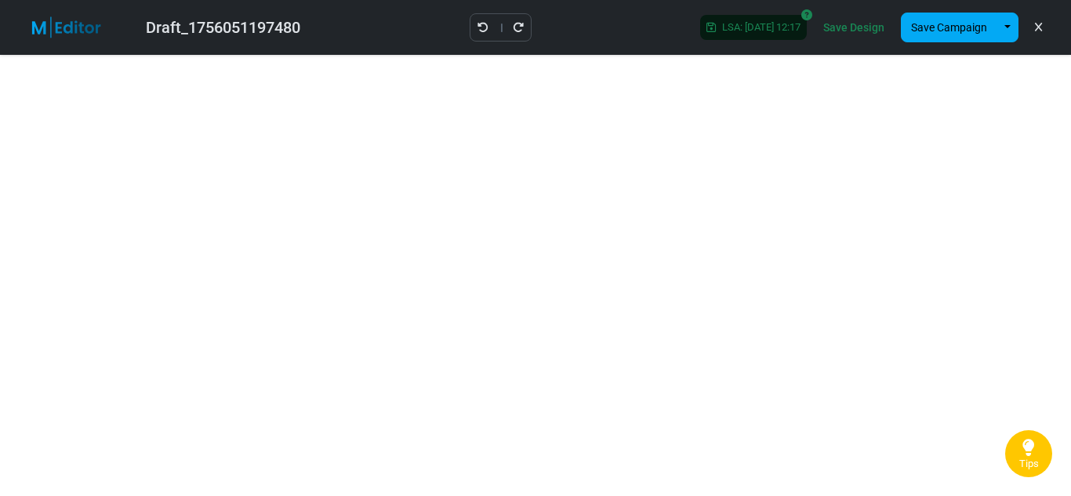
click at [870, 37] on link "Save Design" at bounding box center [854, 27] width 69 height 27
click at [987, 24] on button "Save Campaign" at bounding box center [949, 28] width 96 height 30
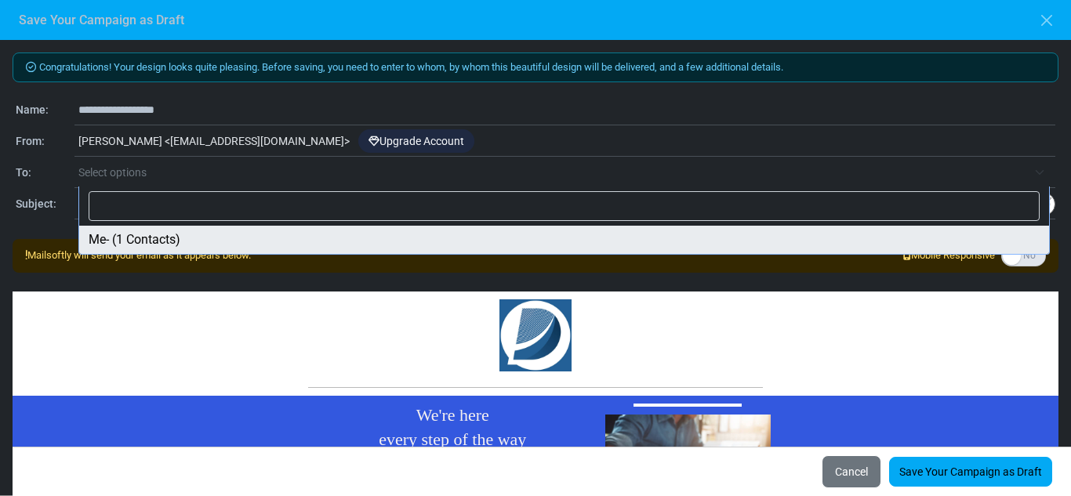
click at [345, 176] on span "Select options" at bounding box center [552, 172] width 949 height 19
click at [299, 140] on div "John < ibrahim-dmecapital@cc.mailsends.net > Upgrade Account" at bounding box center [565, 142] width 981 height 30
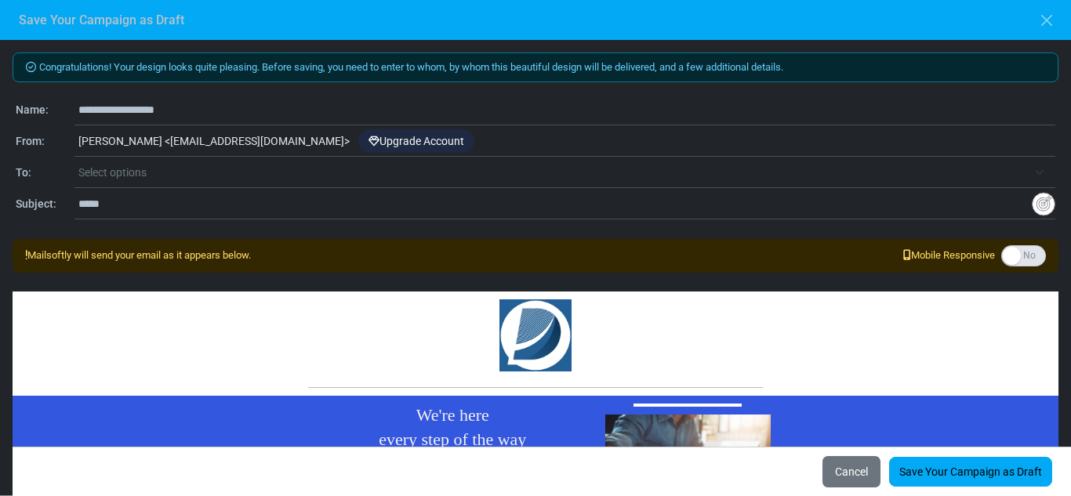
click at [303, 140] on div "John < ibrahim-dmecapital@cc.mailsends.net > Upgrade Account" at bounding box center [565, 142] width 981 height 30
click at [305, 158] on span "Select options" at bounding box center [566, 172] width 977 height 28
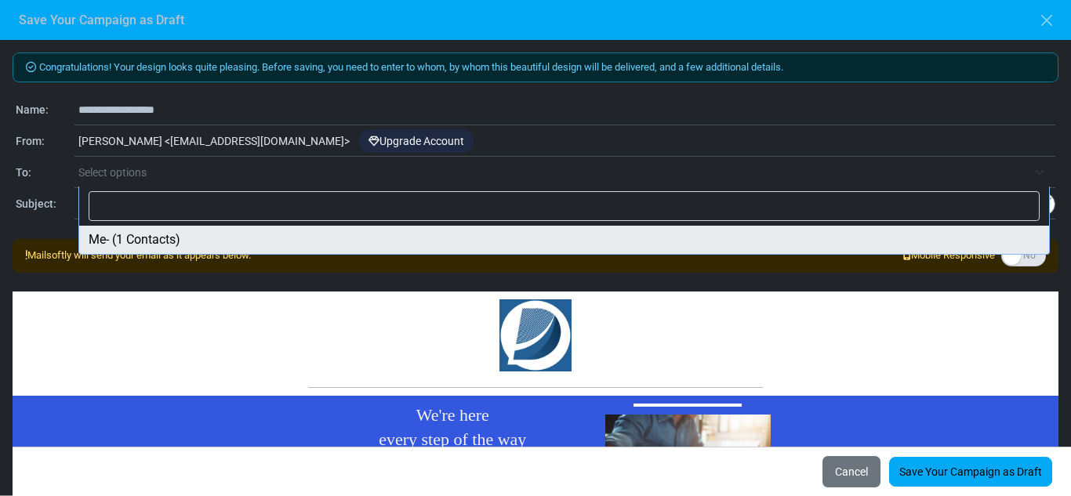
click at [1056, 310] on div "**********" at bounding box center [535, 268] width 1071 height 456
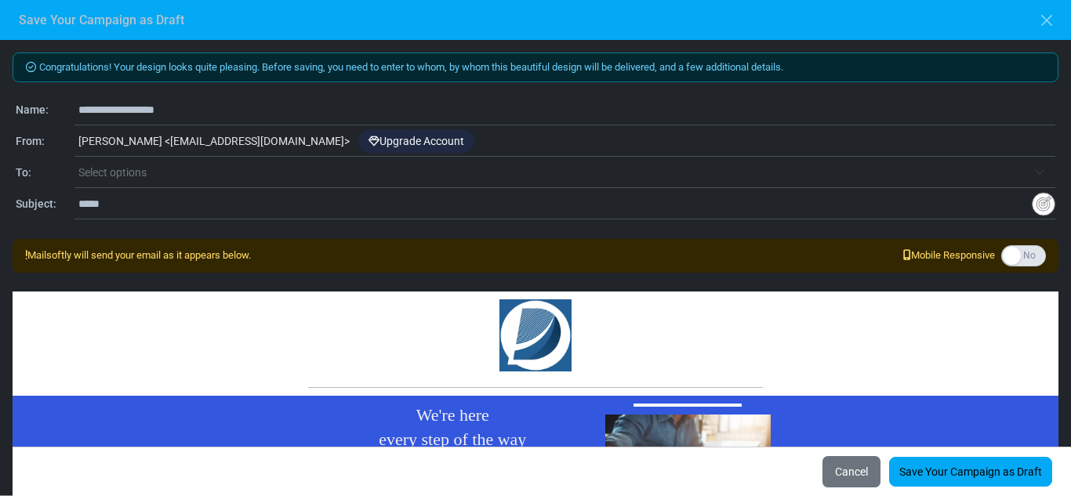
drag, startPoint x: 1053, startPoint y: 303, endPoint x: 1054, endPoint y: 314, distance: 11.8
click at [1054, 314] on div "**********" at bounding box center [535, 268] width 1071 height 456
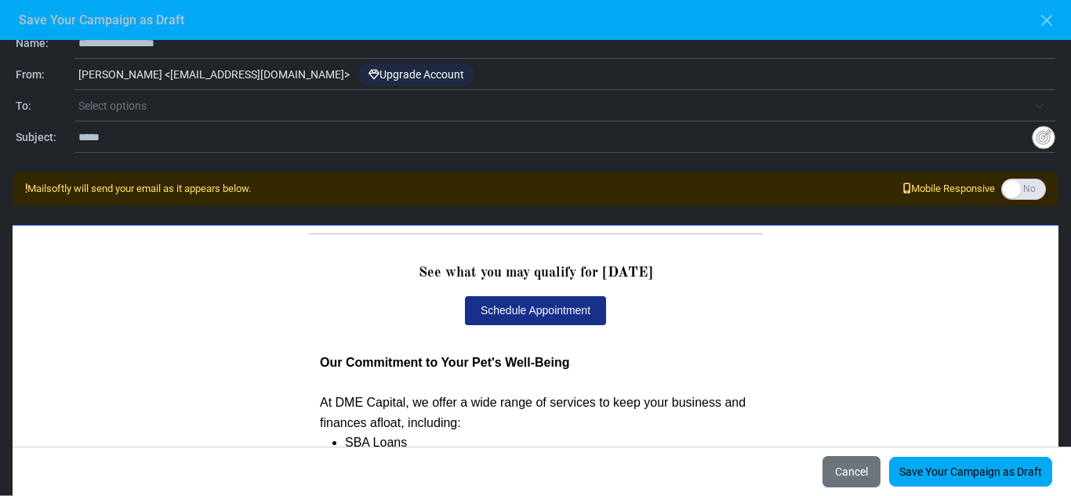
scroll to position [328, 0]
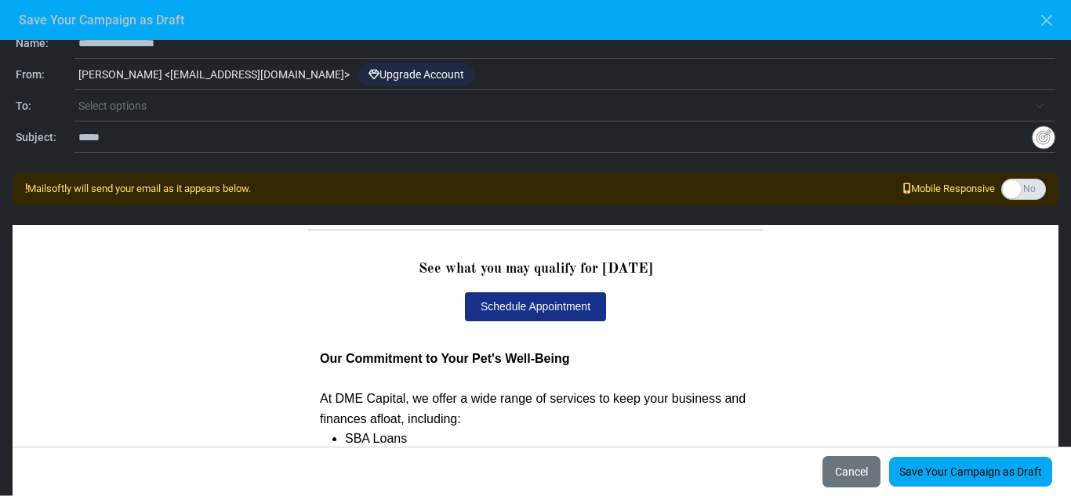
drag, startPoint x: 1047, startPoint y: 347, endPoint x: 1052, endPoint y: 368, distance: 20.9
click at [1048, 397] on div "We're here every step of the way Dear [NAME], We are delighted that you have ch…" at bounding box center [536, 354] width 1046 height 258
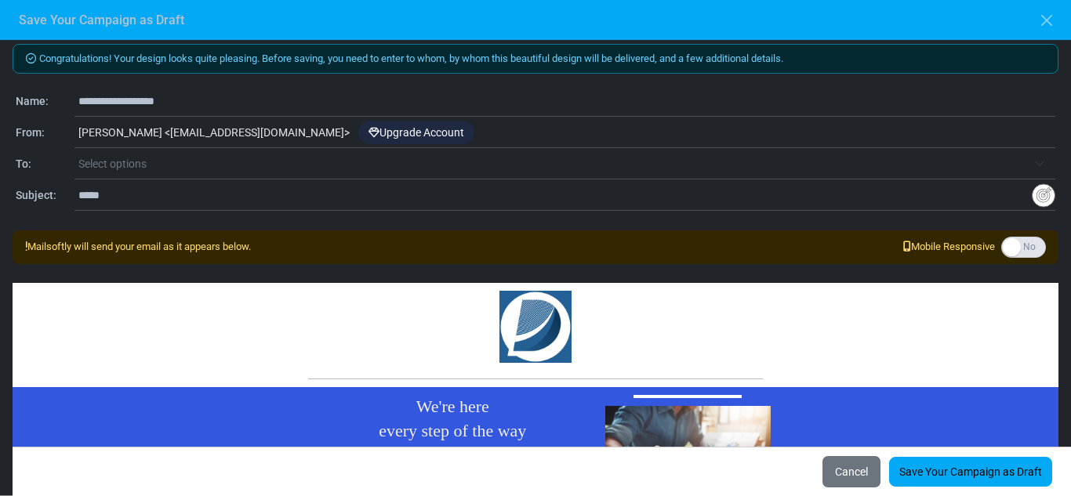
scroll to position [0, 0]
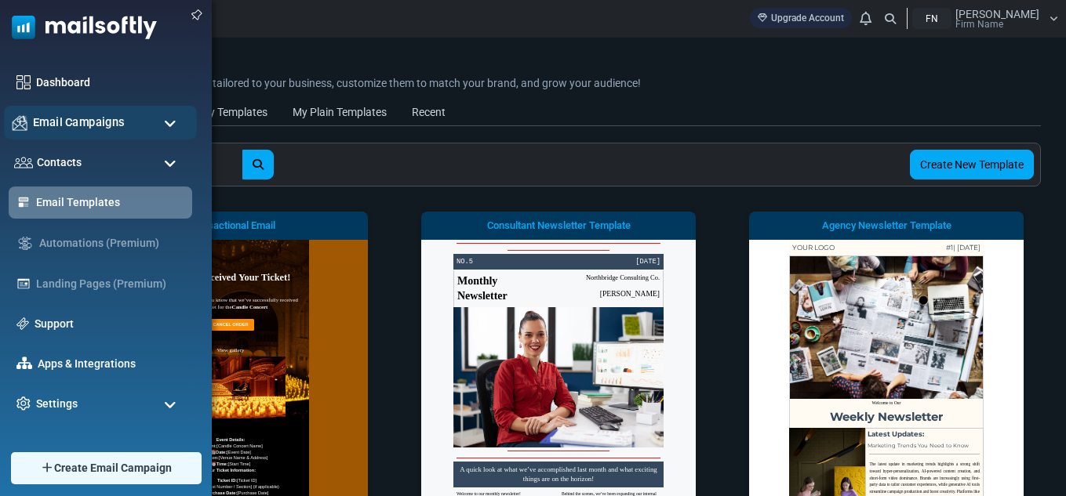
click at [107, 130] on span "Email Campaigns" at bounding box center [79, 122] width 92 height 17
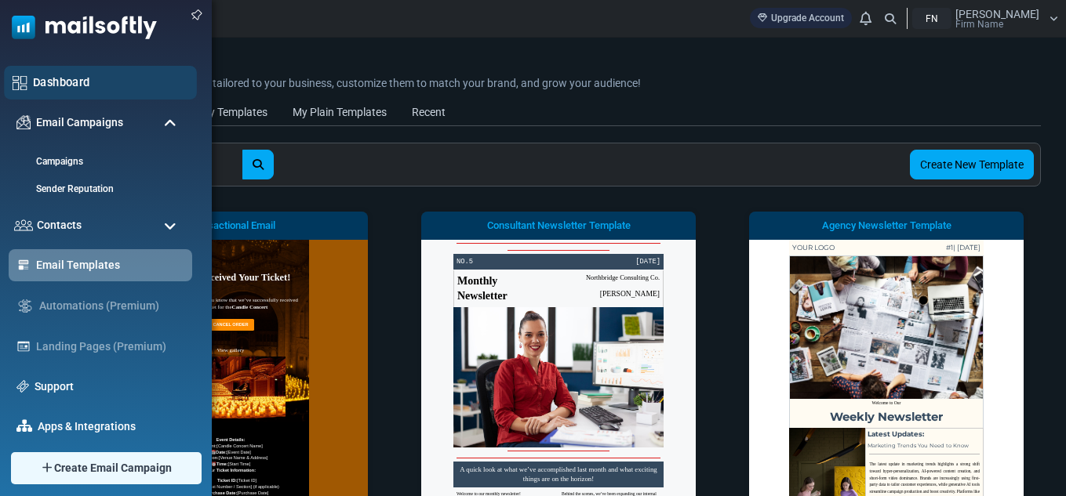
click at [93, 77] on link "Dashboard" at bounding box center [110, 82] width 155 height 17
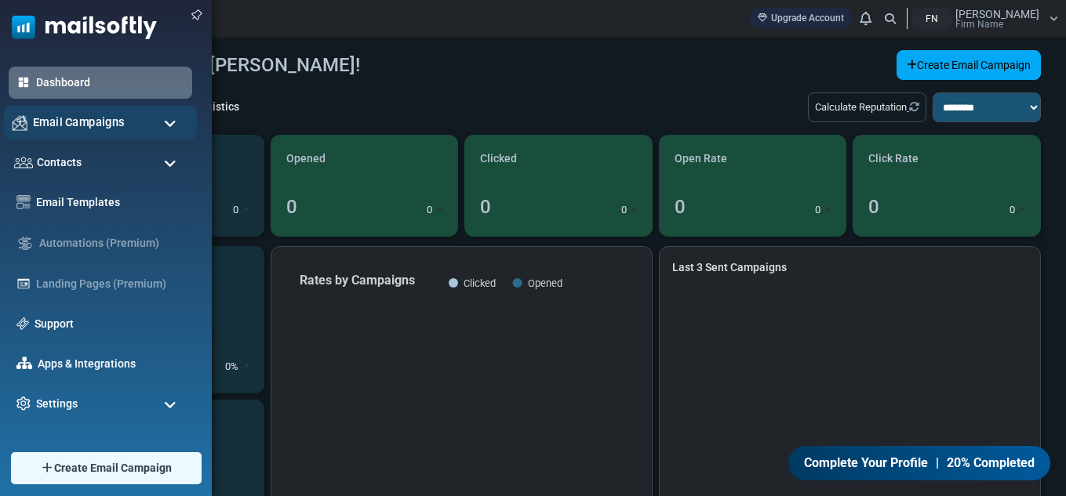
click at [119, 126] on span "Email Campaigns" at bounding box center [79, 122] width 92 height 17
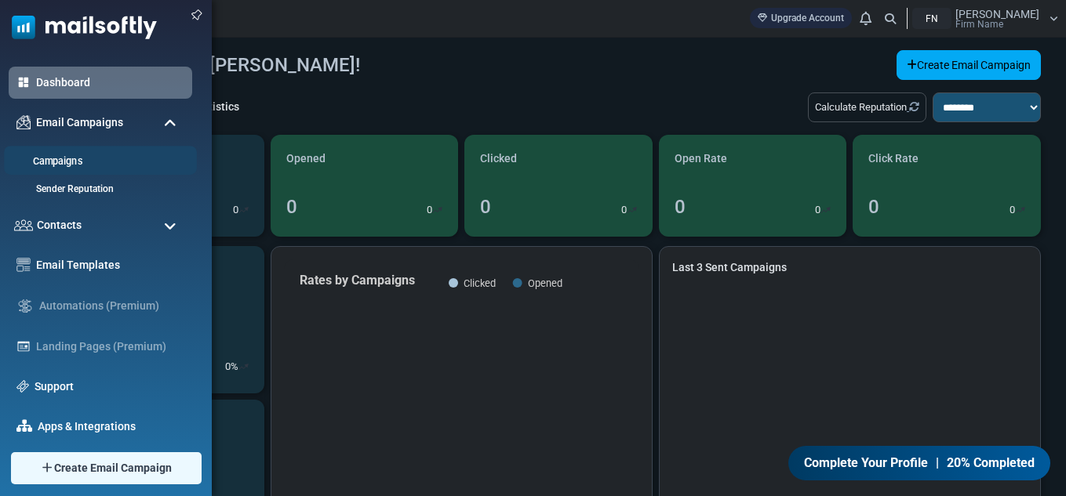
click at [100, 162] on link "Campaigns" at bounding box center [98, 161] width 188 height 15
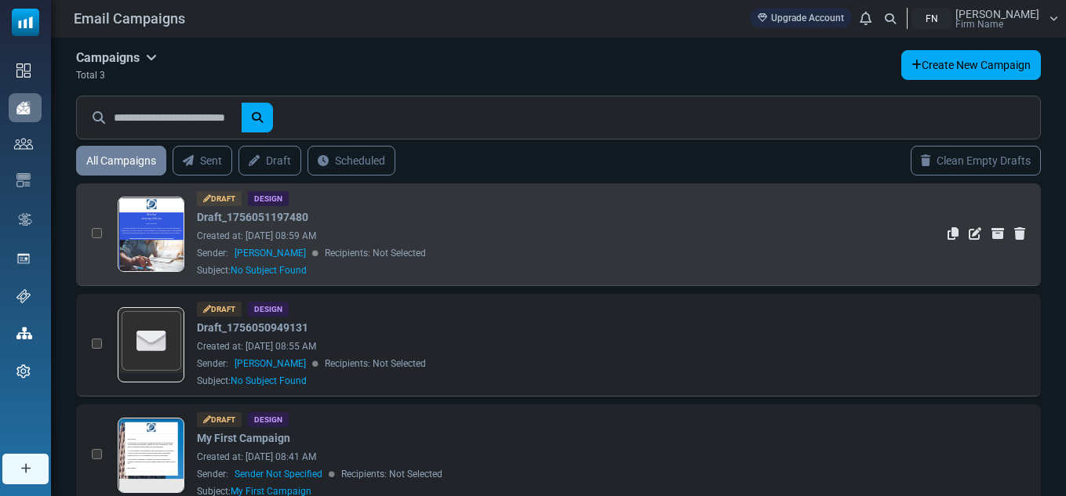
click at [163, 237] on link at bounding box center [151, 279] width 66 height 162
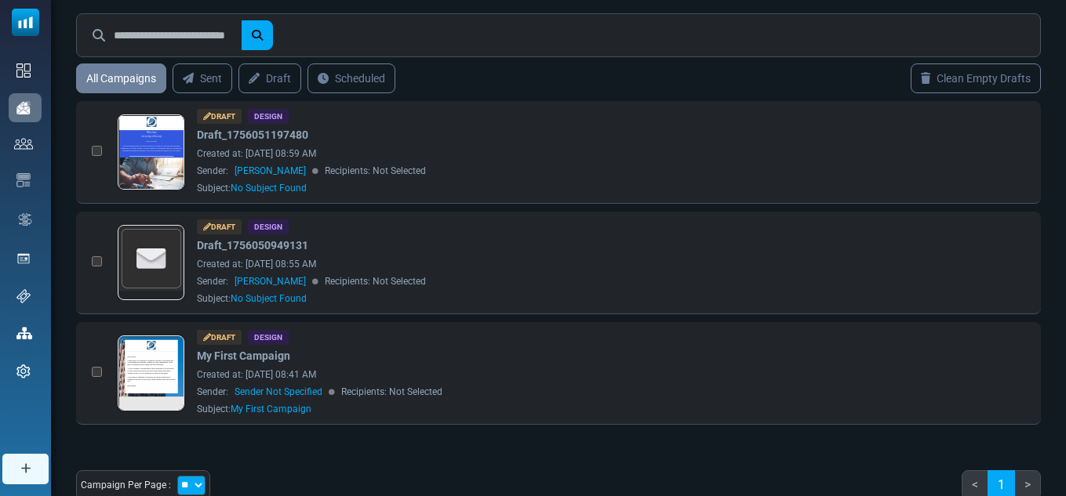
scroll to position [87, 0]
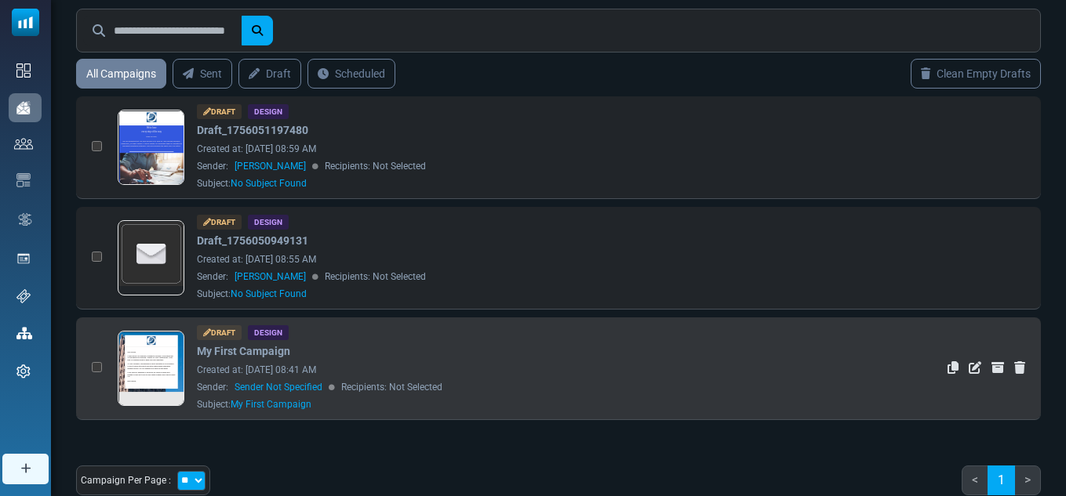
click at [162, 354] on link at bounding box center [151, 413] width 66 height 162
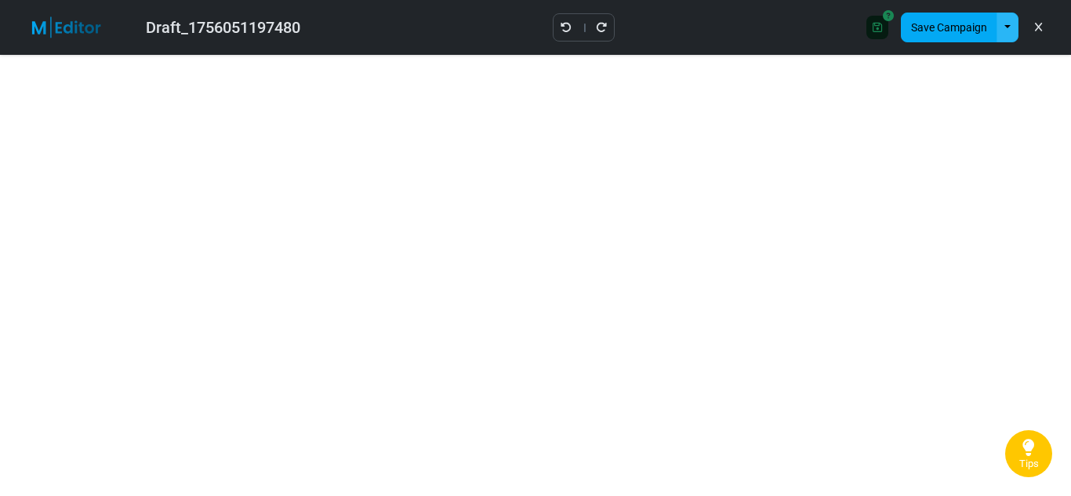
click at [999, 33] on button "button" at bounding box center [1008, 28] width 22 height 30
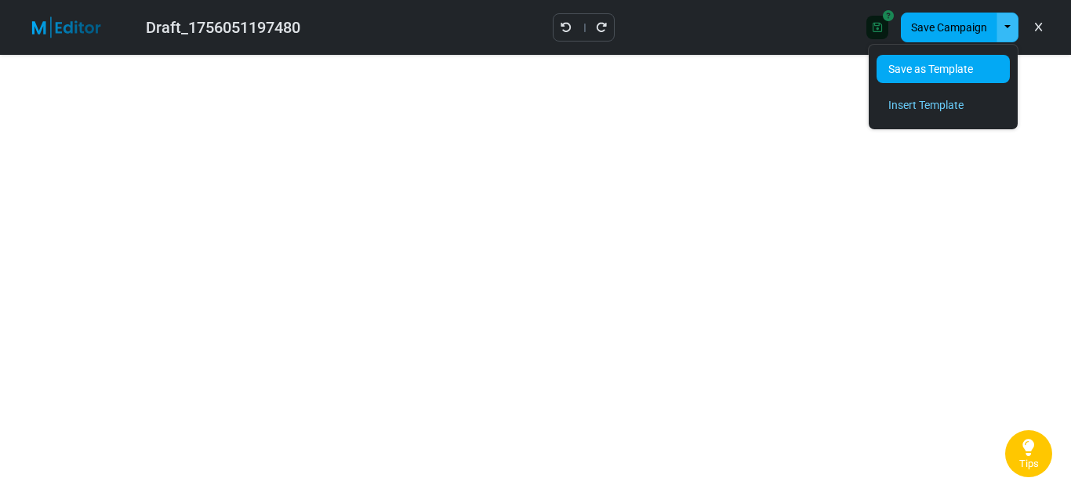
click at [979, 60] on link "Save as Template" at bounding box center [943, 69] width 133 height 28
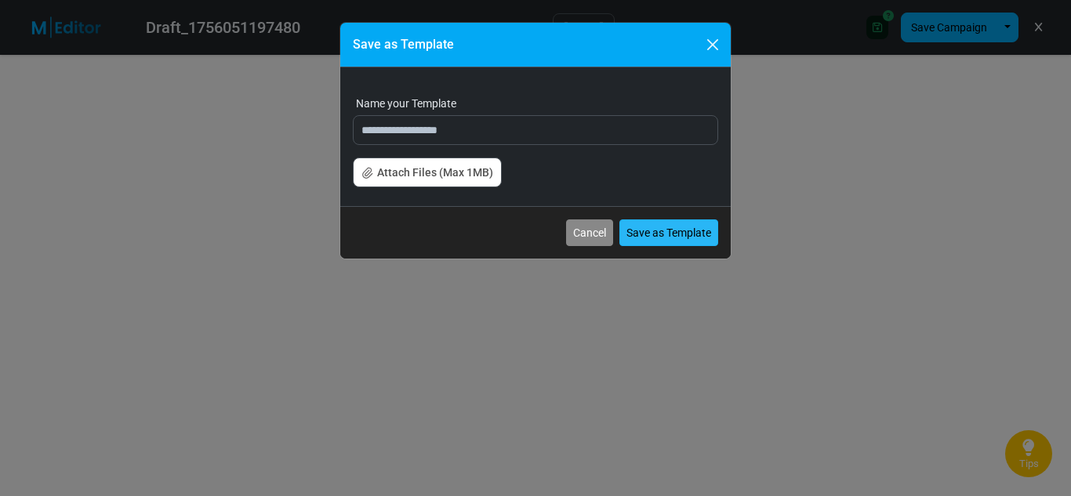
click at [630, 230] on button "Save as Template" at bounding box center [669, 233] width 99 height 27
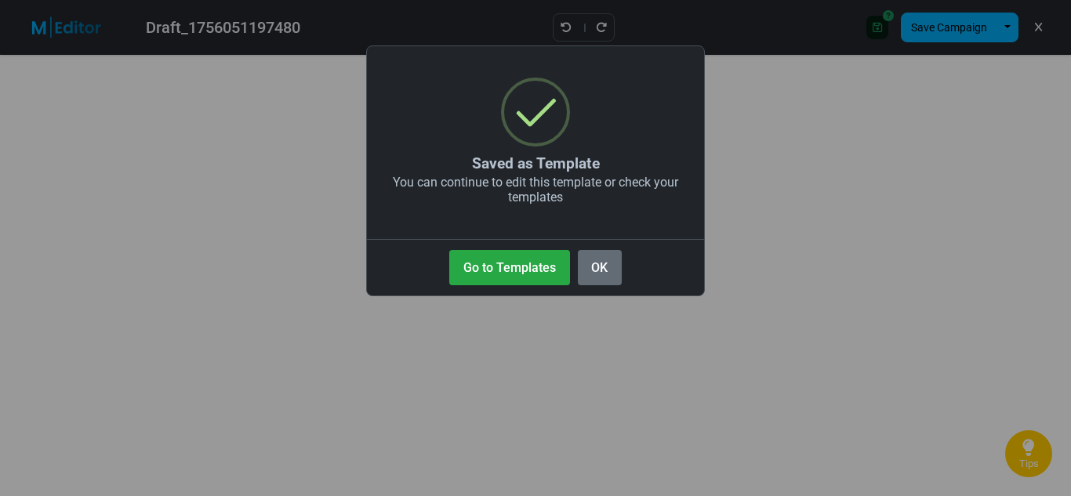
click at [590, 265] on button "OK" at bounding box center [600, 267] width 44 height 35
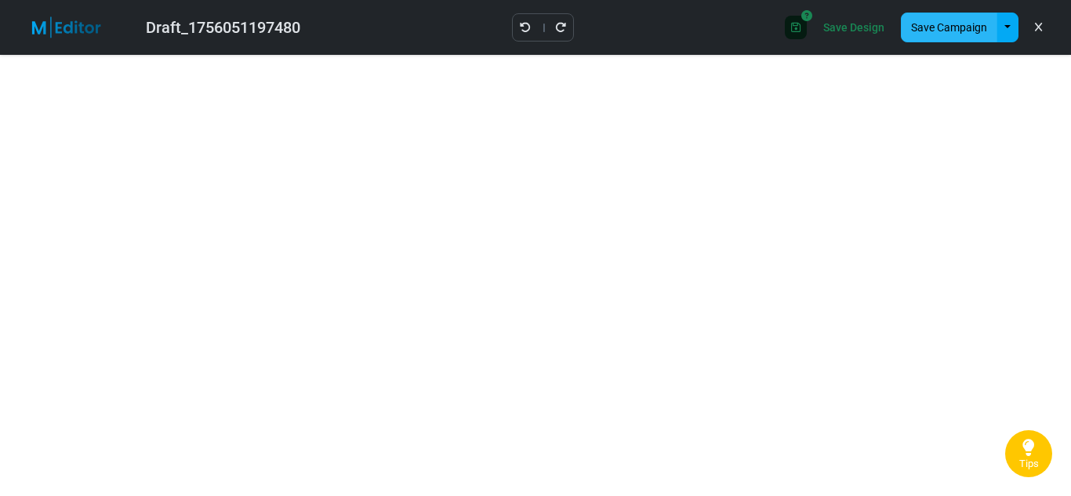
click at [924, 38] on button "Save Campaign" at bounding box center [949, 28] width 96 height 30
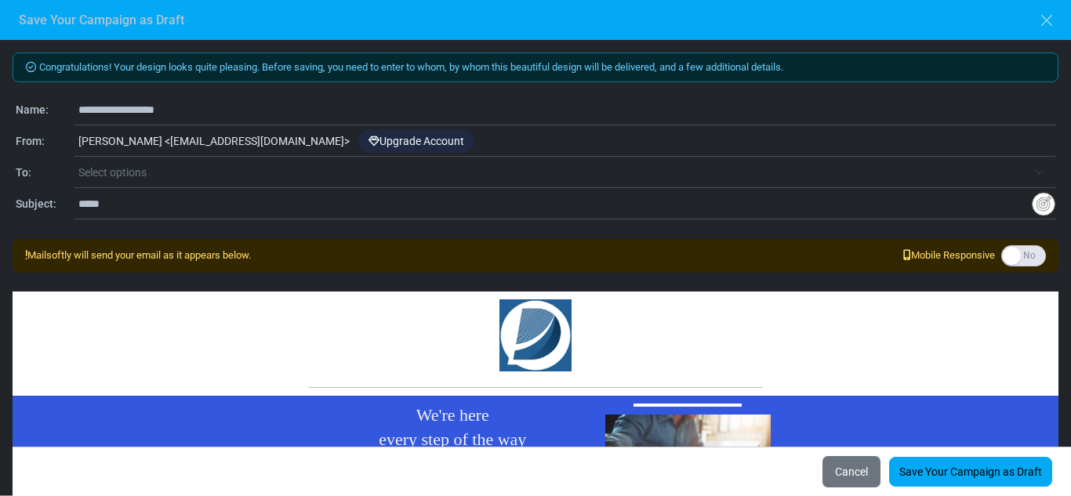
click at [173, 141] on div "[PERSON_NAME] < [PERSON_NAME][EMAIL_ADDRESS][DOMAIN_NAME] > Upgrade Account" at bounding box center [565, 142] width 981 height 30
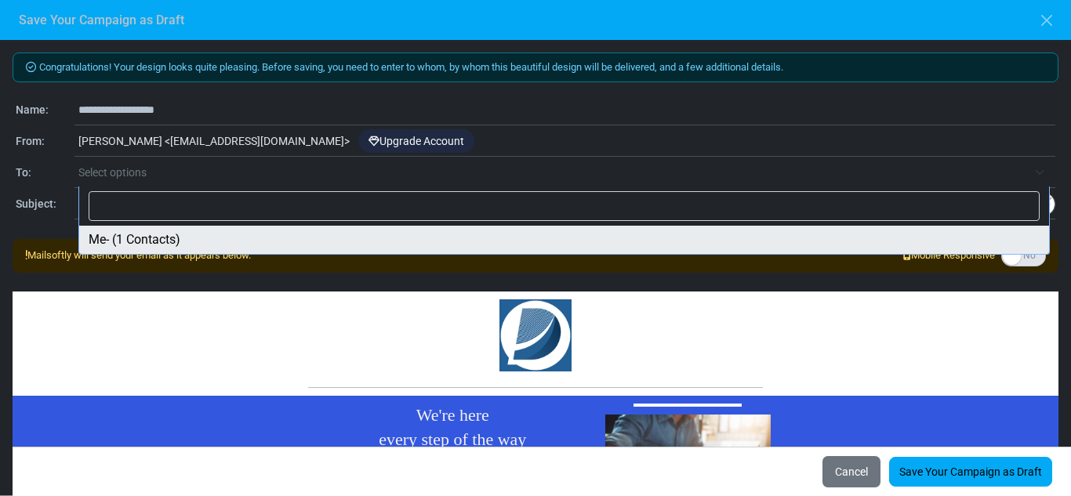
click at [180, 162] on span "Select options" at bounding box center [566, 172] width 977 height 28
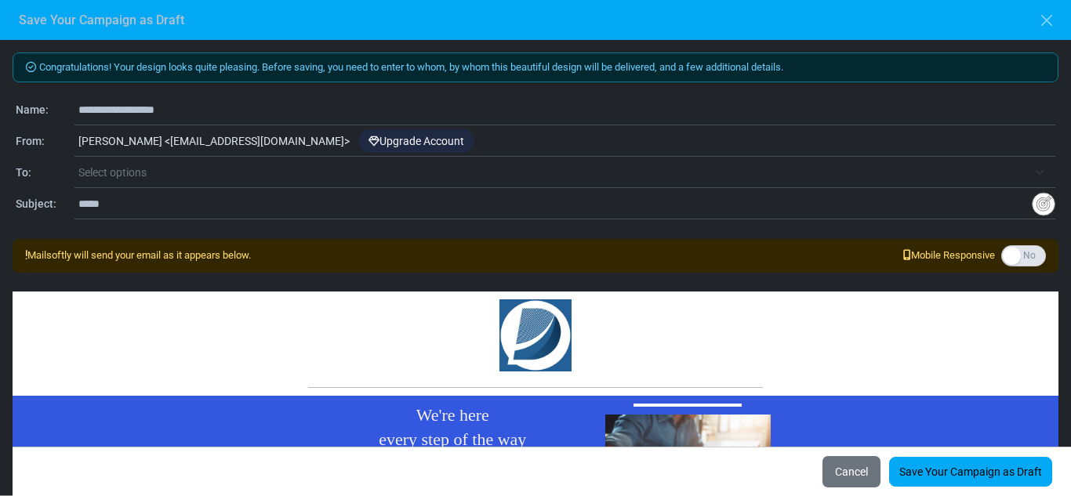
click at [1060, 213] on div "**********" at bounding box center [535, 268] width 1071 height 456
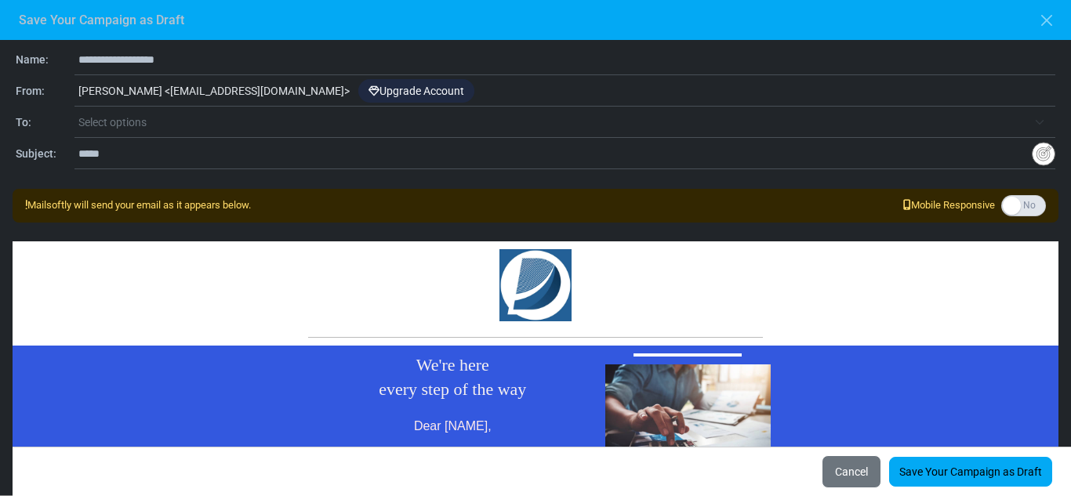
scroll to position [67, 0]
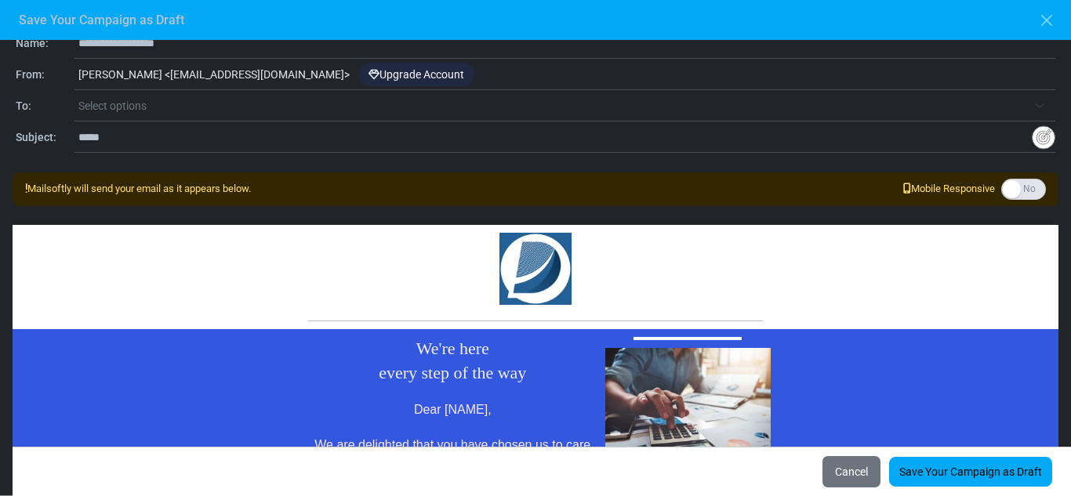
click at [829, 292] on div at bounding box center [536, 277] width 1046 height 105
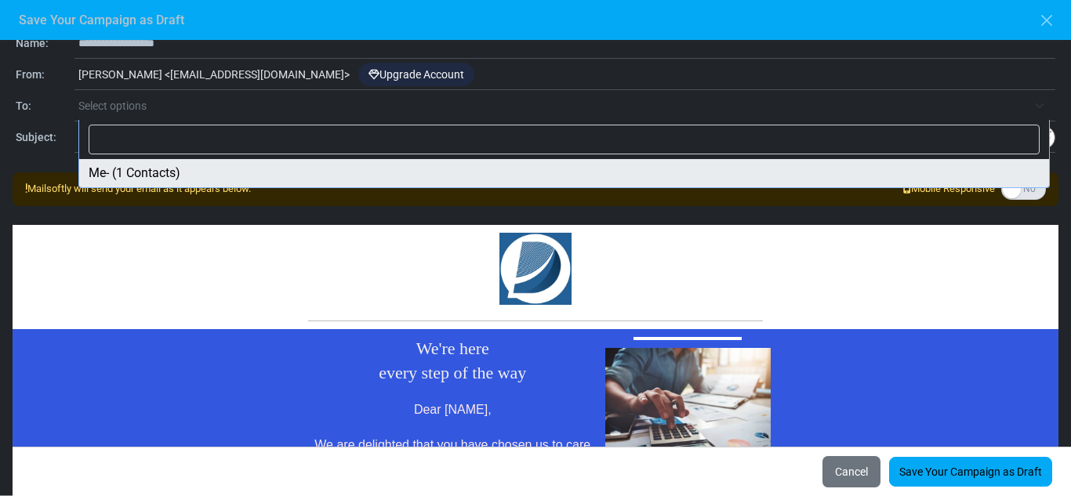
click at [447, 111] on span "Select options" at bounding box center [552, 105] width 949 height 19
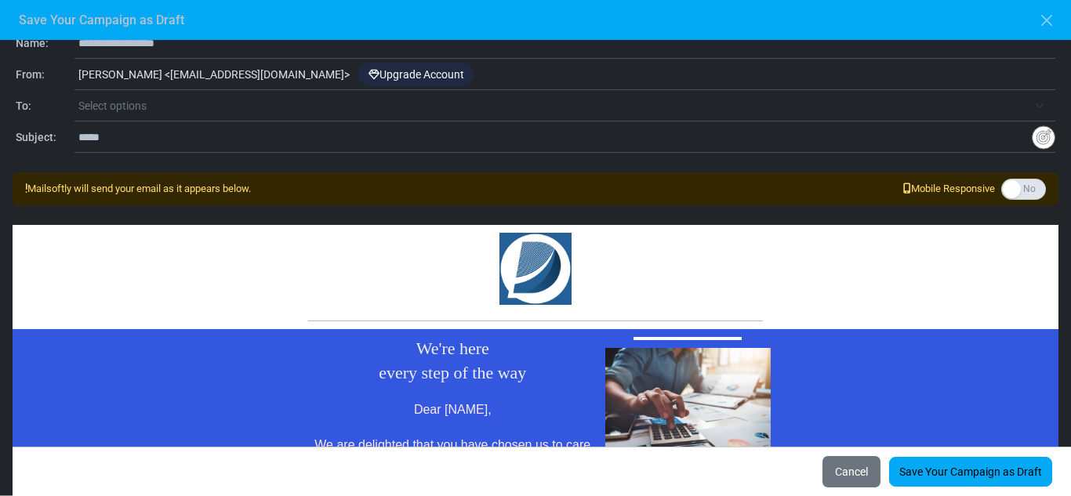
click at [438, 99] on span "Select options" at bounding box center [552, 105] width 949 height 19
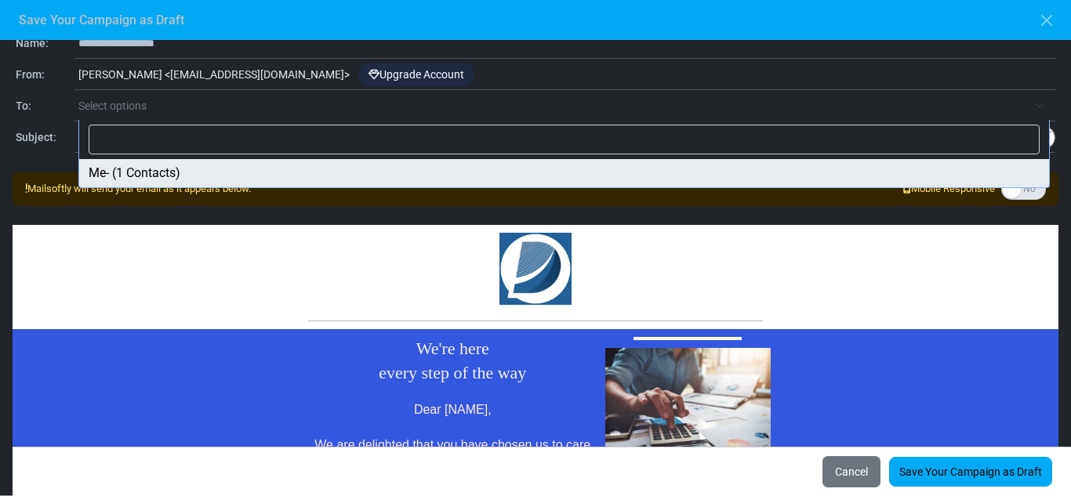
click at [438, 99] on span "Select options" at bounding box center [552, 105] width 949 height 19
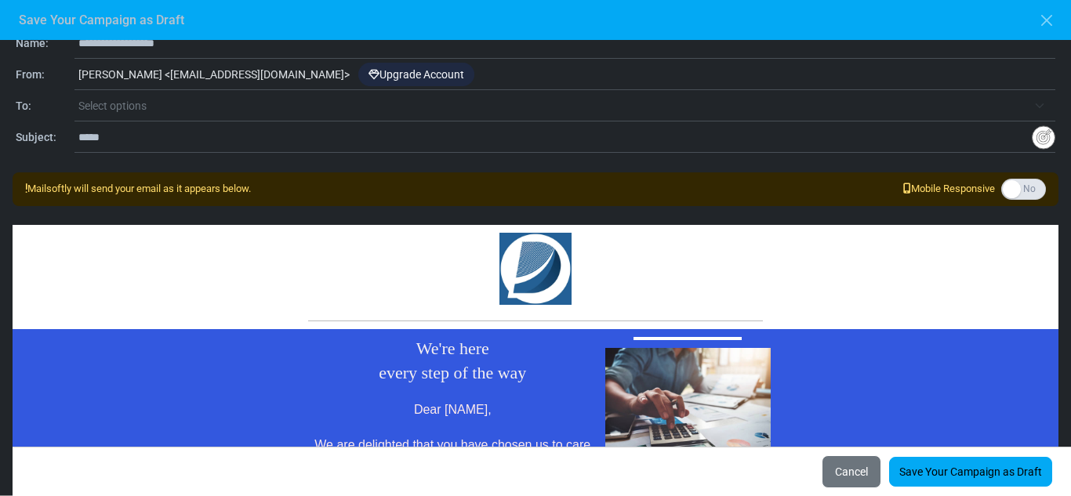
click at [372, 117] on span "Select options" at bounding box center [566, 106] width 977 height 28
click at [308, 104] on span "Select options" at bounding box center [552, 105] width 949 height 19
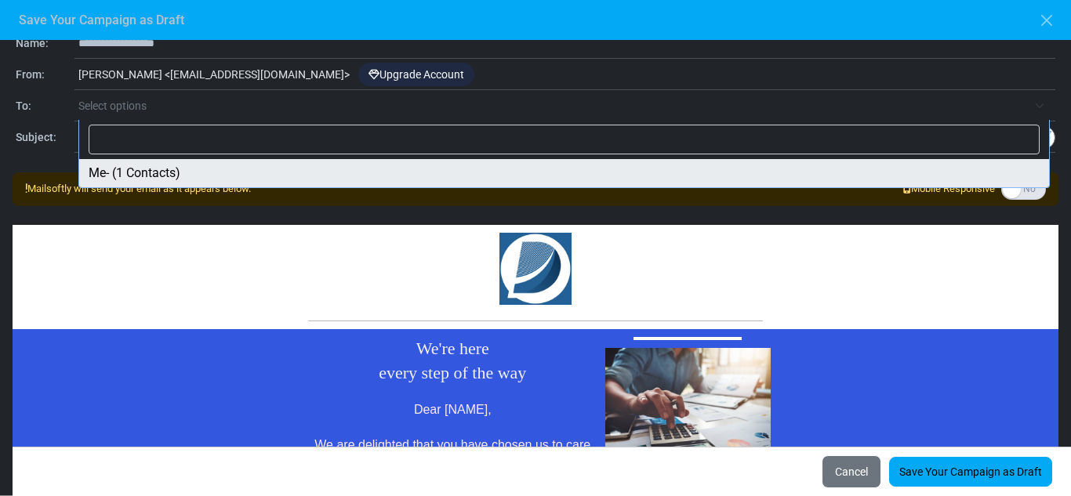
click at [307, 130] on input "Search" at bounding box center [564, 140] width 951 height 30
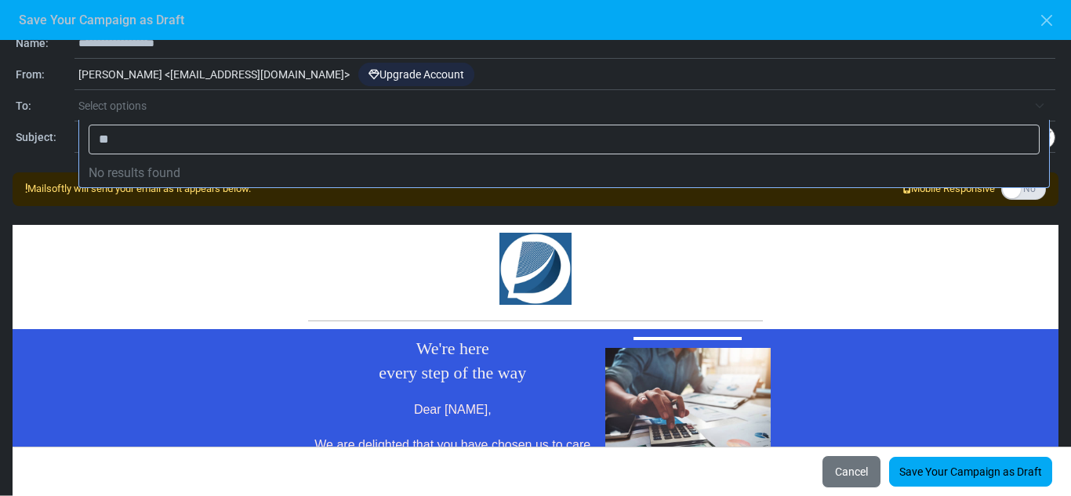
type input "*"
type input "**********"
click at [315, 227] on td at bounding box center [535, 269] width 471 height 89
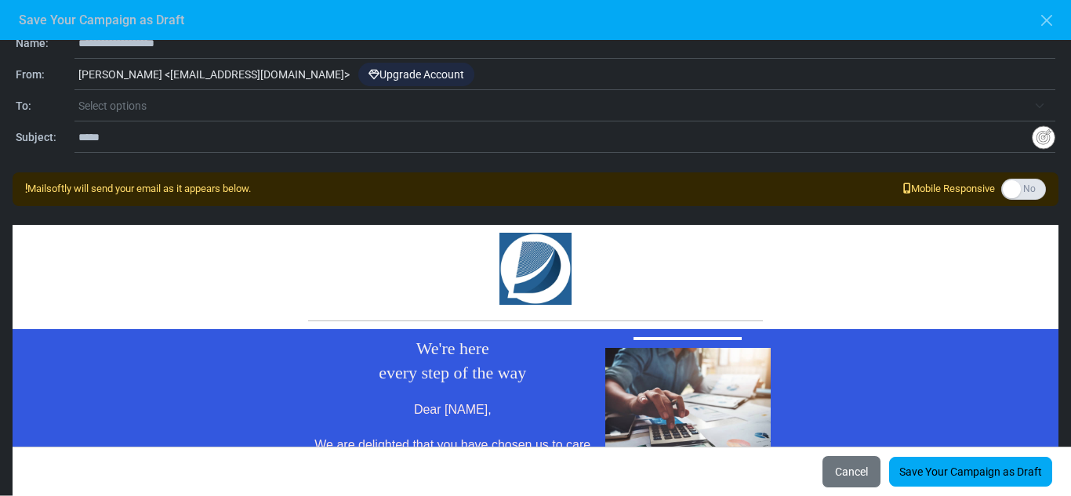
click at [286, 132] on input "*****" at bounding box center [555, 137] width 954 height 30
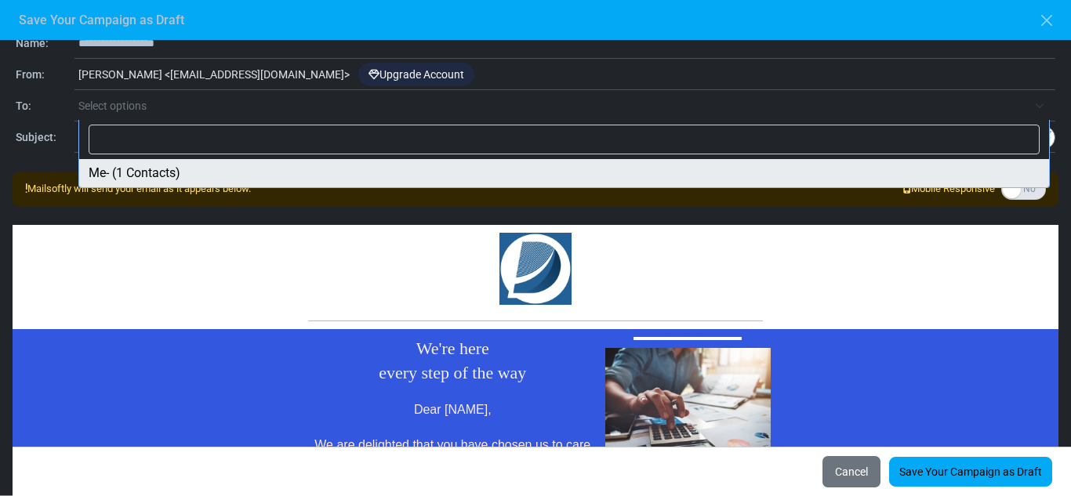
click at [275, 109] on span "Select options" at bounding box center [552, 105] width 949 height 19
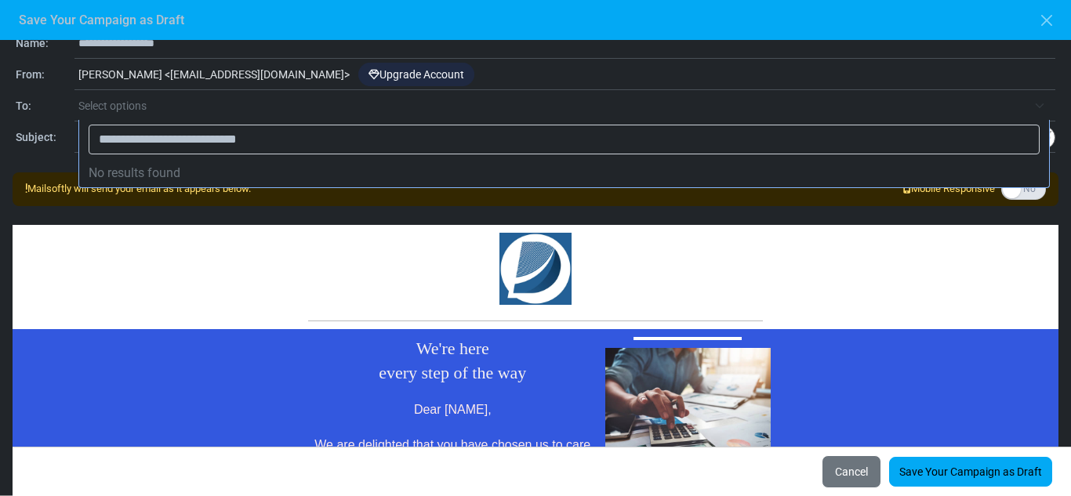
type input "**********"
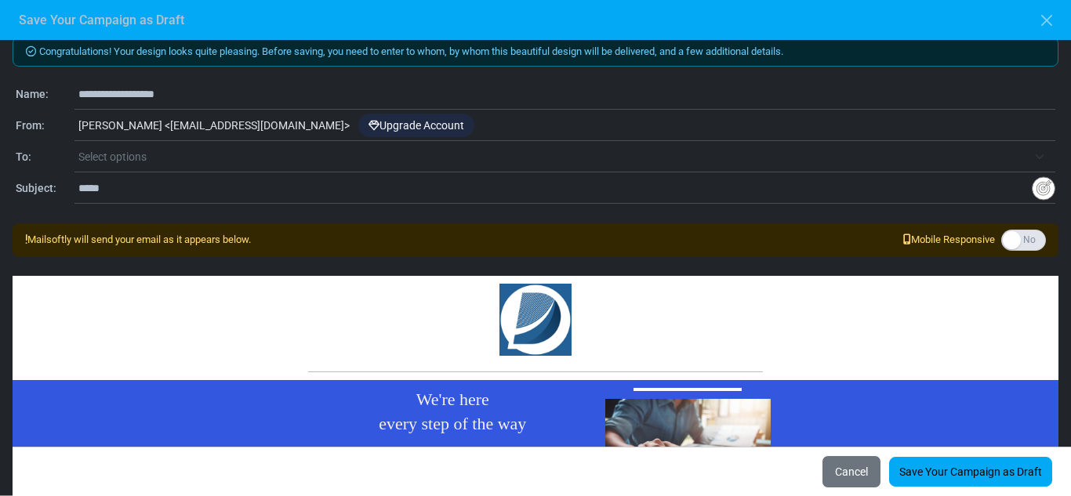
scroll to position [0, 0]
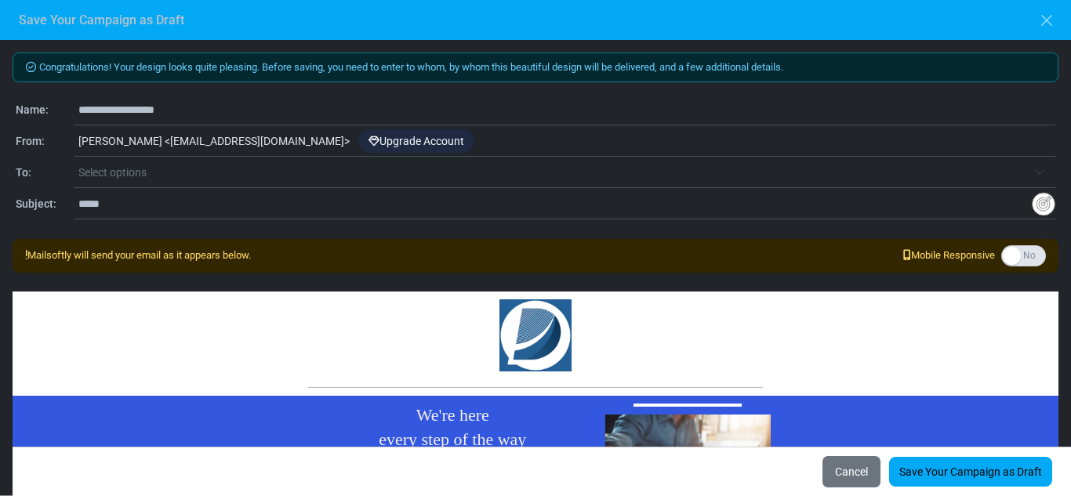
click at [180, 118] on input "**********" at bounding box center [566, 110] width 977 height 30
type input "*"
type input "**********"
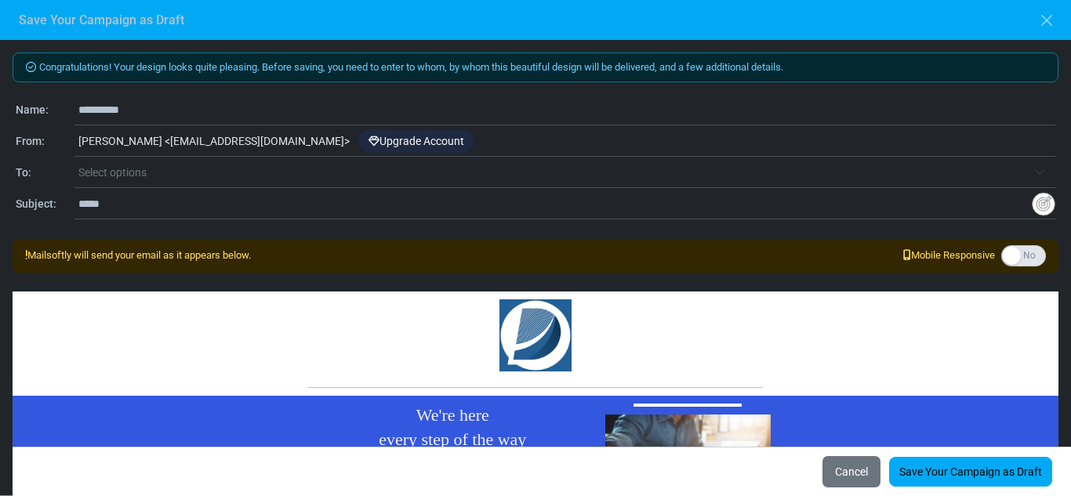
scroll to position [67, 0]
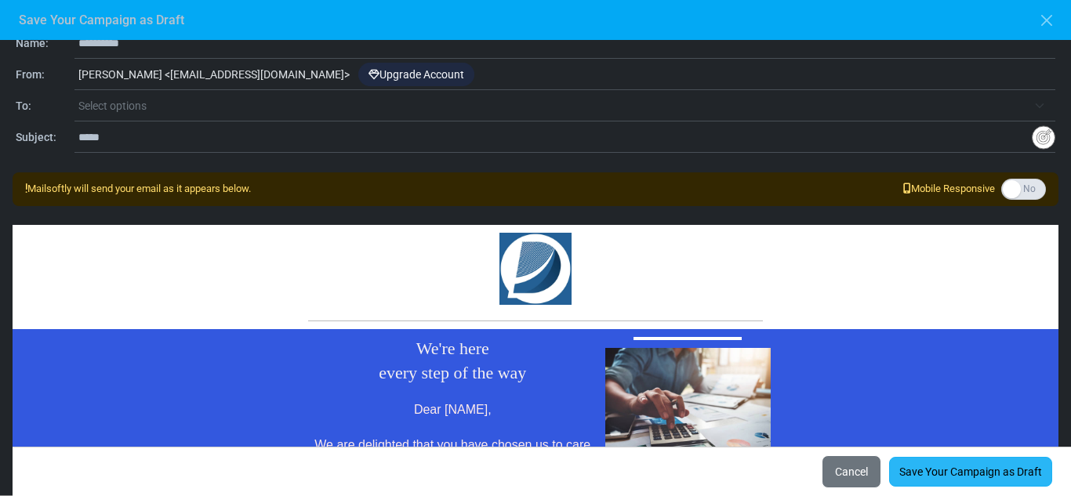
click at [984, 471] on link "Save Your Campaign as Draft" at bounding box center [970, 472] width 163 height 30
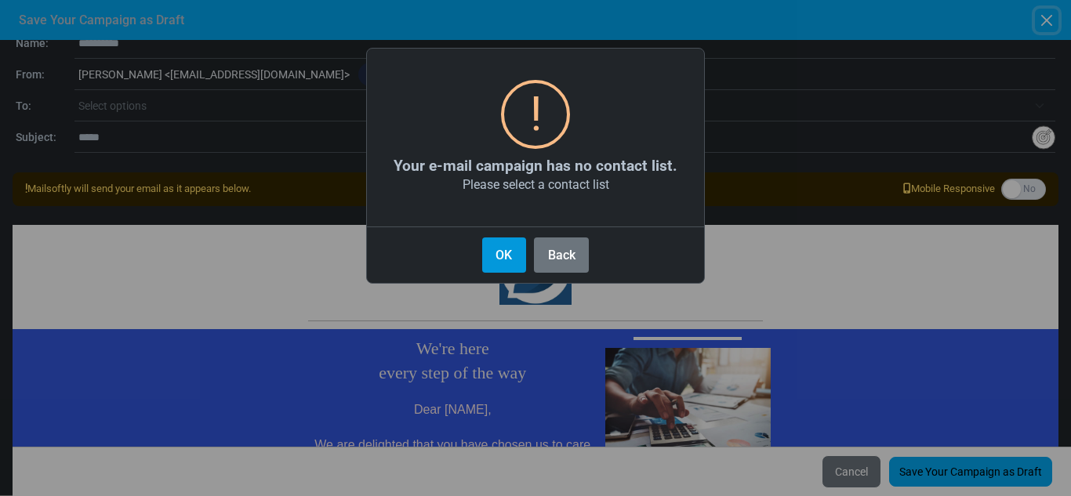
click at [493, 264] on button "OK" at bounding box center [504, 255] width 44 height 35
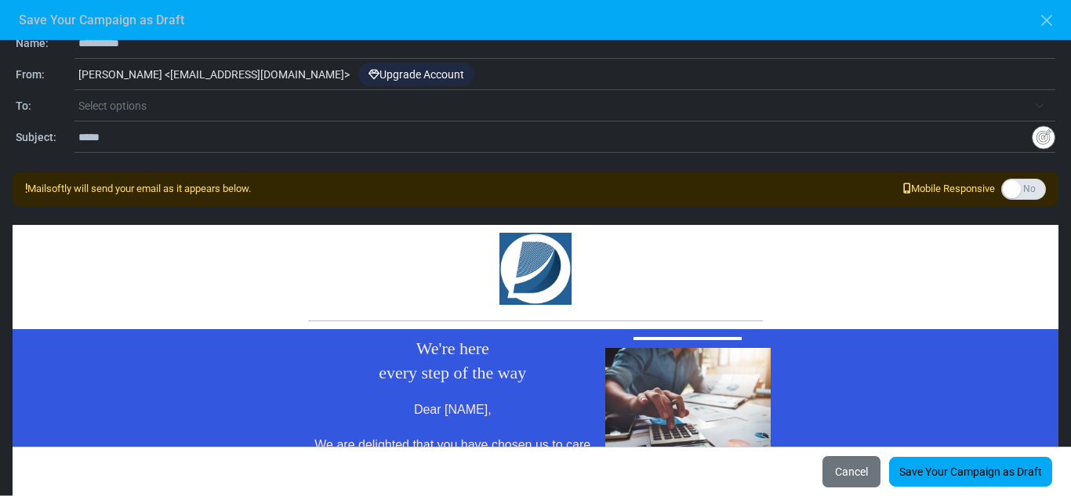
click at [360, 122] on div "**********" at bounding box center [536, 90] width 1046 height 125
click at [367, 107] on span "Select options" at bounding box center [552, 105] width 949 height 19
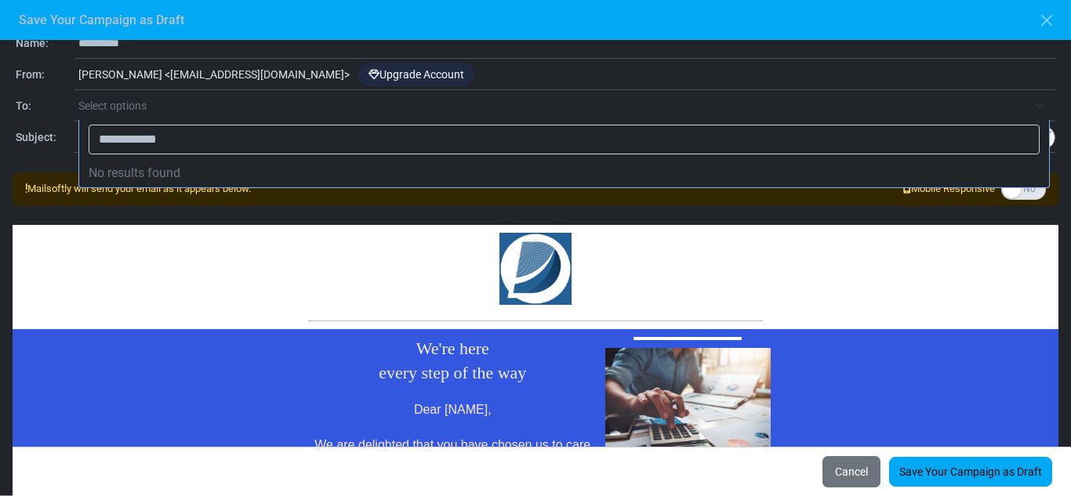
type input "**********"
type input "*****"
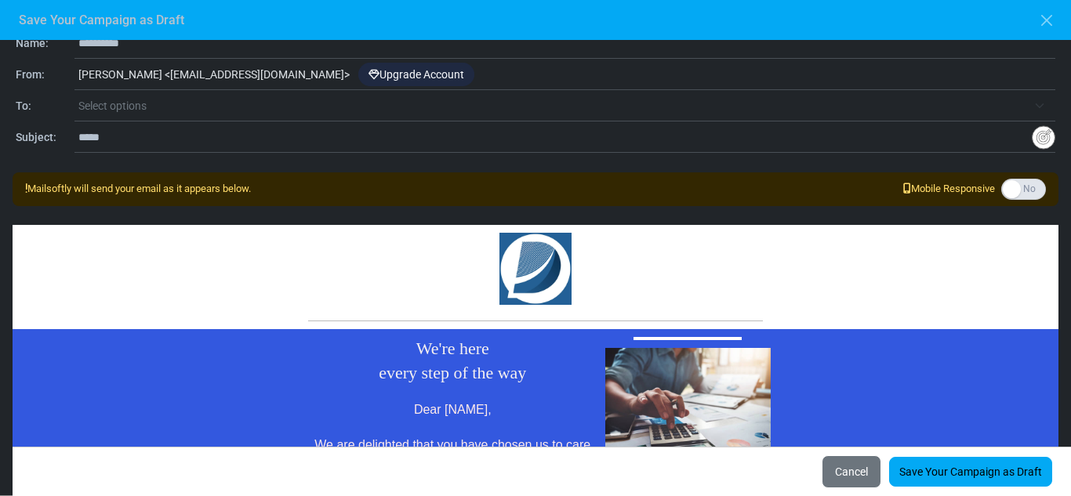
click at [356, 111] on span "Select options" at bounding box center [552, 105] width 949 height 19
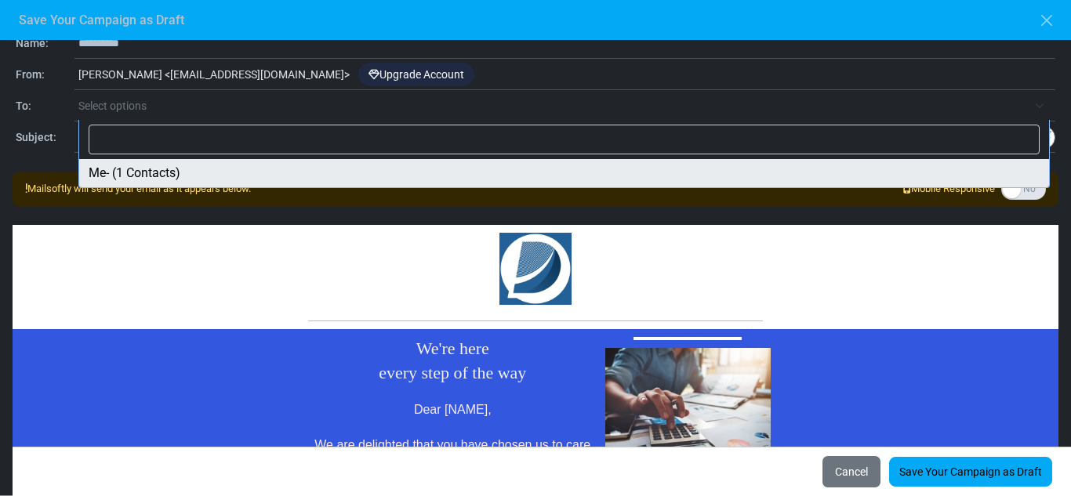
click at [347, 103] on span "Select options" at bounding box center [552, 105] width 949 height 19
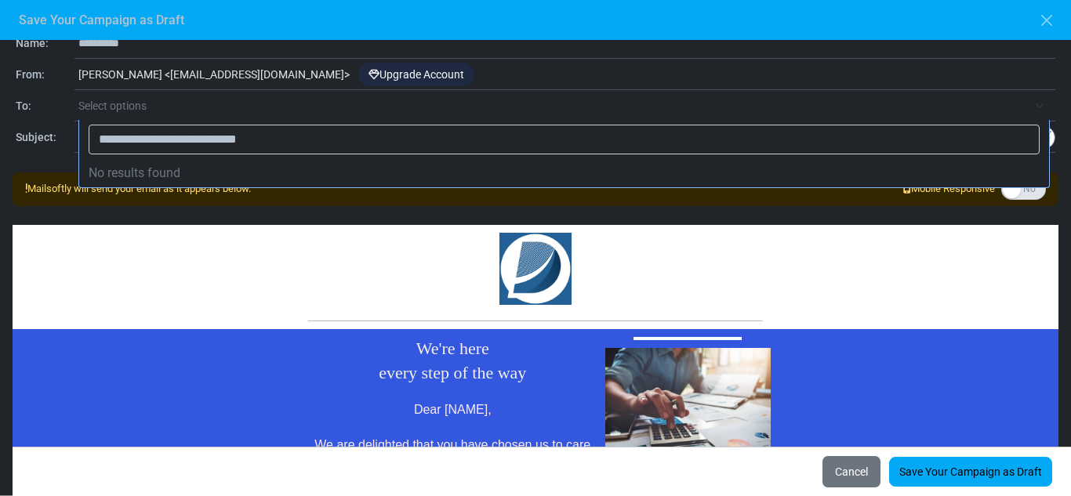
type input "**********"
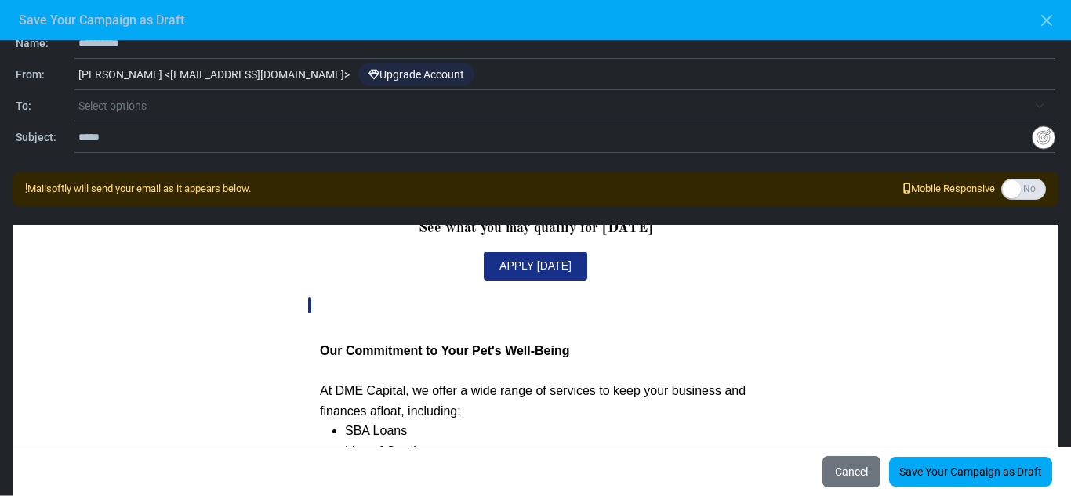
scroll to position [387, 0]
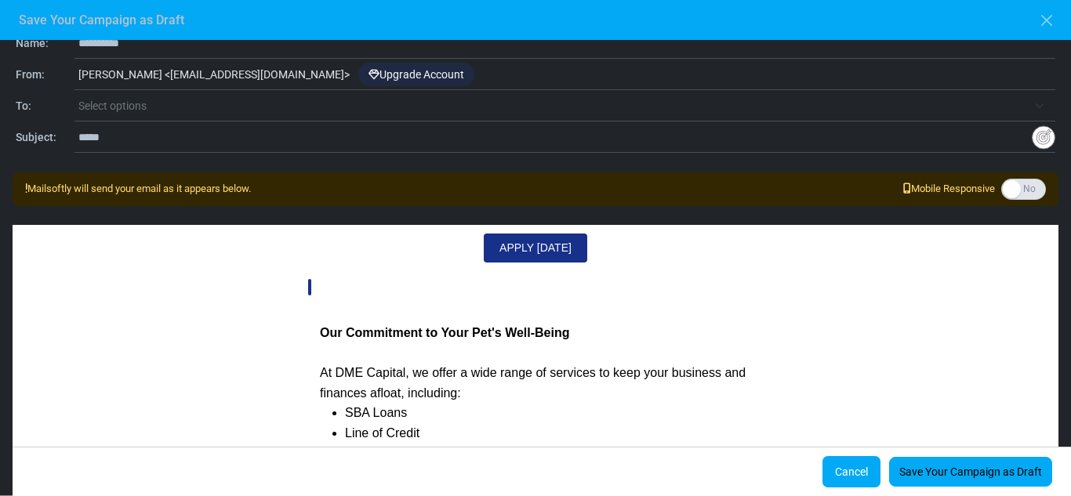
click at [861, 468] on button "Cancel" at bounding box center [852, 472] width 60 height 33
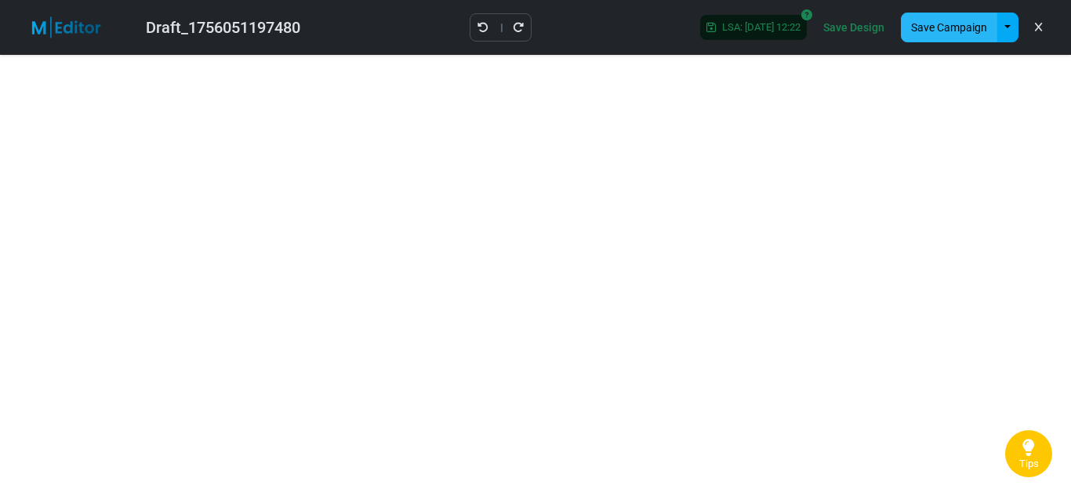
click at [967, 35] on button "Save Campaign" at bounding box center [949, 28] width 96 height 30
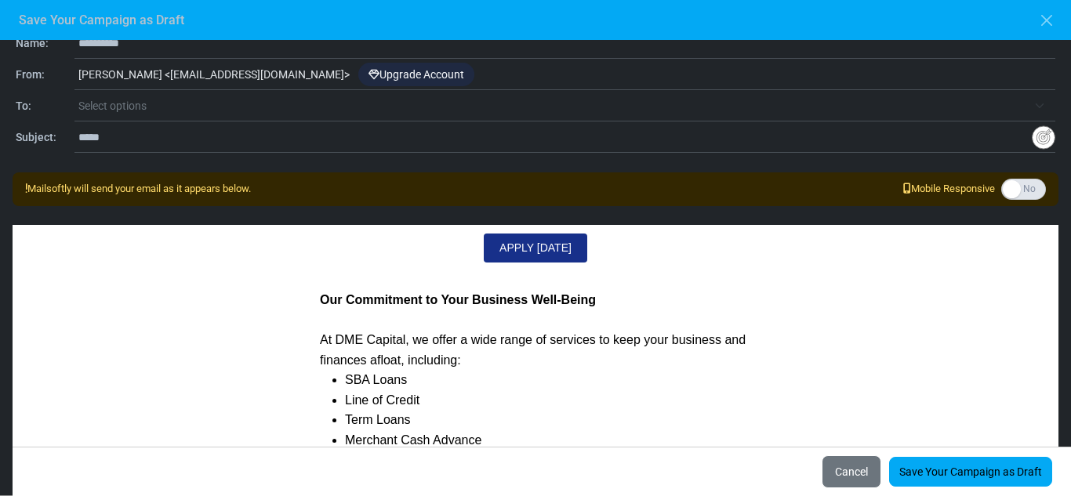
drag, startPoint x: 1048, startPoint y: 347, endPoint x: 1048, endPoint y: 319, distance: 28.2
click at [1047, 318] on div "APPLY TODAY Our Commitment to Your Business Well-Being At DME Capital, we offer…" at bounding box center [536, 437] width 1046 height 422
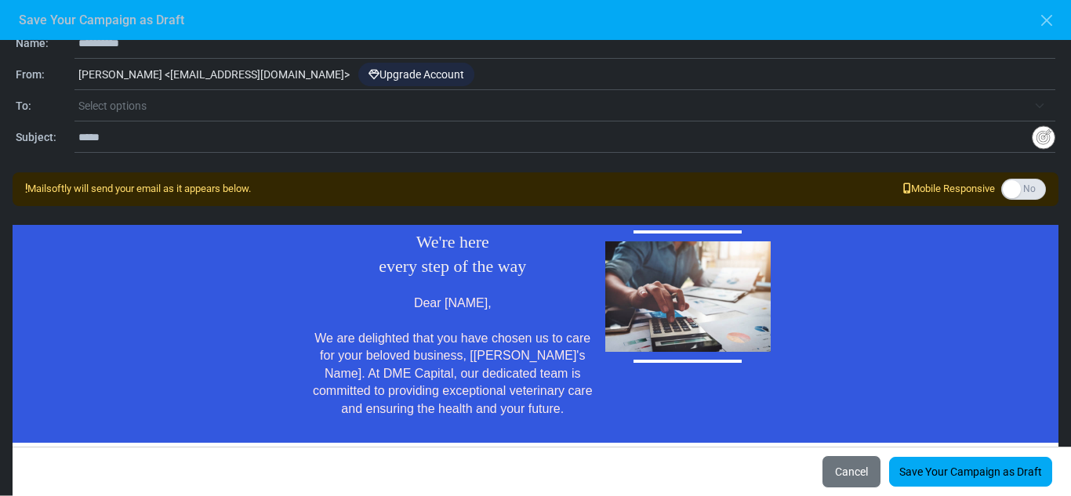
scroll to position [2, 0]
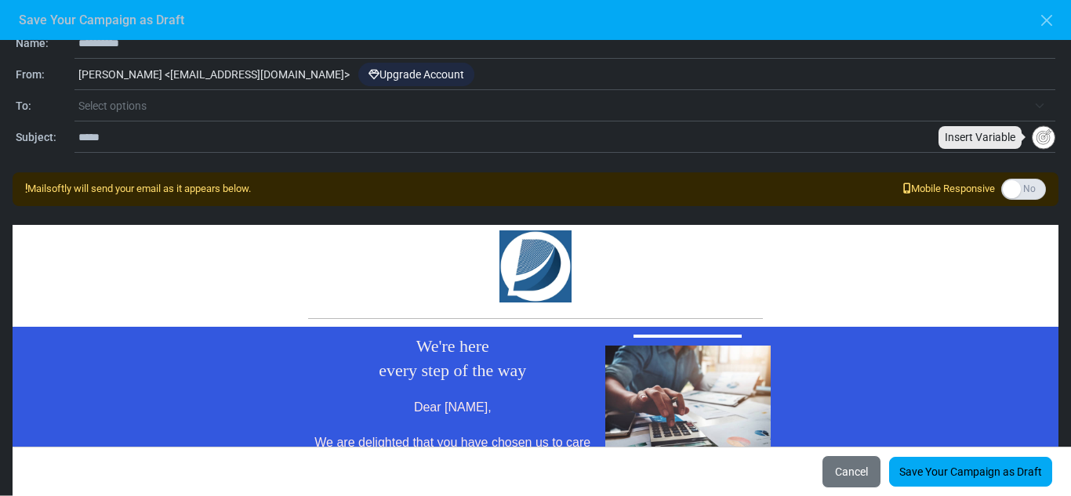
click at [1033, 141] on img "Insert Variable" at bounding box center [1044, 137] width 24 height 24
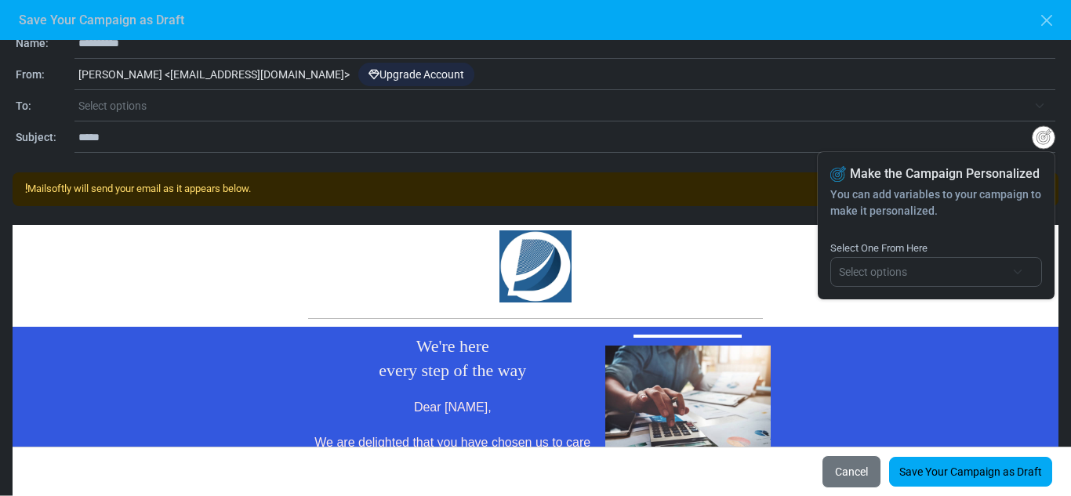
click at [1033, 141] on img "Insert Variable" at bounding box center [1044, 137] width 24 height 24
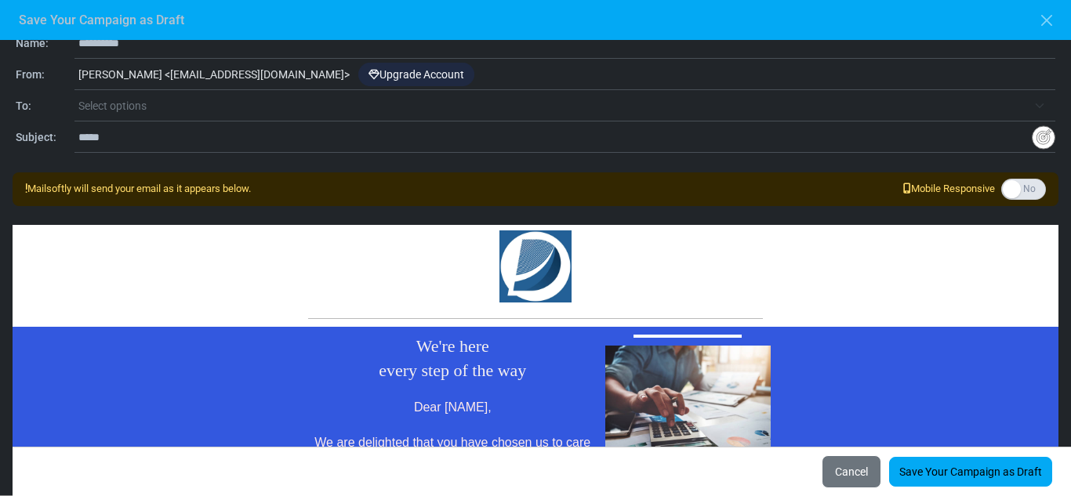
click at [617, 129] on input "*****" at bounding box center [555, 137] width 954 height 30
click at [607, 96] on span "Select options" at bounding box center [552, 105] width 949 height 19
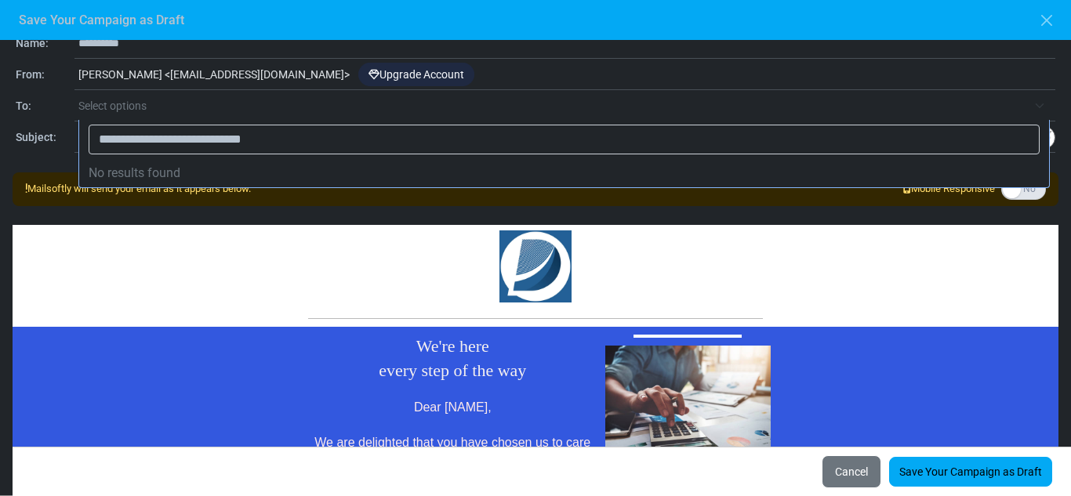
type input "**********"
drag, startPoint x: 618, startPoint y: 124, endPoint x: 602, endPoint y: 95, distance: 33.4
click at [618, 123] on span "**********" at bounding box center [564, 139] width 970 height 39
click at [600, 94] on span "Select options" at bounding box center [566, 106] width 977 height 28
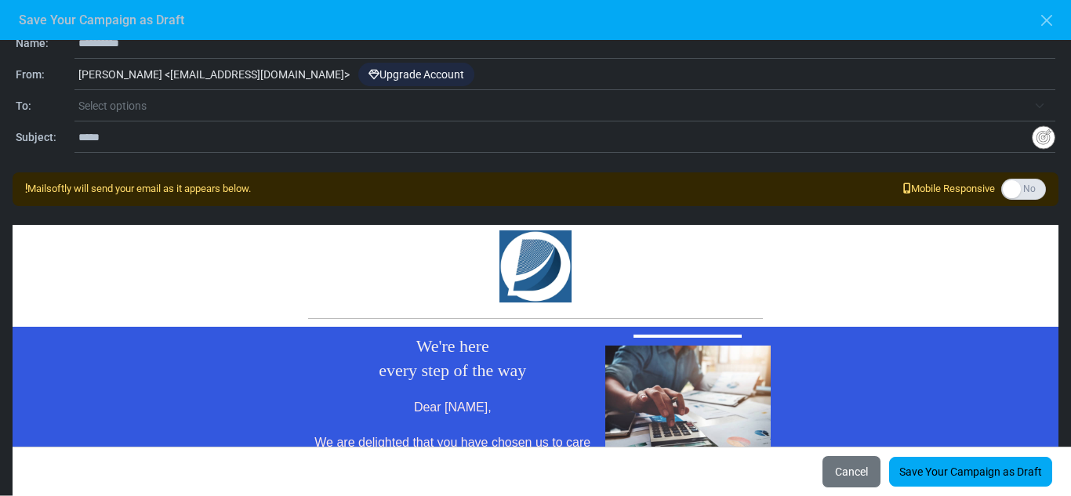
click at [590, 118] on span "Select options" at bounding box center [566, 106] width 977 height 28
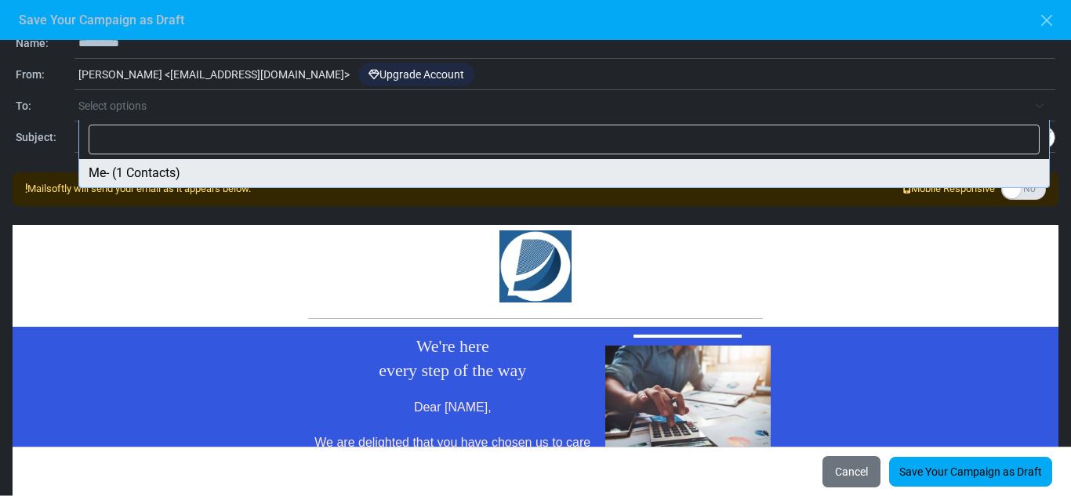
select select "*****"
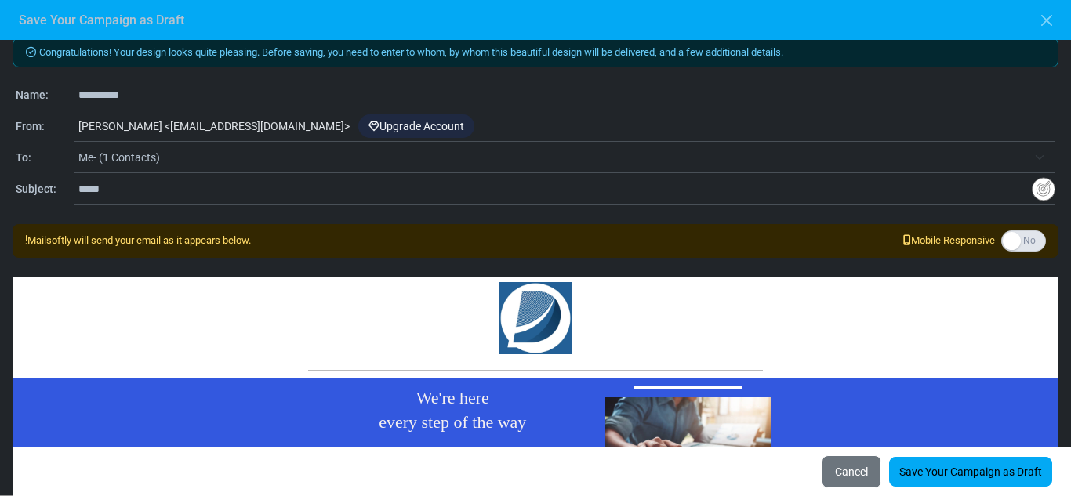
scroll to position [0, 0]
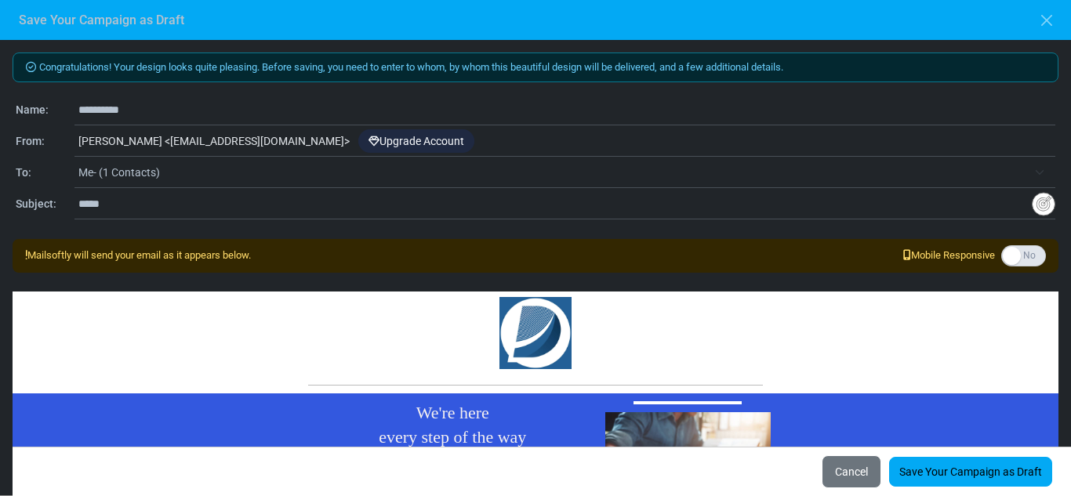
click at [181, 107] on input "**********" at bounding box center [566, 110] width 977 height 30
click at [995, 467] on link "Save Your Campaign as Draft" at bounding box center [970, 472] width 163 height 30
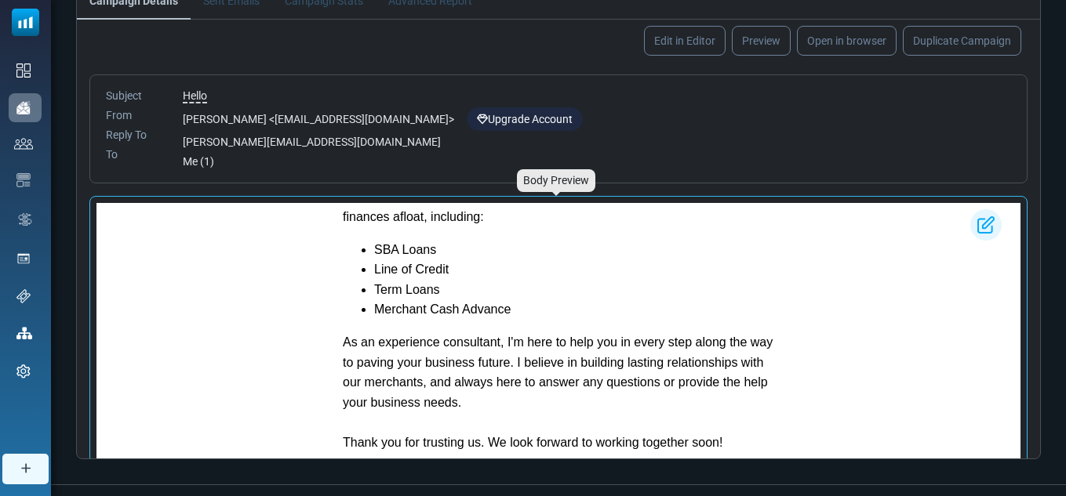
drag, startPoint x: 1012, startPoint y: 287, endPoint x: 1090, endPoint y: 682, distance: 402.8
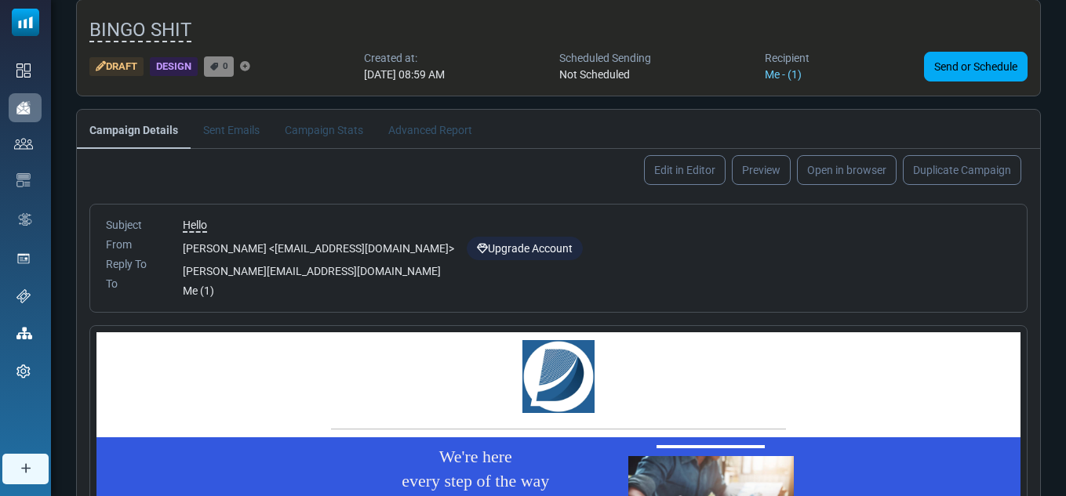
scroll to position [77, 0]
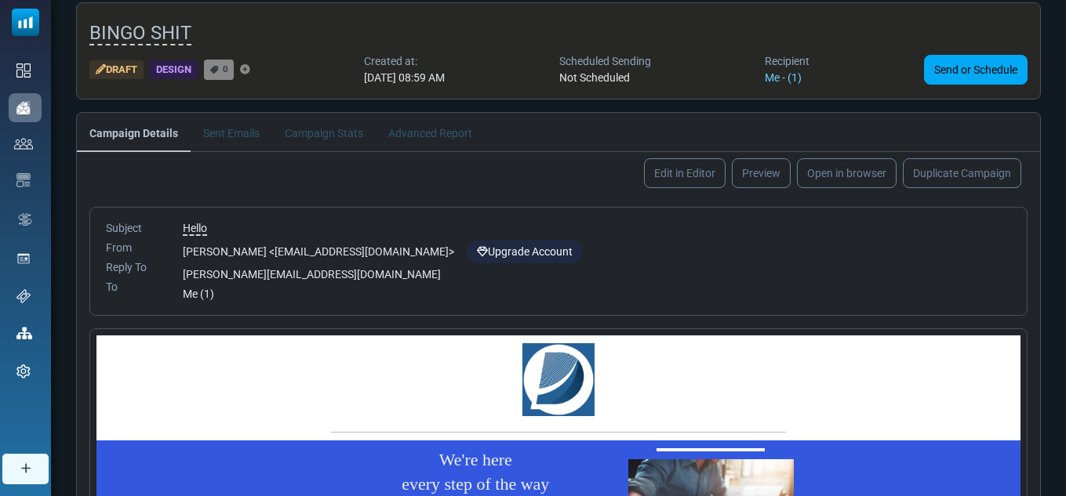
click at [237, 142] on li "Sent Emails" at bounding box center [232, 132] width 82 height 38
click at [883, 180] on link "Open in browser" at bounding box center [846, 173] width 104 height 31
click at [926, 183] on link "Duplicate Campaign" at bounding box center [962, 173] width 125 height 31
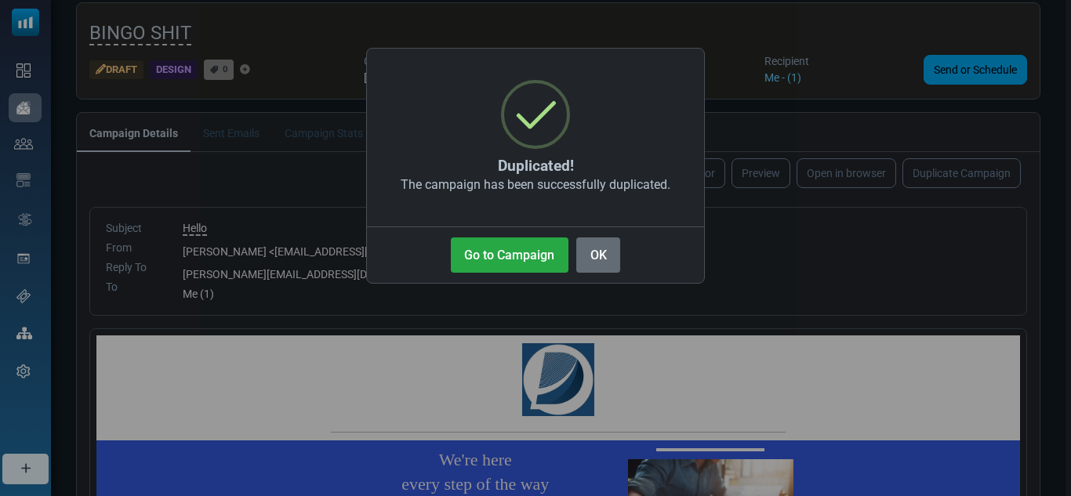
click at [604, 244] on button "OK" at bounding box center [598, 255] width 44 height 35
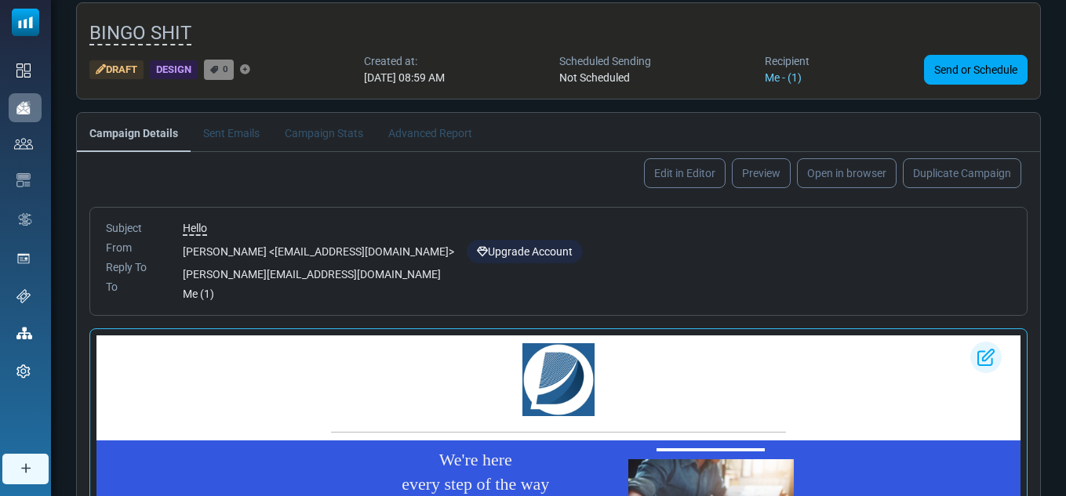
click at [980, 352] on img at bounding box center [985, 357] width 31 height 31
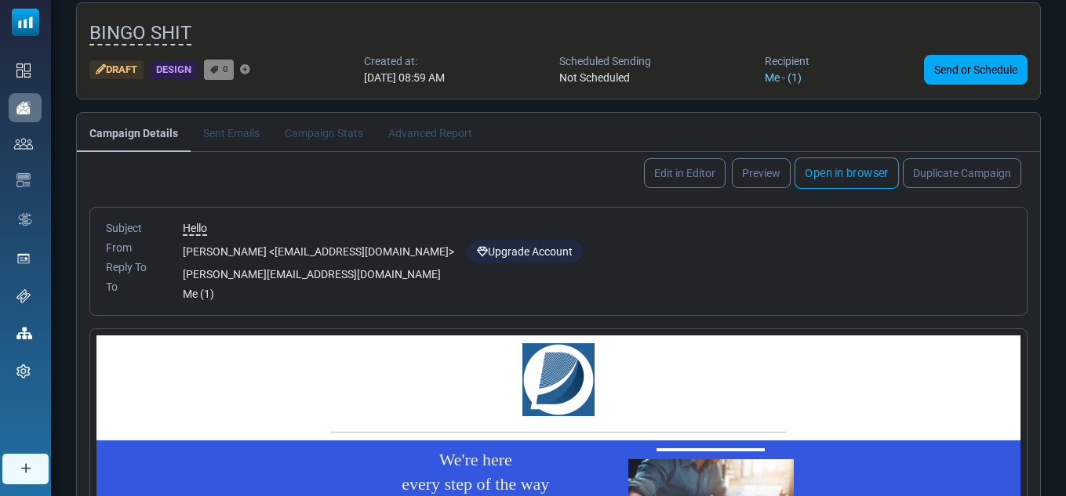
click at [867, 172] on link "Open in browser" at bounding box center [846, 173] width 104 height 31
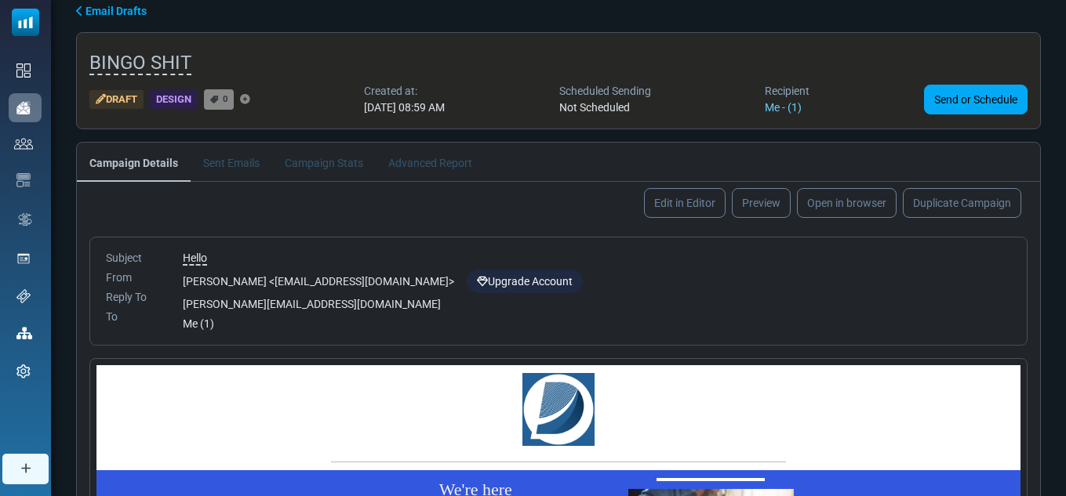
scroll to position [45, 0]
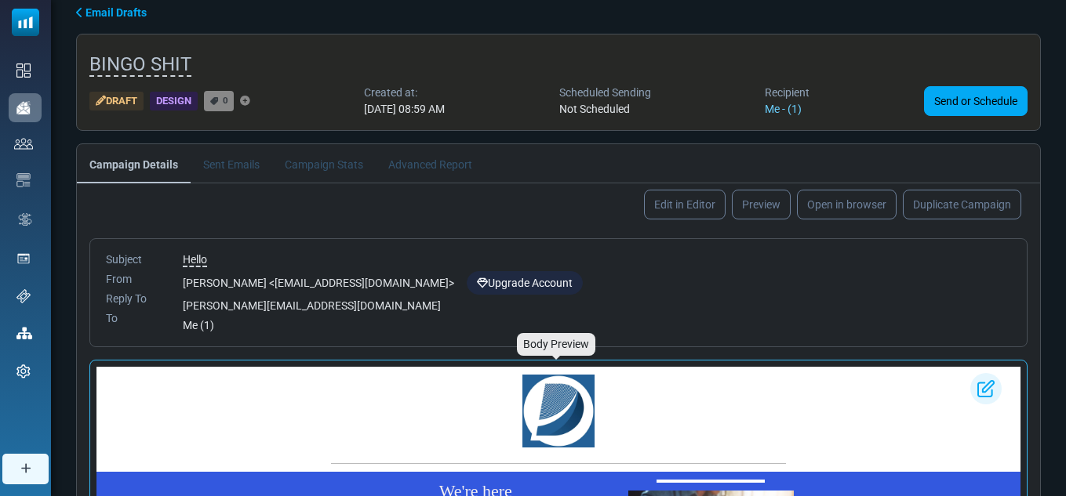
click at [360, 482] on p "We're here every step of the way" at bounding box center [475, 504] width 289 height 49
click at [981, 387] on img at bounding box center [985, 388] width 31 height 31
click at [866, 395] on div at bounding box center [558, 419] width 924 height 105
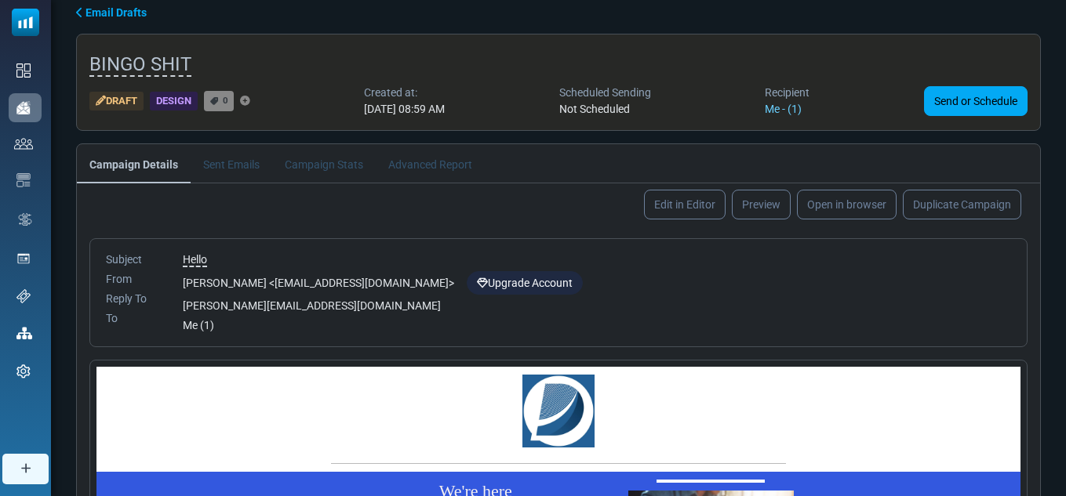
click at [835, 179] on ul "Campaign Details Sent Emails Campaign Stats Advanced Report" at bounding box center [558, 163] width 963 height 39
click at [845, 199] on link "Open in browser" at bounding box center [846, 204] width 104 height 31
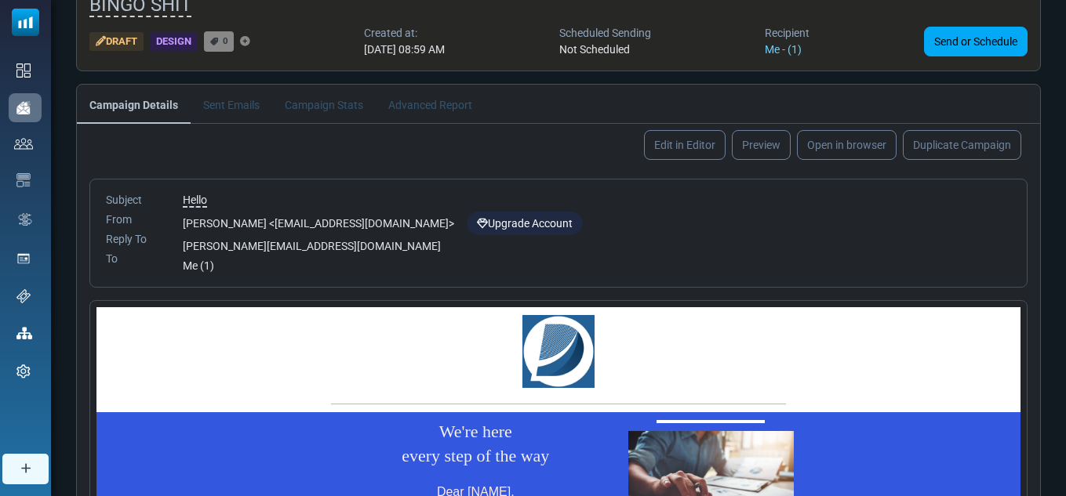
scroll to position [226, 0]
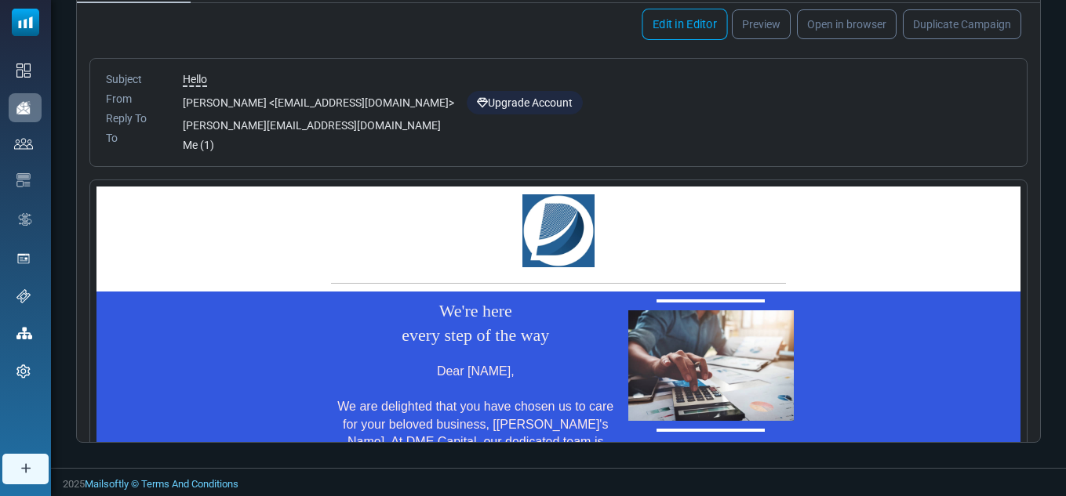
click at [720, 29] on link "Edit in Editor" at bounding box center [684, 24] width 85 height 31
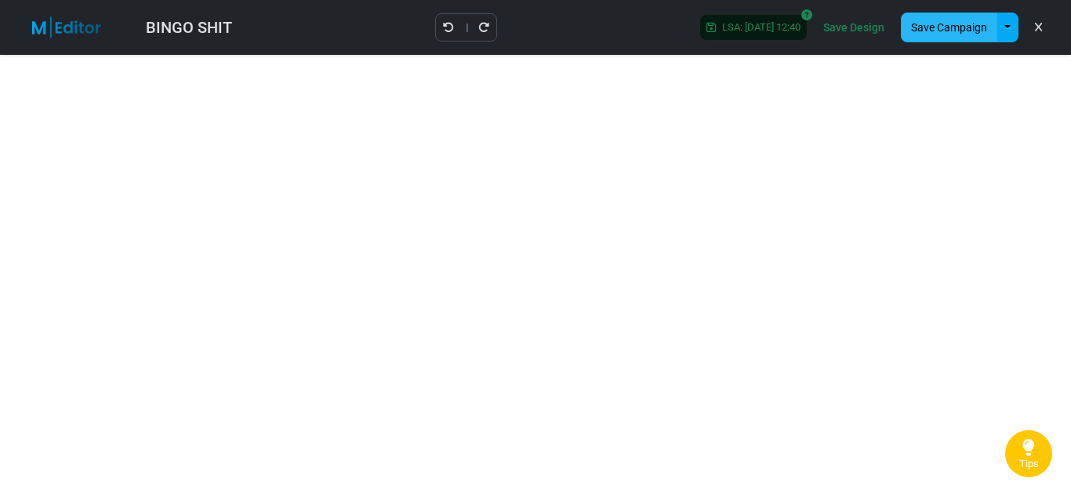
click at [944, 37] on button "Save Campaign" at bounding box center [949, 28] width 96 height 30
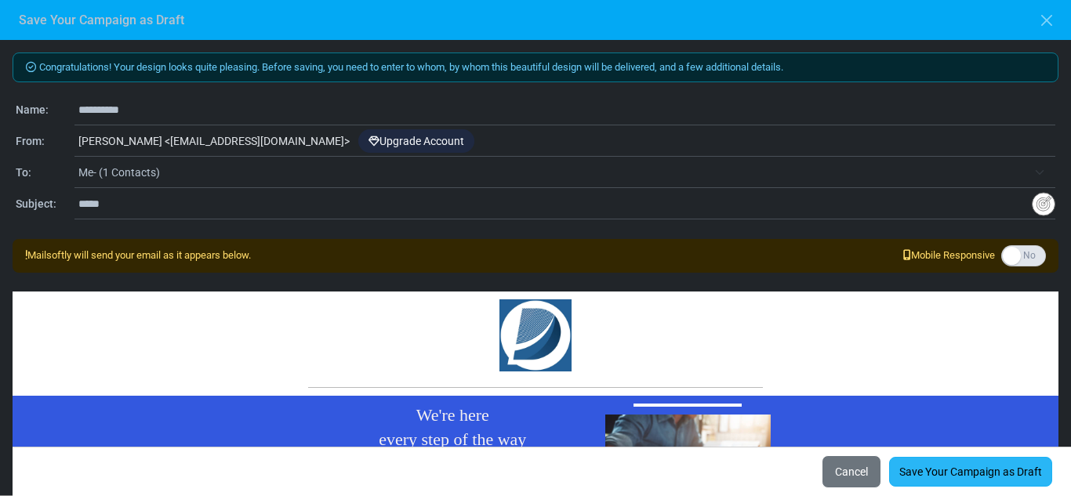
click at [933, 473] on link "Save Your Campaign as Draft" at bounding box center [970, 472] width 163 height 30
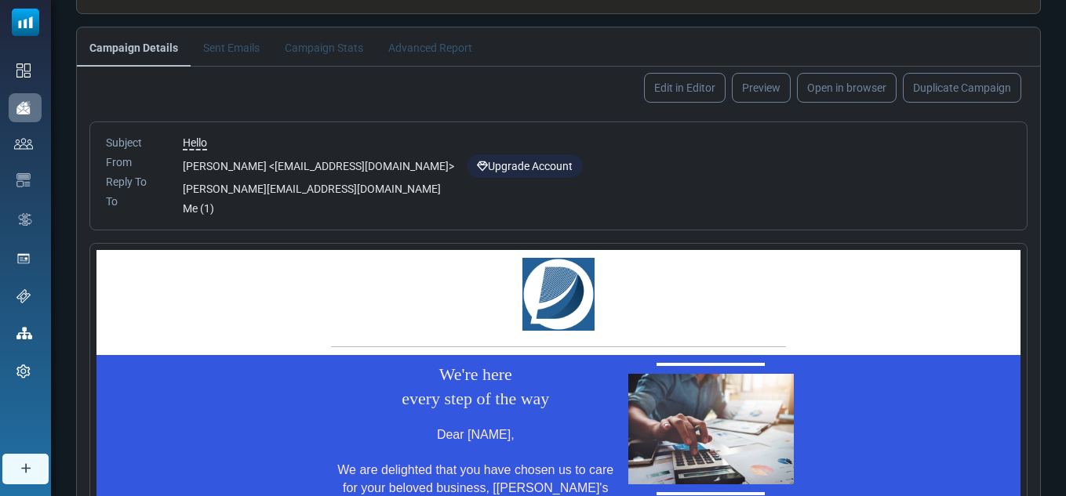
scroll to position [226, 0]
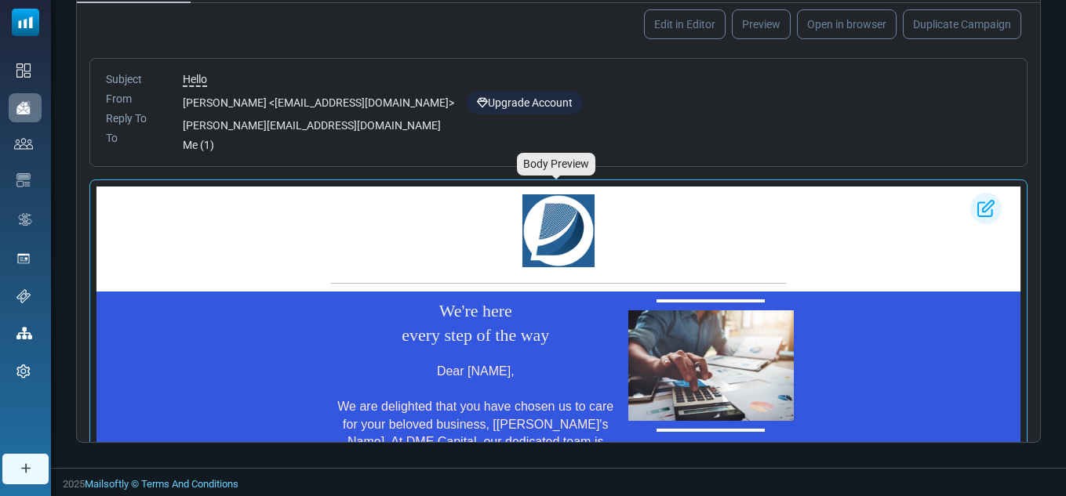
drag, startPoint x: 1111, startPoint y: 446, endPoint x: 1013, endPoint y: 280, distance: 193.0
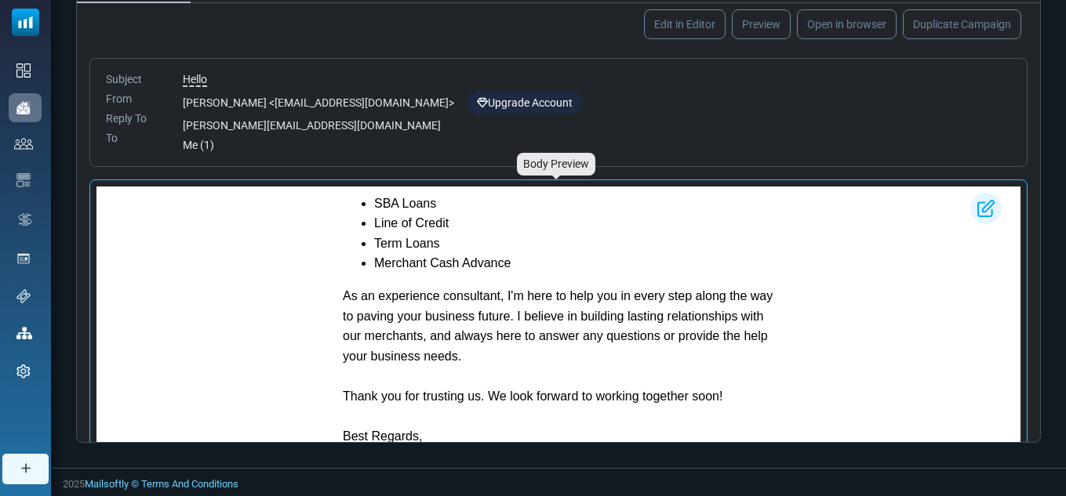
scroll to position [544, 0]
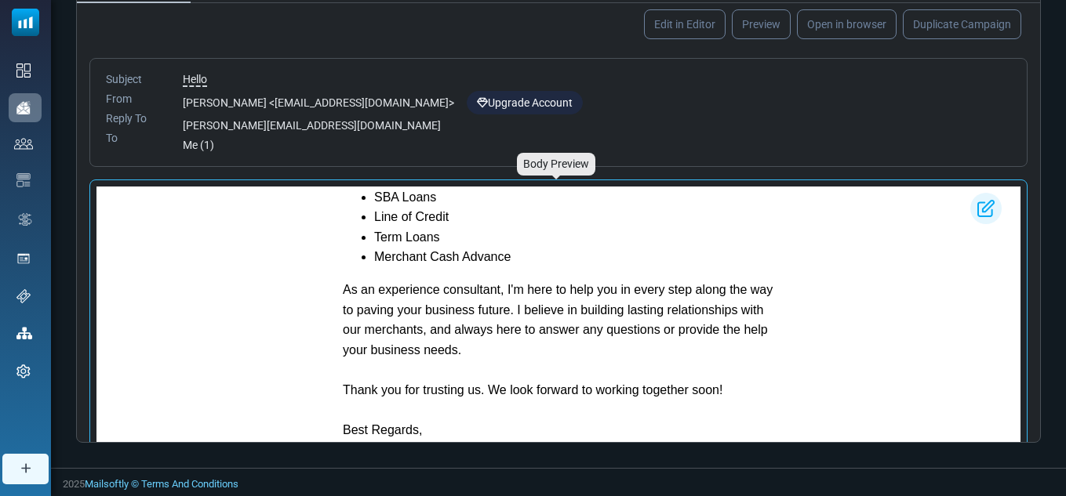
click at [885, 261] on div "APPLY TODAY Our Commitment to Your Business Well-Being At DME Capital, we offer…" at bounding box center [558, 247] width 924 height 434
drag, startPoint x: 1032, startPoint y: 212, endPoint x: 1041, endPoint y: 247, distance: 36.3
click at [1041, 249] on div "Email Drafts BINGO SHIT Draft Design 0 Created at: August 24, 2025 at 08:59 AM …" at bounding box center [558, 140] width 1015 height 656
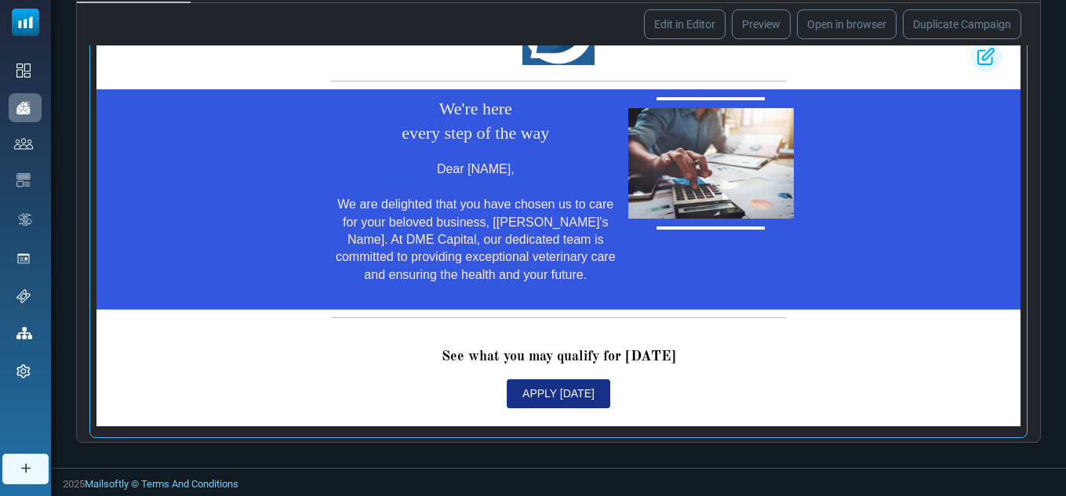
scroll to position [35, 0]
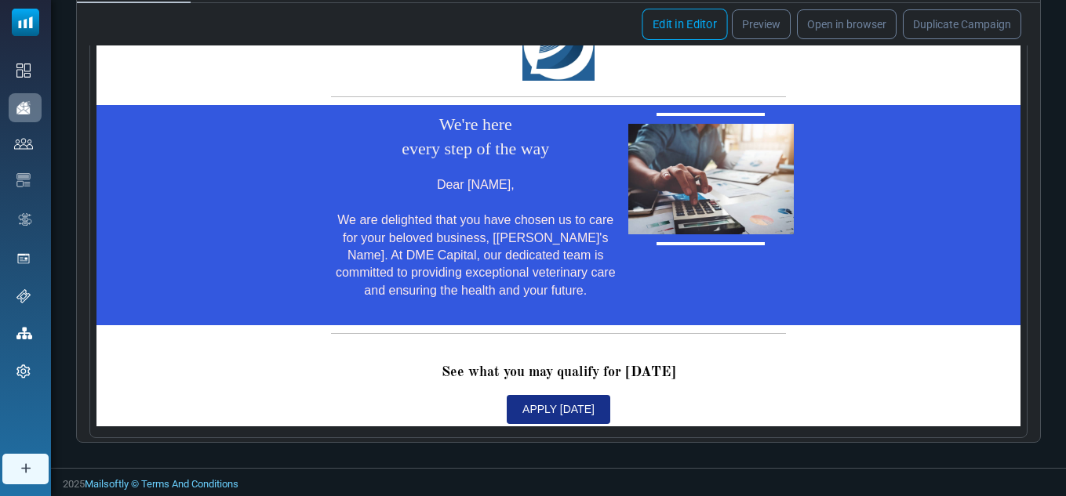
click at [714, 30] on link "Edit in Editor" at bounding box center [684, 24] width 85 height 31
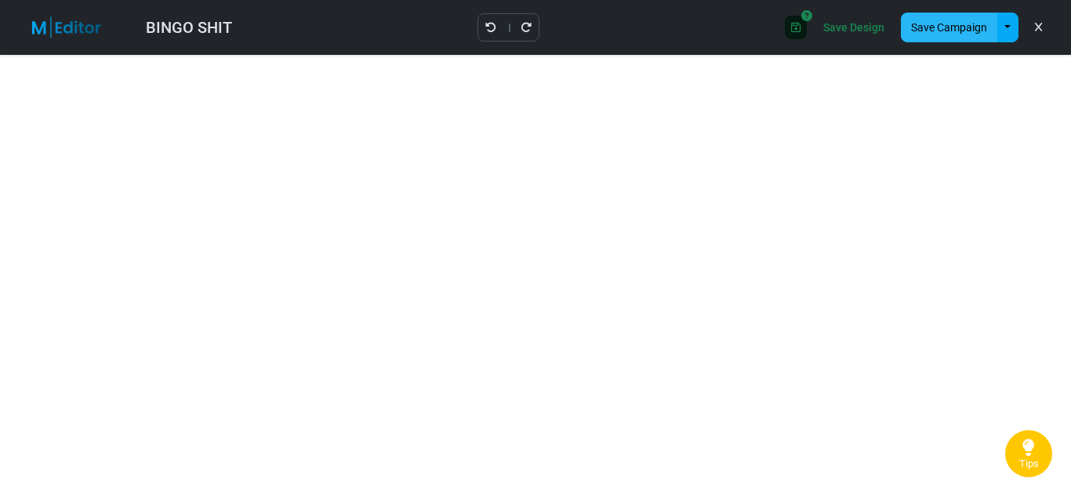
click at [940, 33] on button "Save Campaign" at bounding box center [949, 28] width 96 height 30
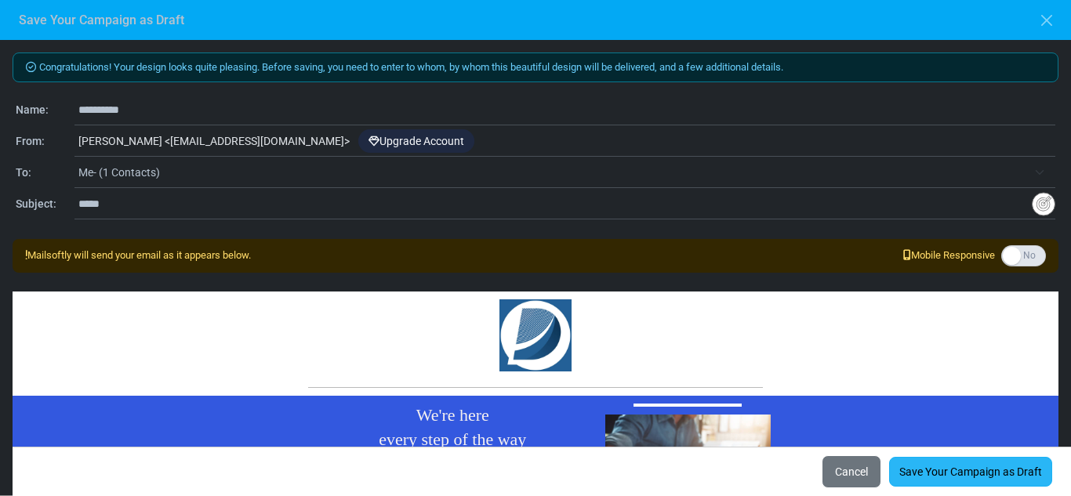
click at [1020, 462] on link "Save Your Campaign as Draft" at bounding box center [970, 472] width 163 height 30
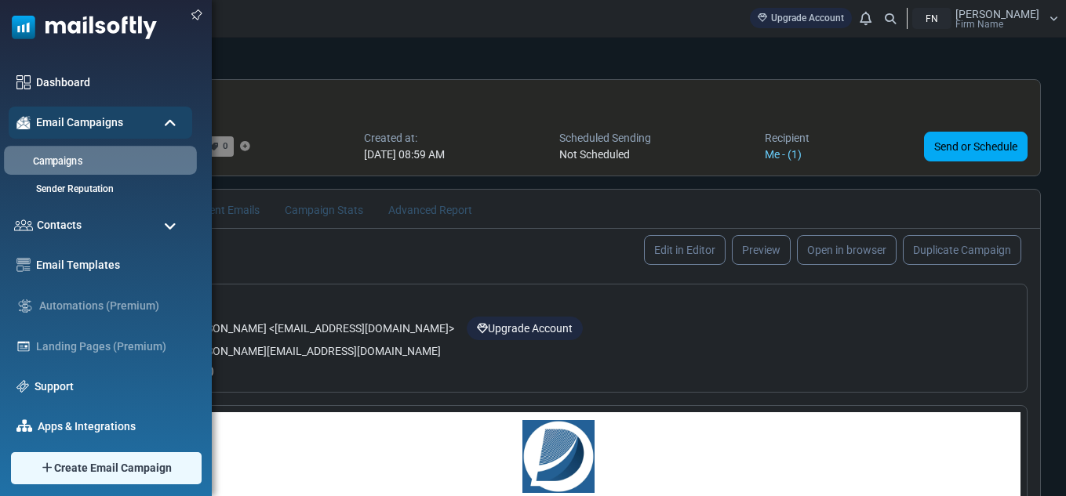
click at [69, 162] on link "Campaigns" at bounding box center [98, 161] width 188 height 15
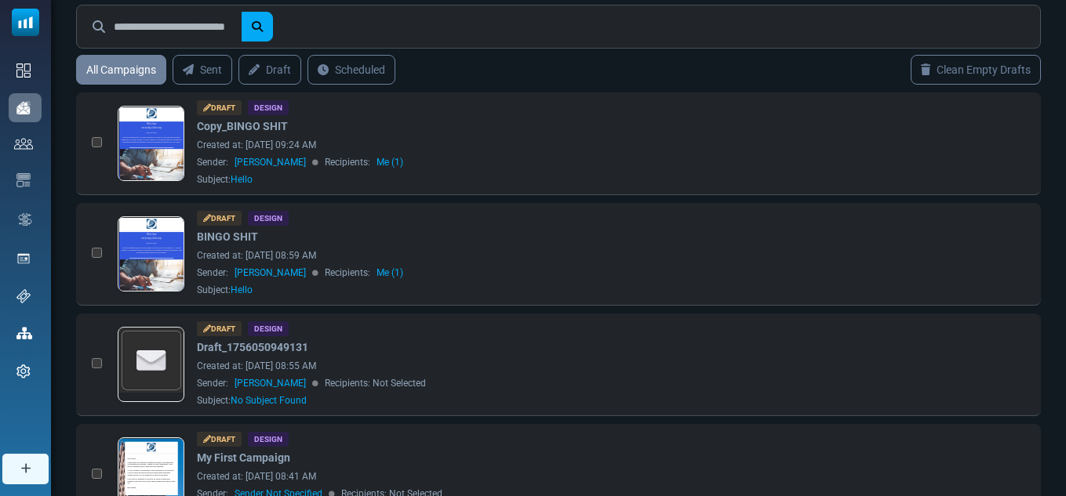
scroll to position [250, 0]
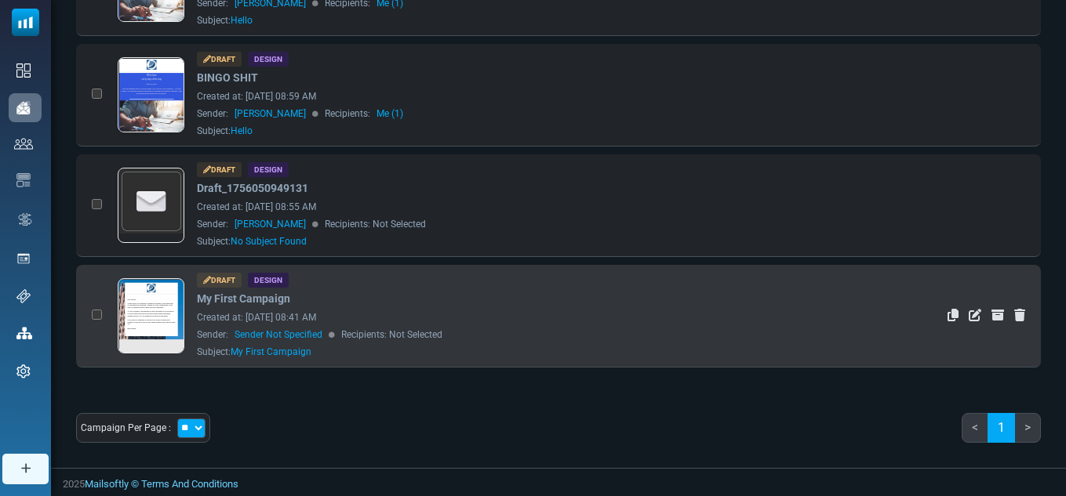
click at [454, 313] on div "Created at: August 24, 2025 at 08:41 AM" at bounding box center [510, 318] width 627 height 14
click at [949, 318] on icon "Duplicate" at bounding box center [952, 315] width 11 height 13
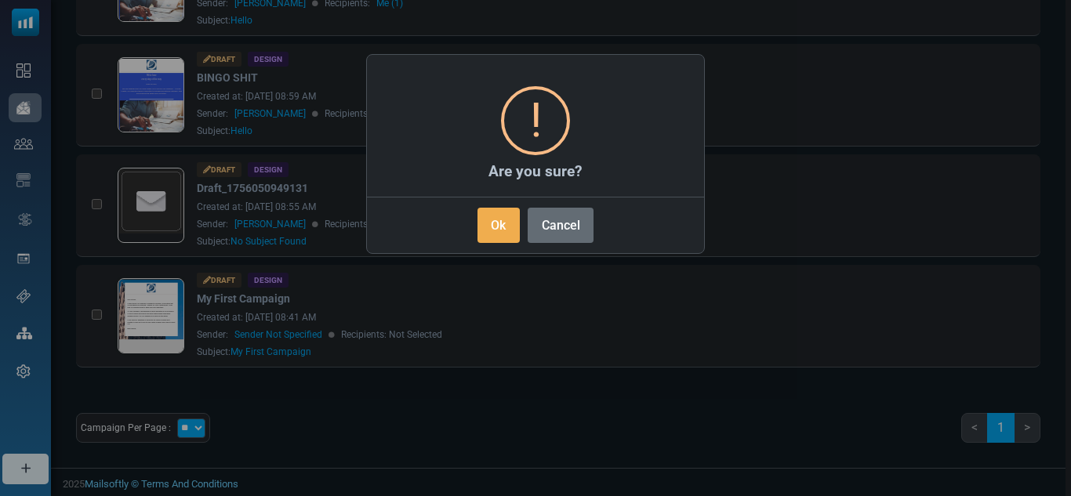
click at [561, 220] on button "Cancel" at bounding box center [561, 225] width 66 height 35
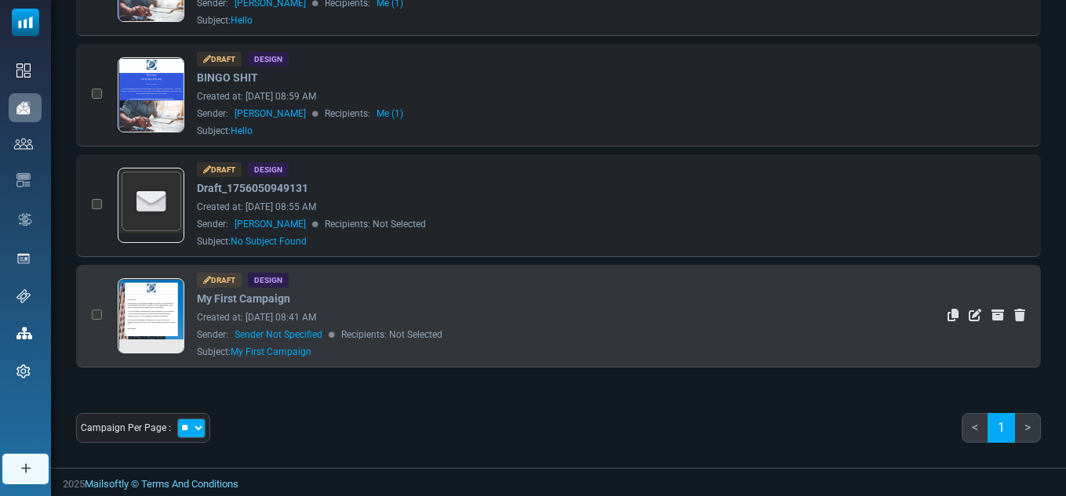
click at [177, 293] on link at bounding box center [151, 360] width 66 height 162
